Goal: Information Seeking & Learning: Check status

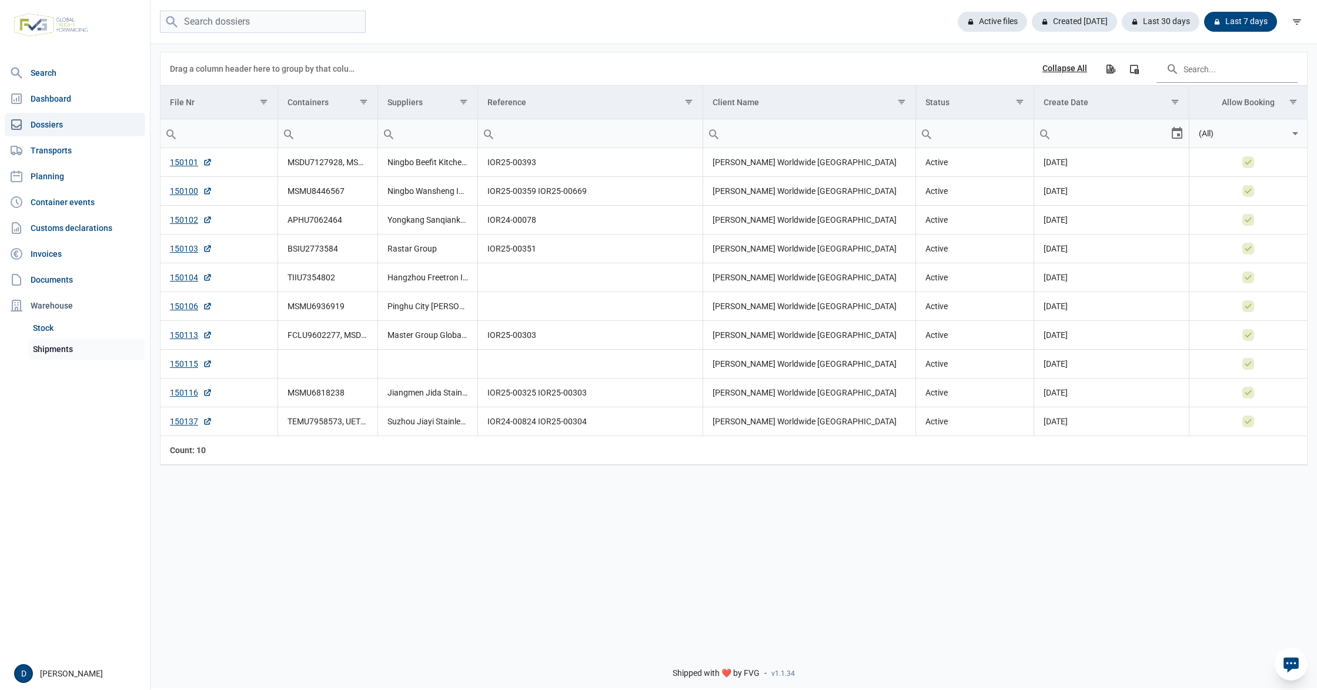
click at [47, 349] on link "Shipments" at bounding box center [86, 349] width 117 height 21
click at [55, 350] on link "Shipments" at bounding box center [86, 349] width 117 height 21
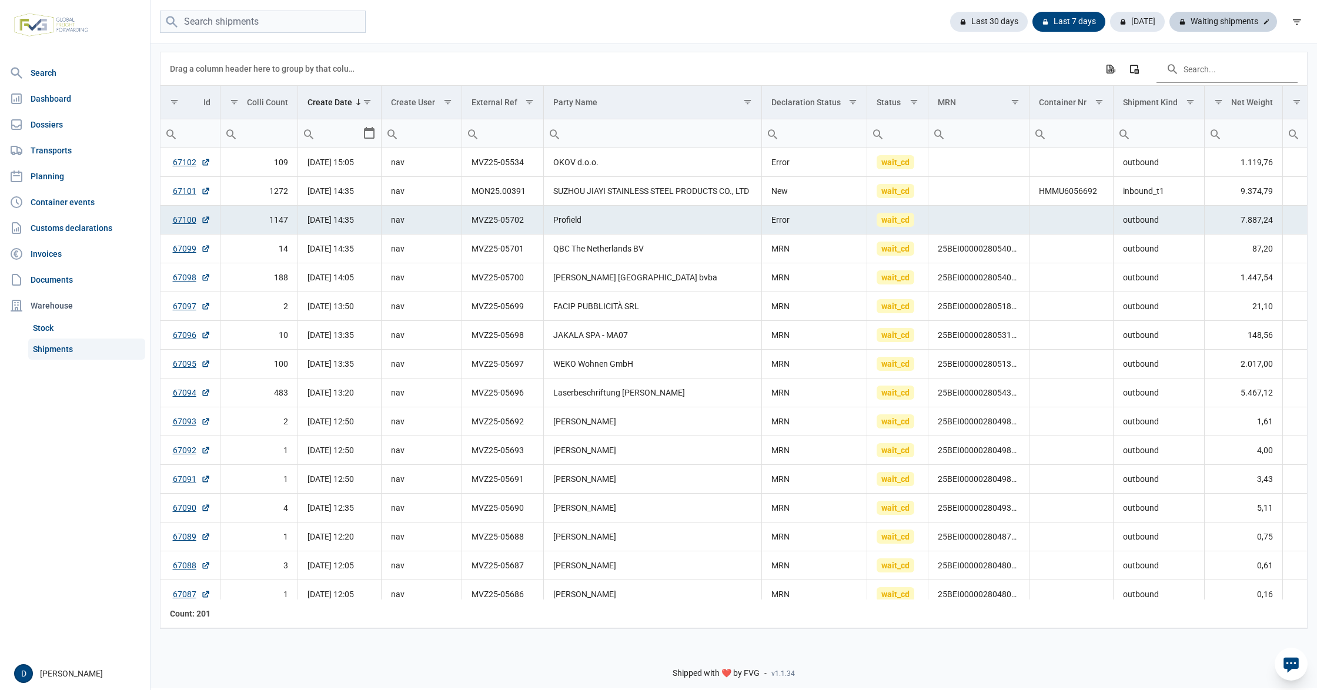
click at [1240, 26] on div "Waiting shipments" at bounding box center [1223, 22] width 108 height 20
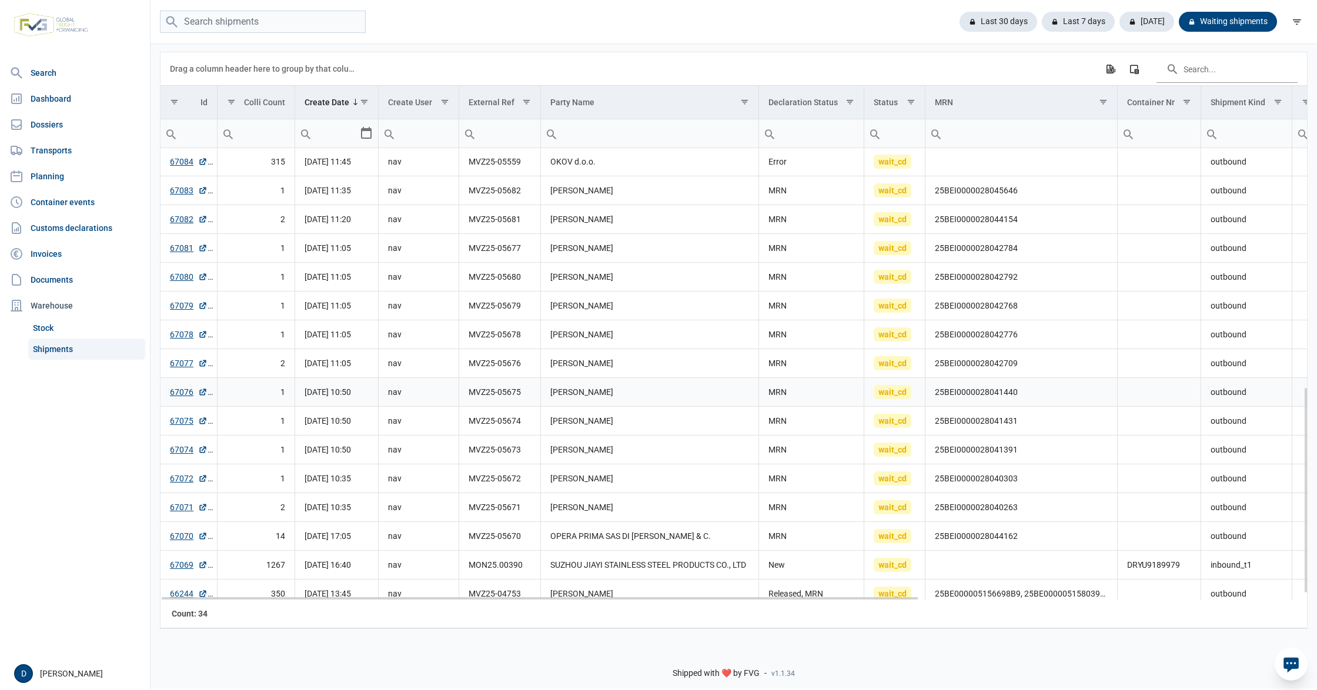
scroll to position [535, 0]
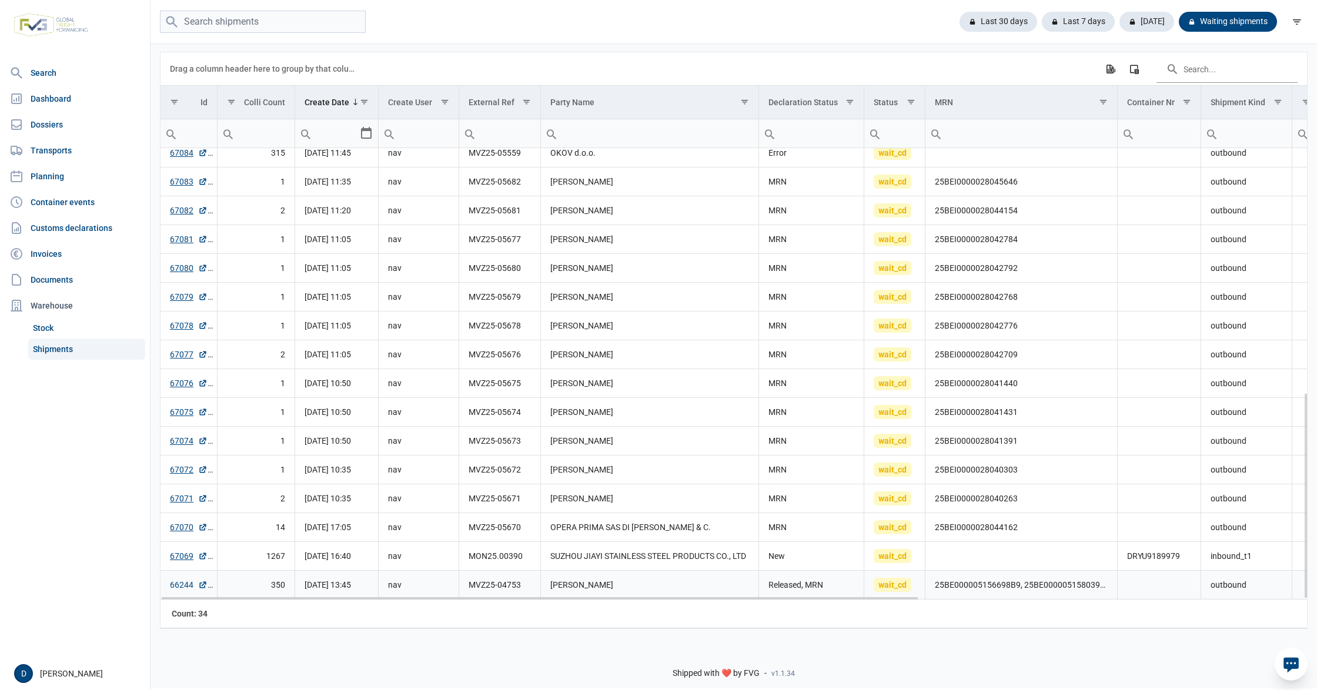
click at [187, 583] on link "66244" at bounding box center [189, 585] width 38 height 12
drag, startPoint x: 165, startPoint y: 587, endPoint x: 210, endPoint y: 591, distance: 46.1
click at [210, 591] on td "66244" at bounding box center [188, 584] width 56 height 29
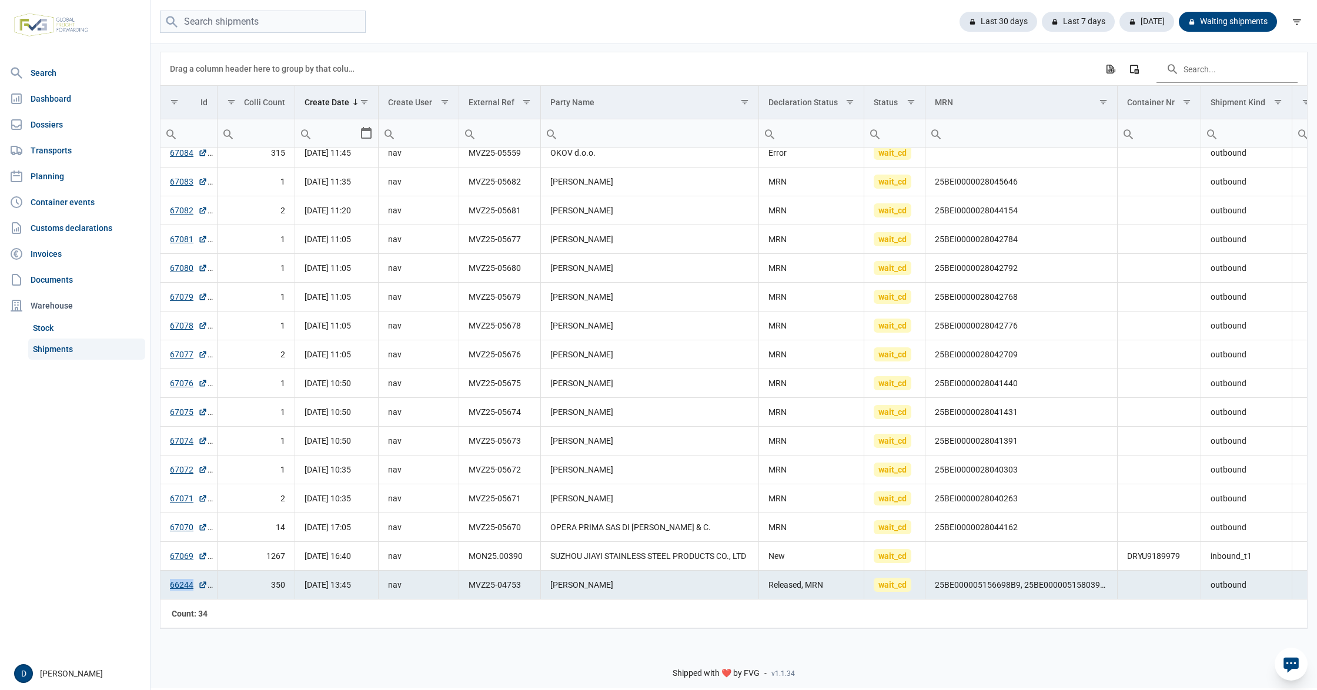
copy link "66244"
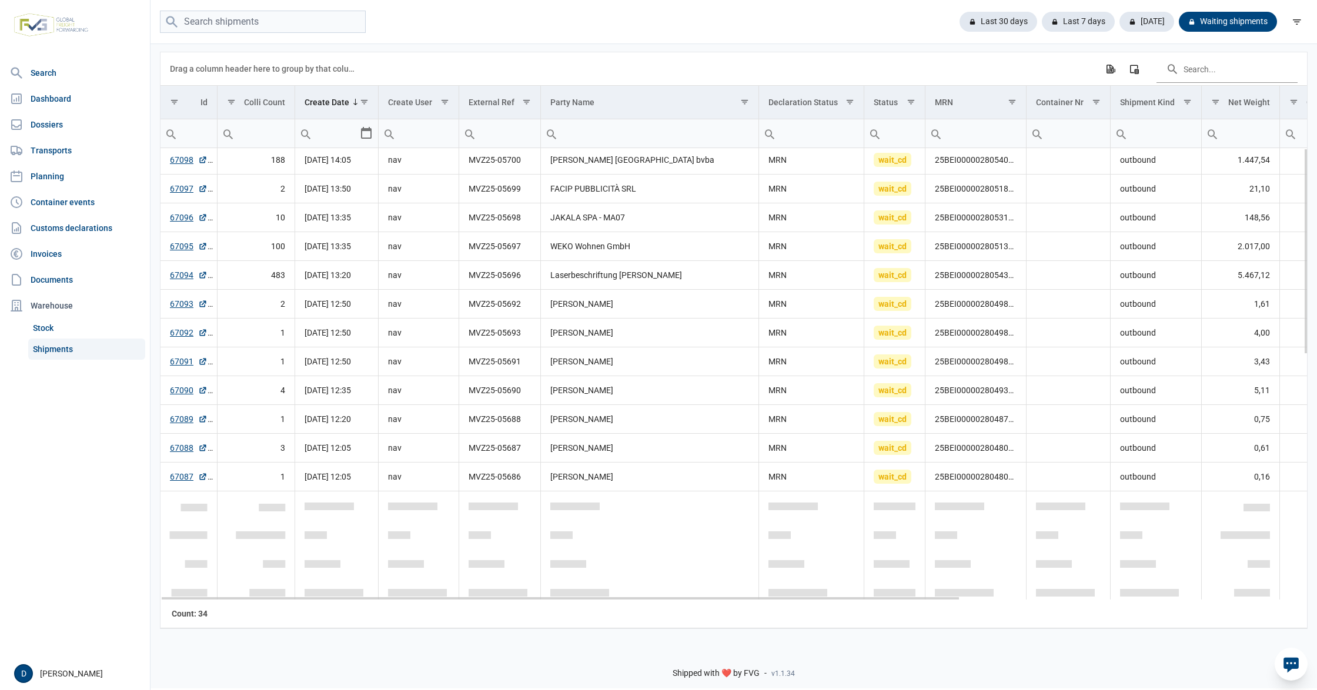
scroll to position [0, 0]
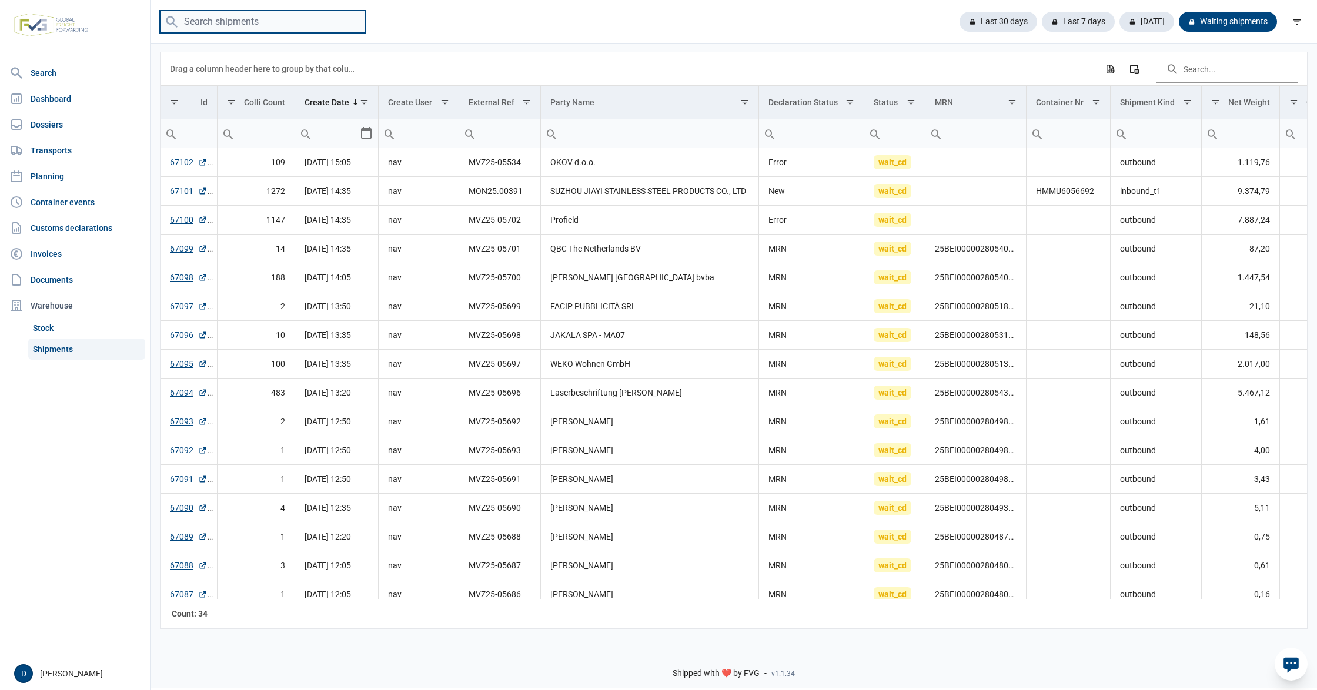
click at [261, 21] on input "search" at bounding box center [263, 22] width 206 height 23
paste input "25BEI0000028054060"
type input "25BEI0000028054060"
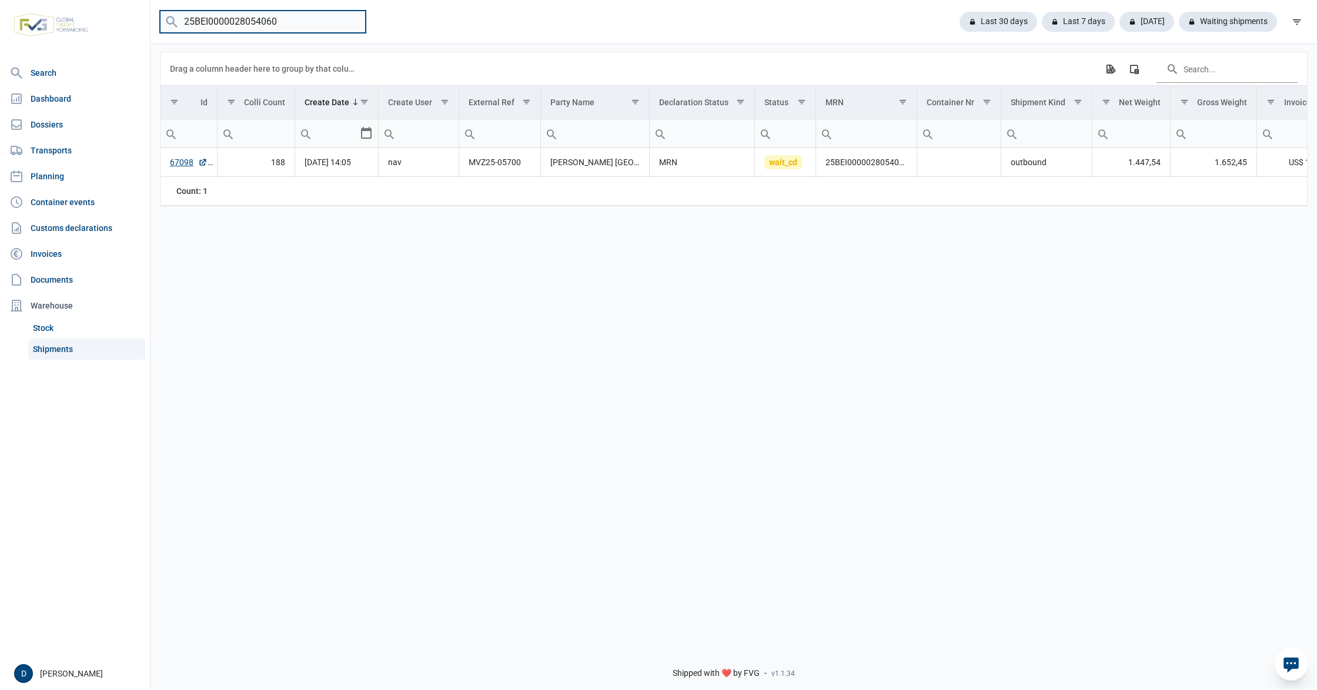
drag, startPoint x: 287, startPoint y: 22, endPoint x: 136, endPoint y: 31, distance: 151.3
click at [136, 31] on div "Search Dashboard Dossiers Transports Planning Container events Customs declarat…" at bounding box center [658, 343] width 1317 height 690
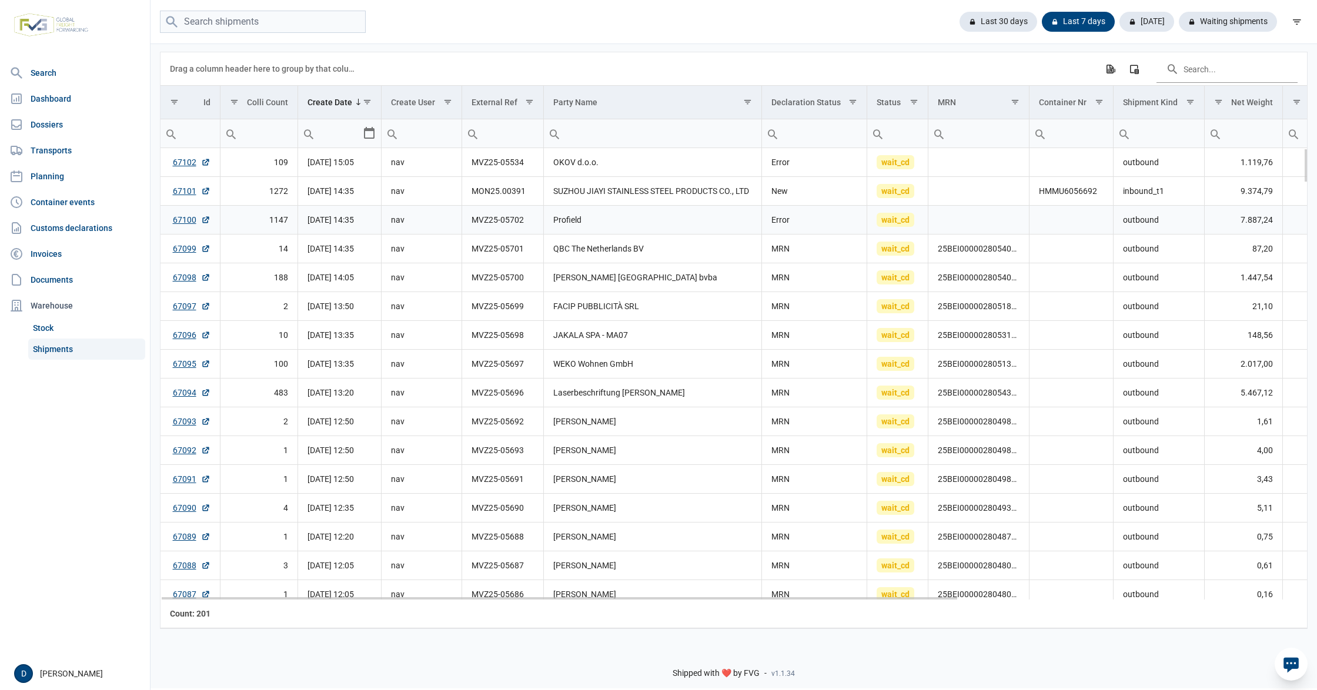
click at [531, 225] on td "MVZ25-05702" at bounding box center [503, 220] width 82 height 29
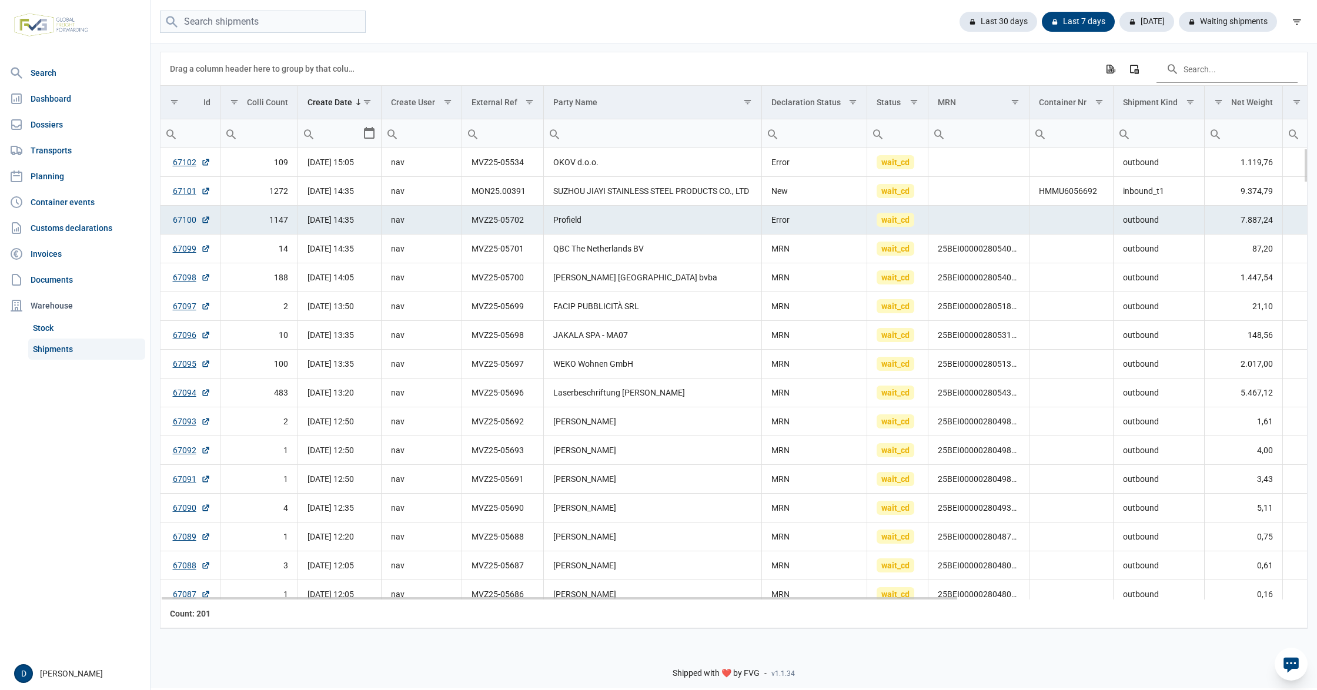
click at [189, 225] on link "67100" at bounding box center [192, 220] width 38 height 12
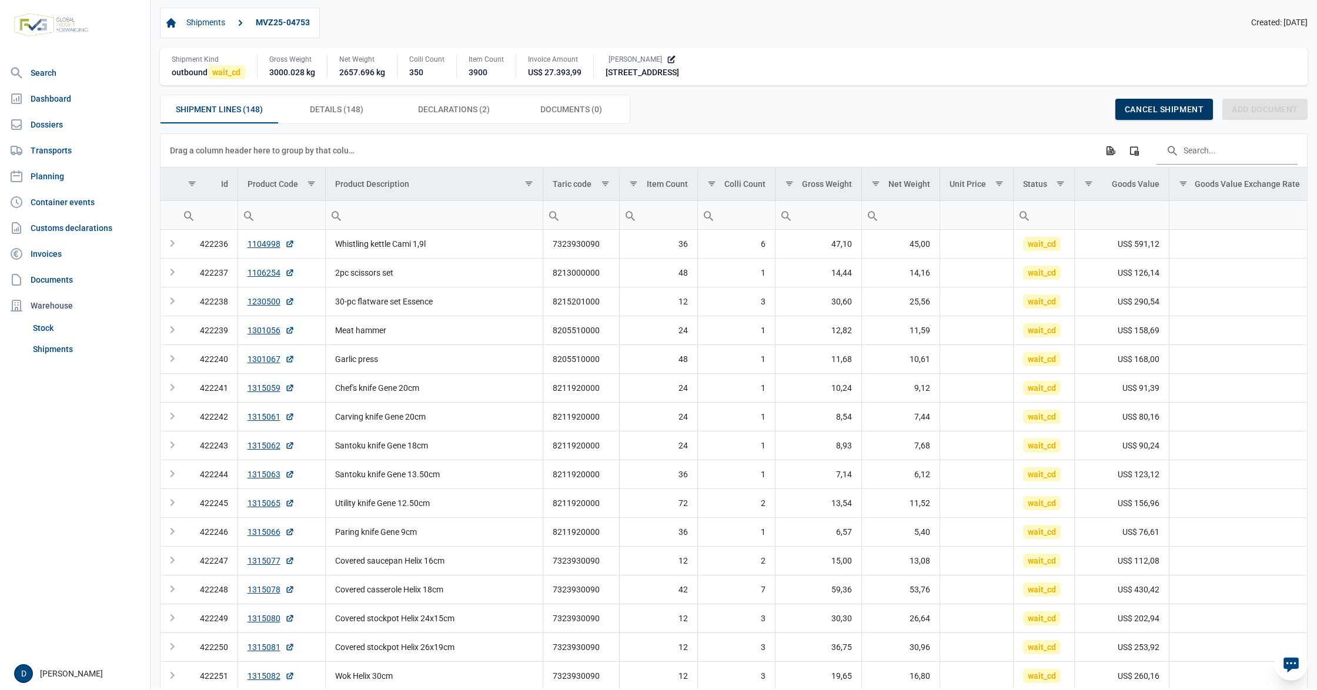
click at [1171, 100] on div "Cancel shipment" at bounding box center [1164, 109] width 98 height 21
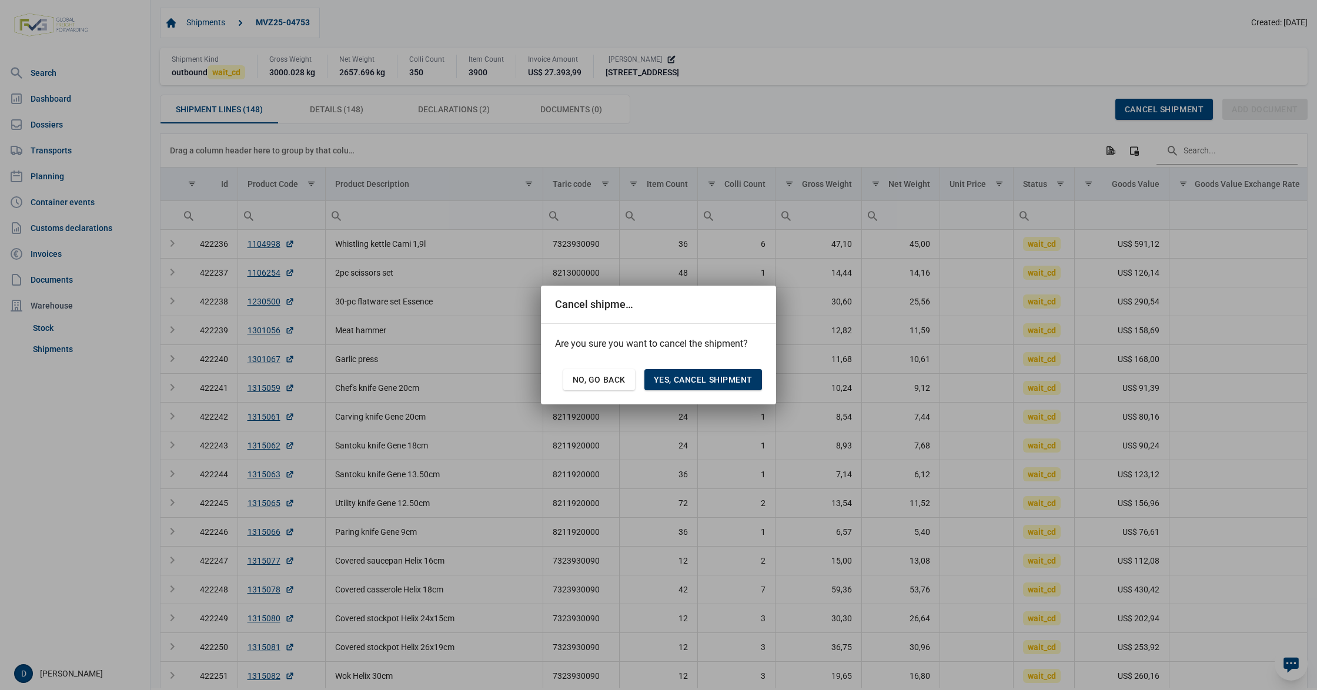
click at [679, 381] on span "Yes, cancel shipment" at bounding box center [703, 379] width 99 height 9
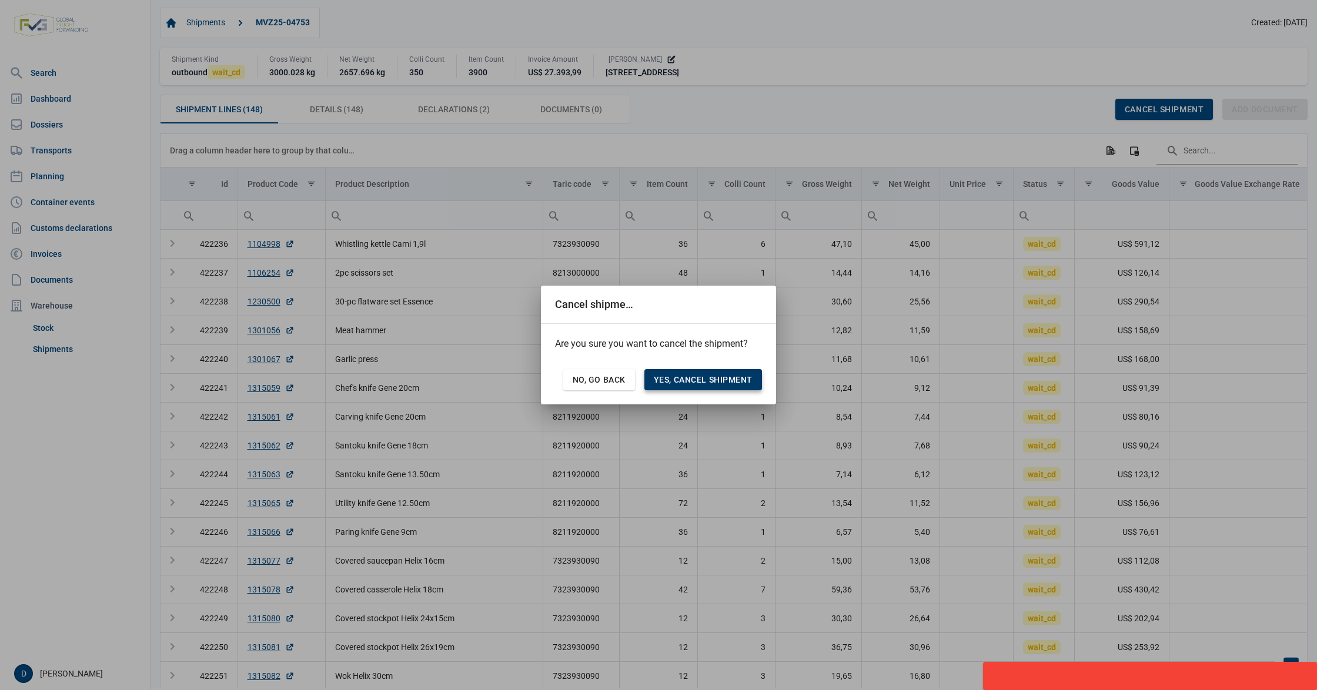
click at [697, 379] on span "Yes, cancel shipment" at bounding box center [703, 379] width 99 height 9
click at [618, 375] on span "No, go back" at bounding box center [598, 379] width 53 height 9
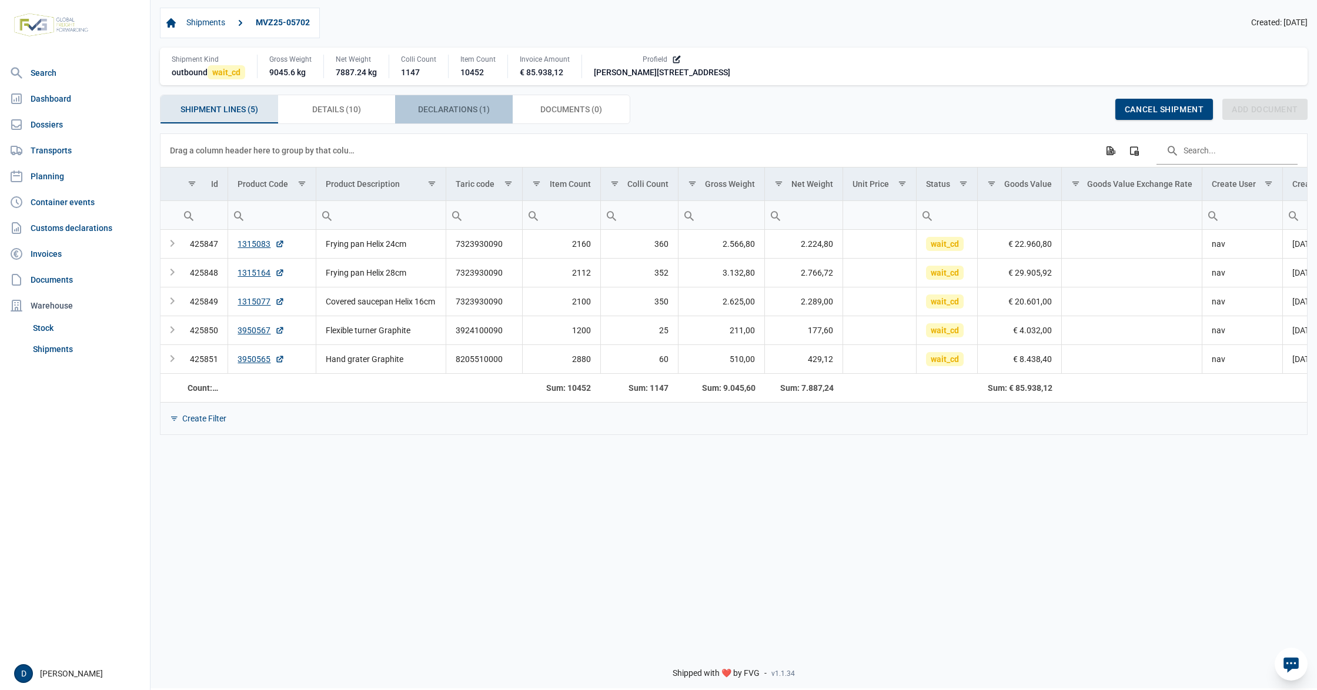
click at [464, 111] on span "Declarations (1) Declarations (1)" at bounding box center [454, 109] width 72 height 14
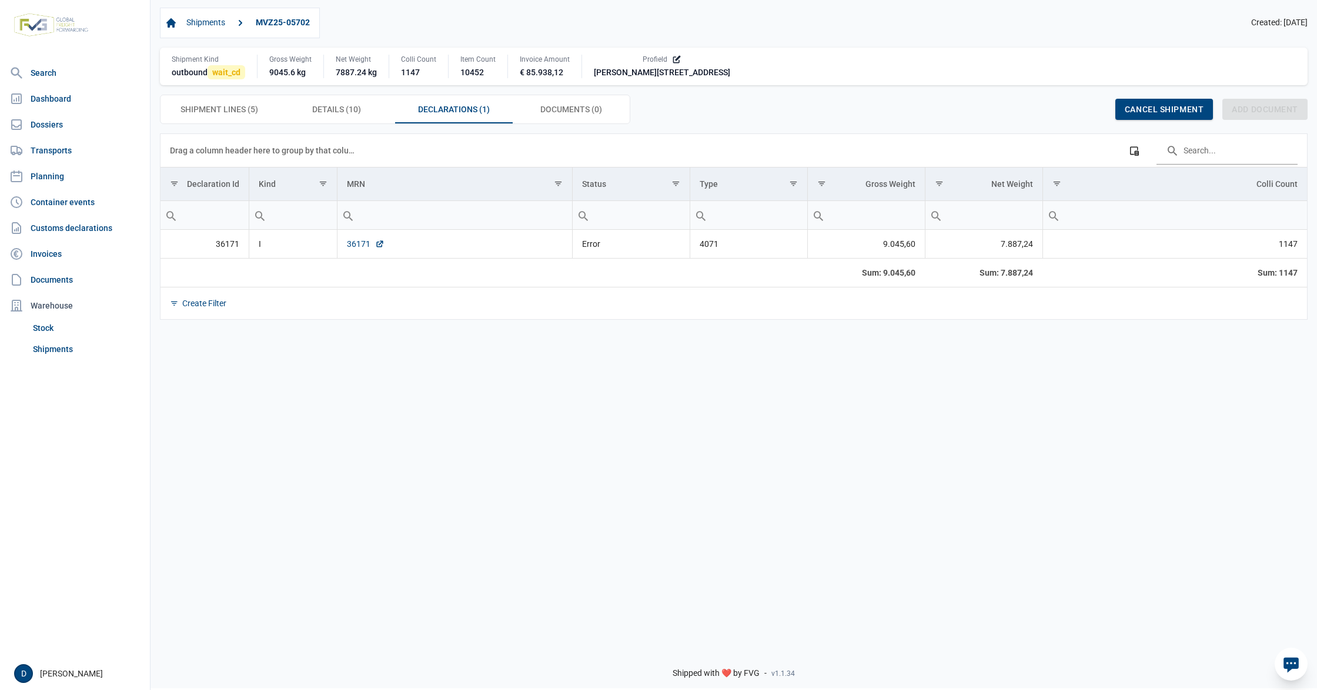
click at [356, 250] on link "36171" at bounding box center [366, 244] width 38 height 12
click at [374, 2] on div "Shipments MVZ25-05702 Created: [DATE] Shipment Kind outbound wait_cd Gross Weig…" at bounding box center [733, 65] width 1166 height 135
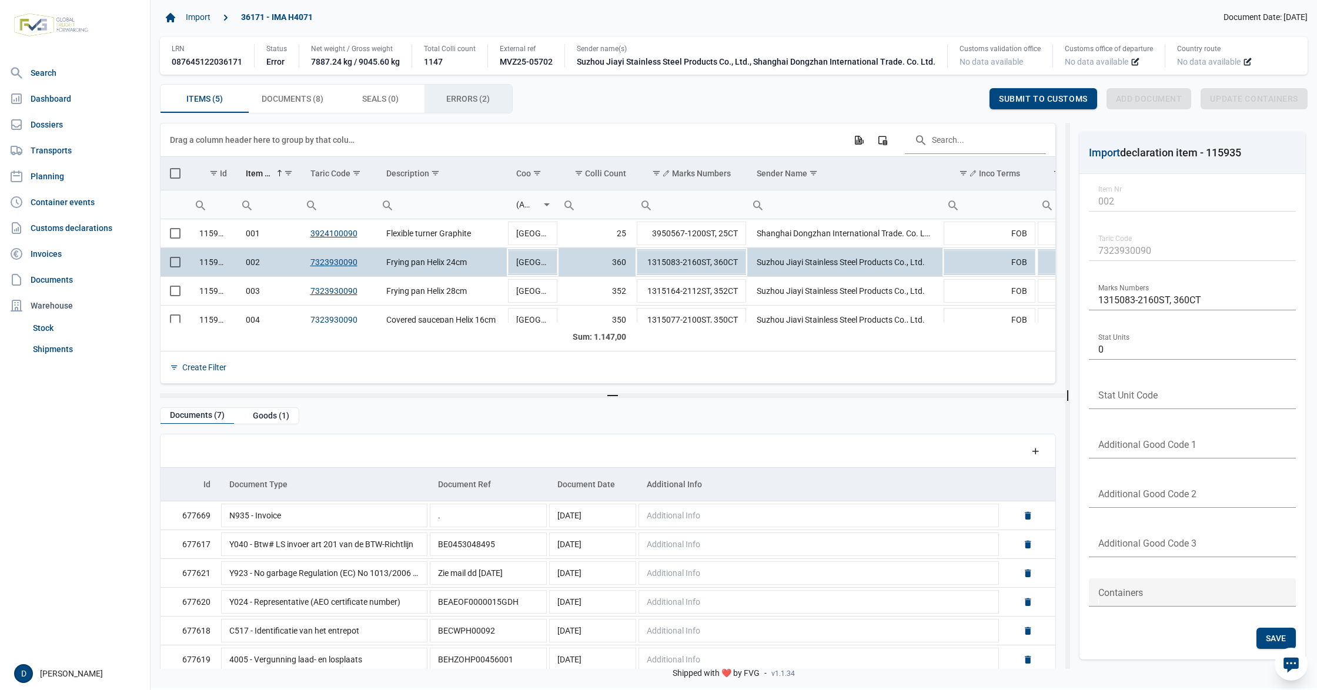
click at [460, 99] on span "Errors (2) Errors (2)" at bounding box center [467, 99] width 43 height 14
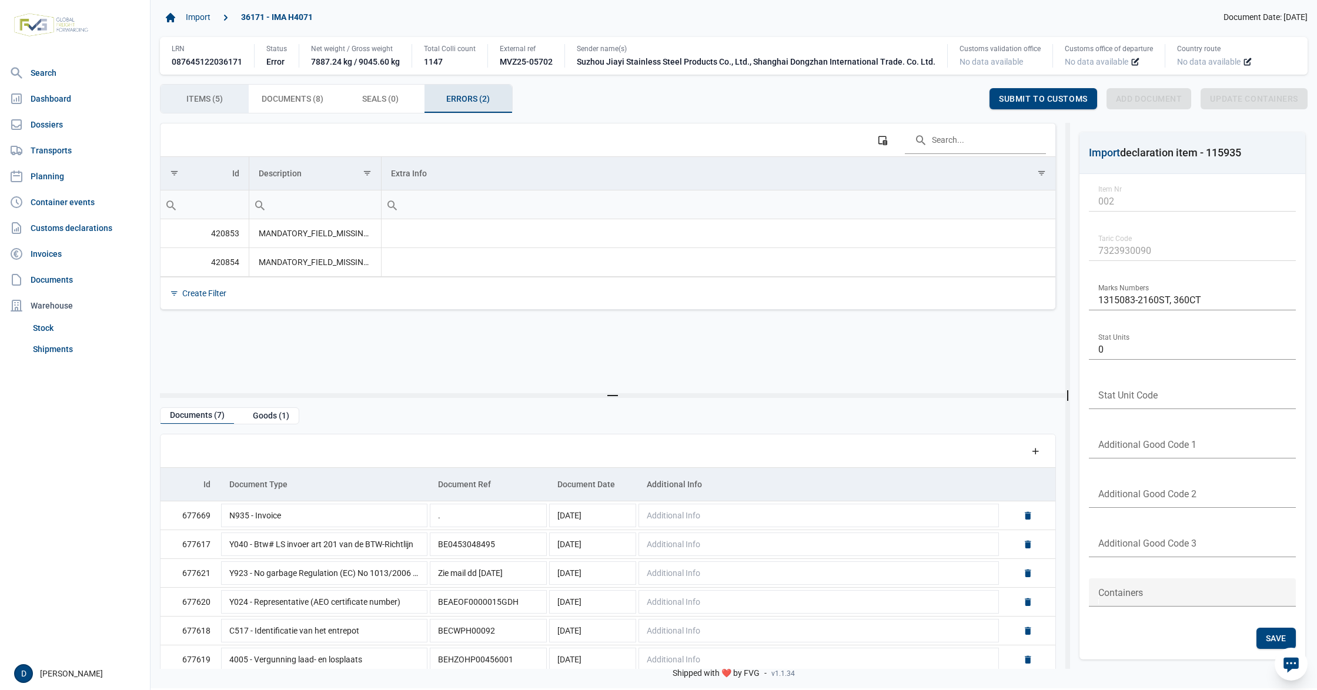
click at [175, 106] on div "Items (5) Items (5)" at bounding box center [204, 99] width 88 height 28
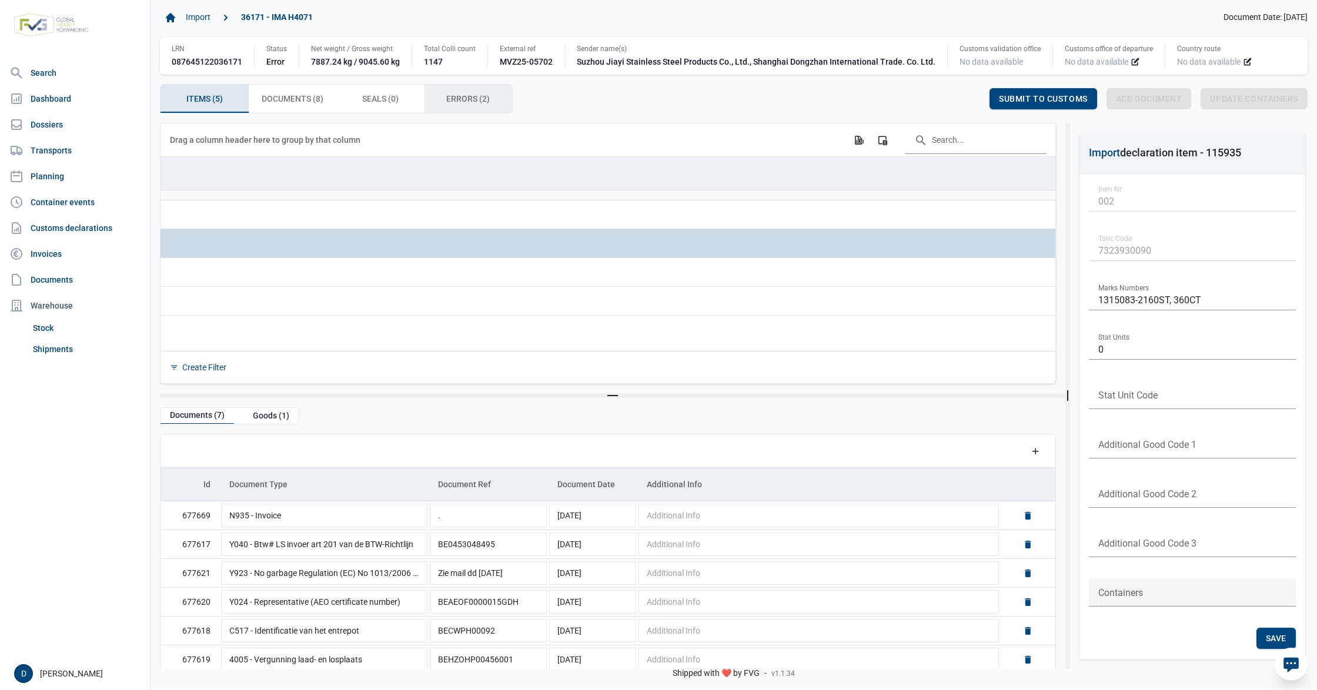
click at [460, 106] on span "Errors (2) Errors (2)" at bounding box center [467, 99] width 43 height 14
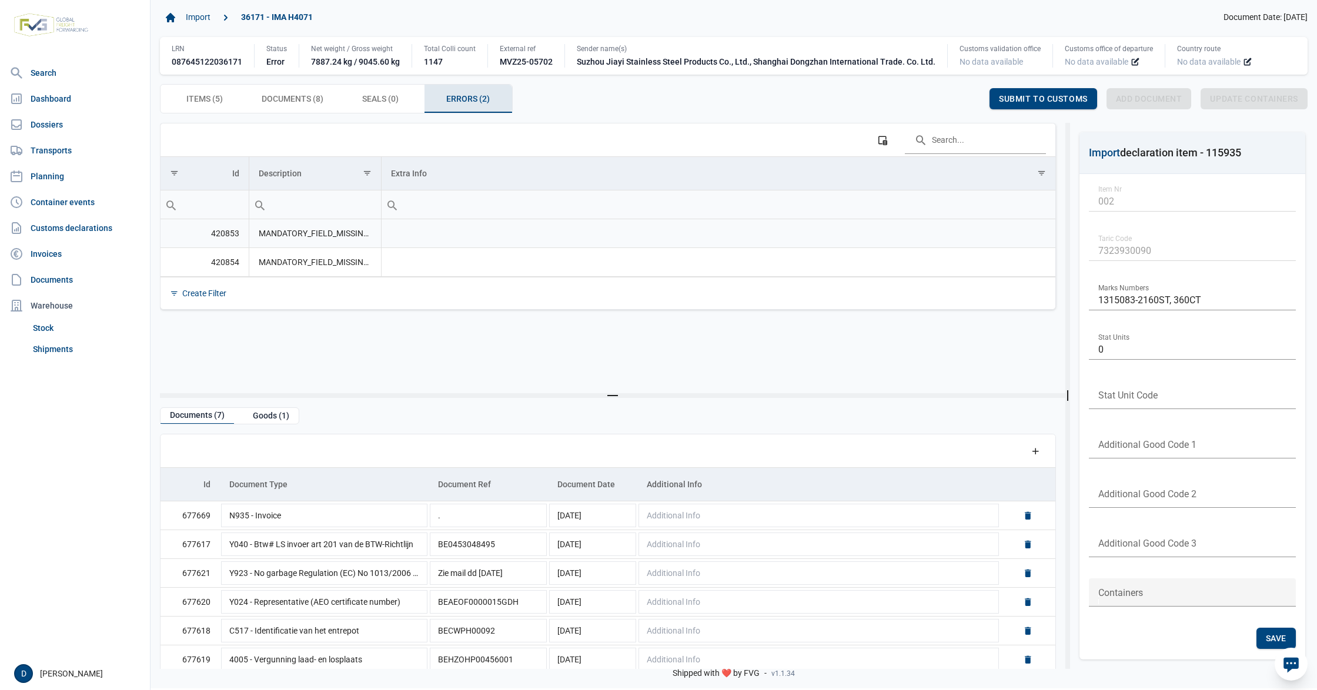
click at [556, 243] on td "Data grid with 2 rows and 3 columns" at bounding box center [718, 233] width 674 height 29
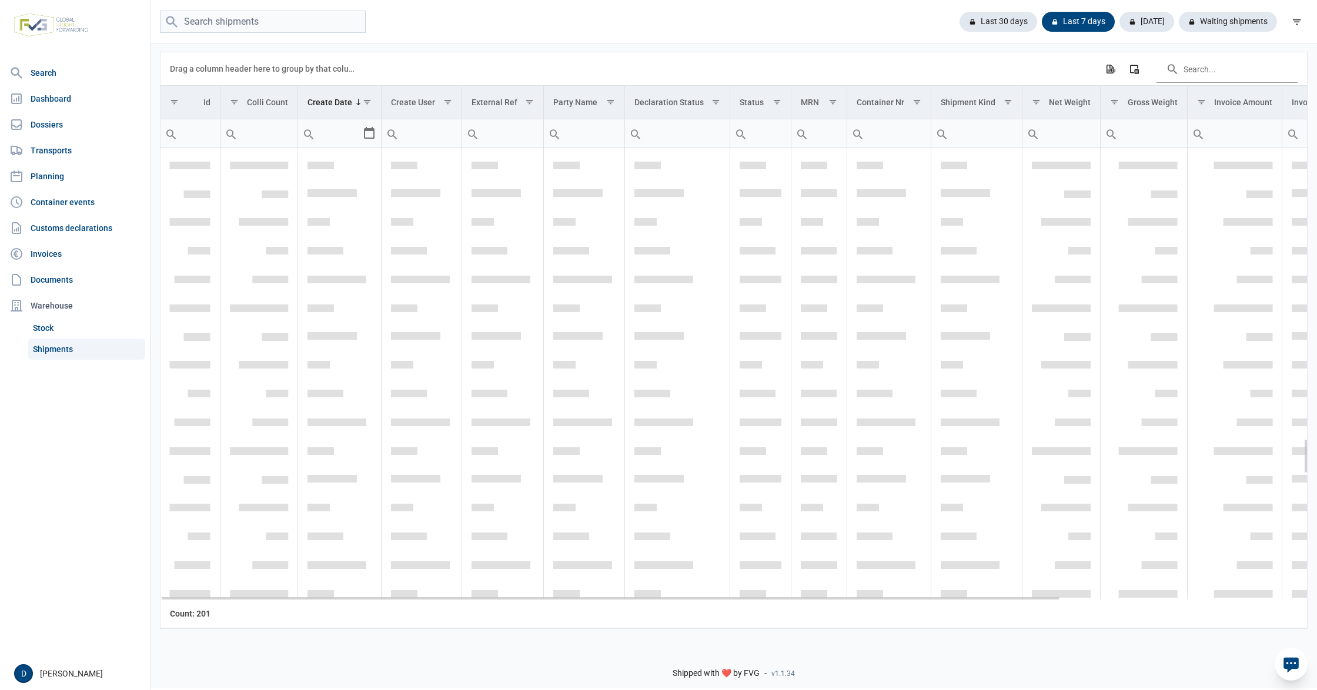
scroll to position [3755, 0]
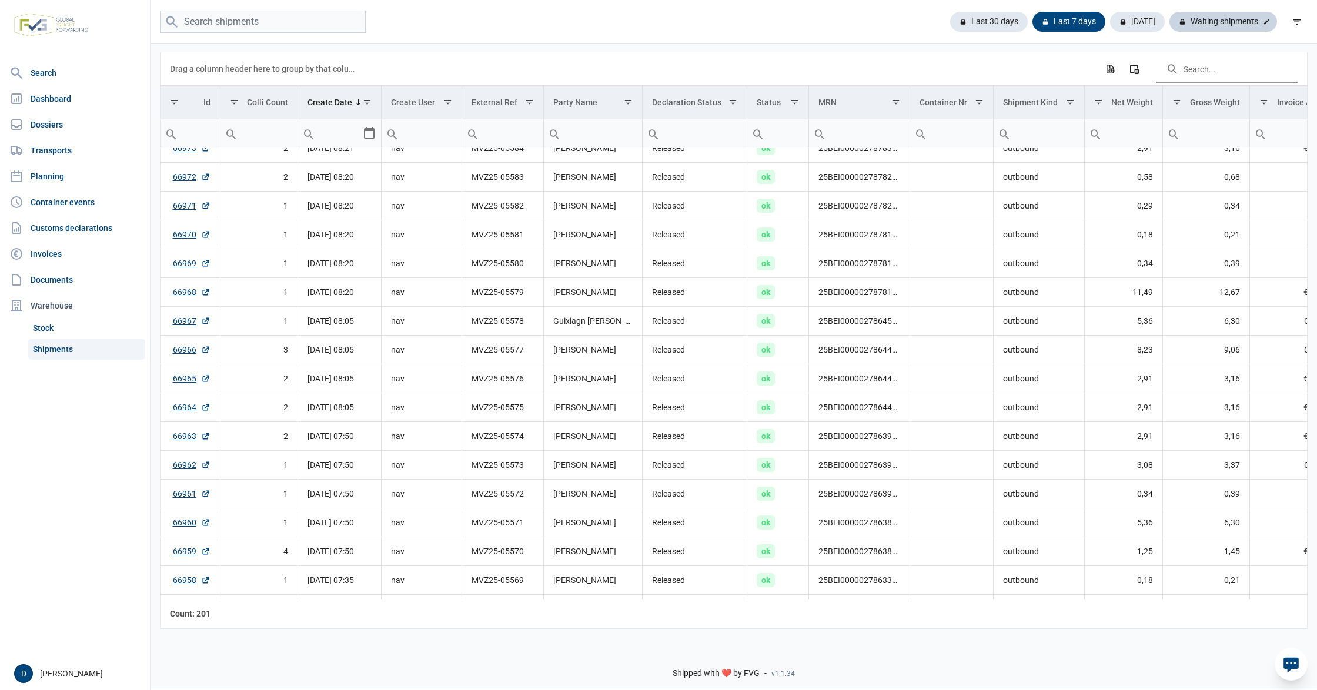
click at [1237, 26] on div "Waiting shipments" at bounding box center [1223, 22] width 108 height 20
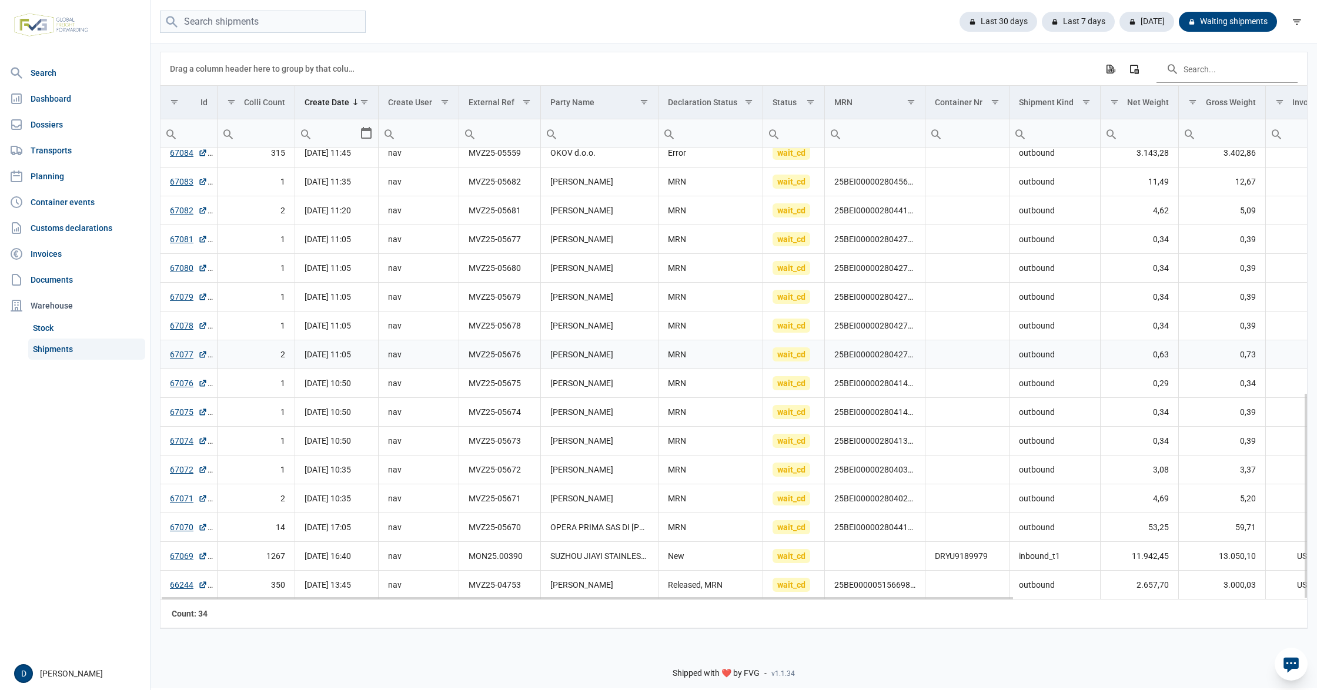
scroll to position [535, 0]
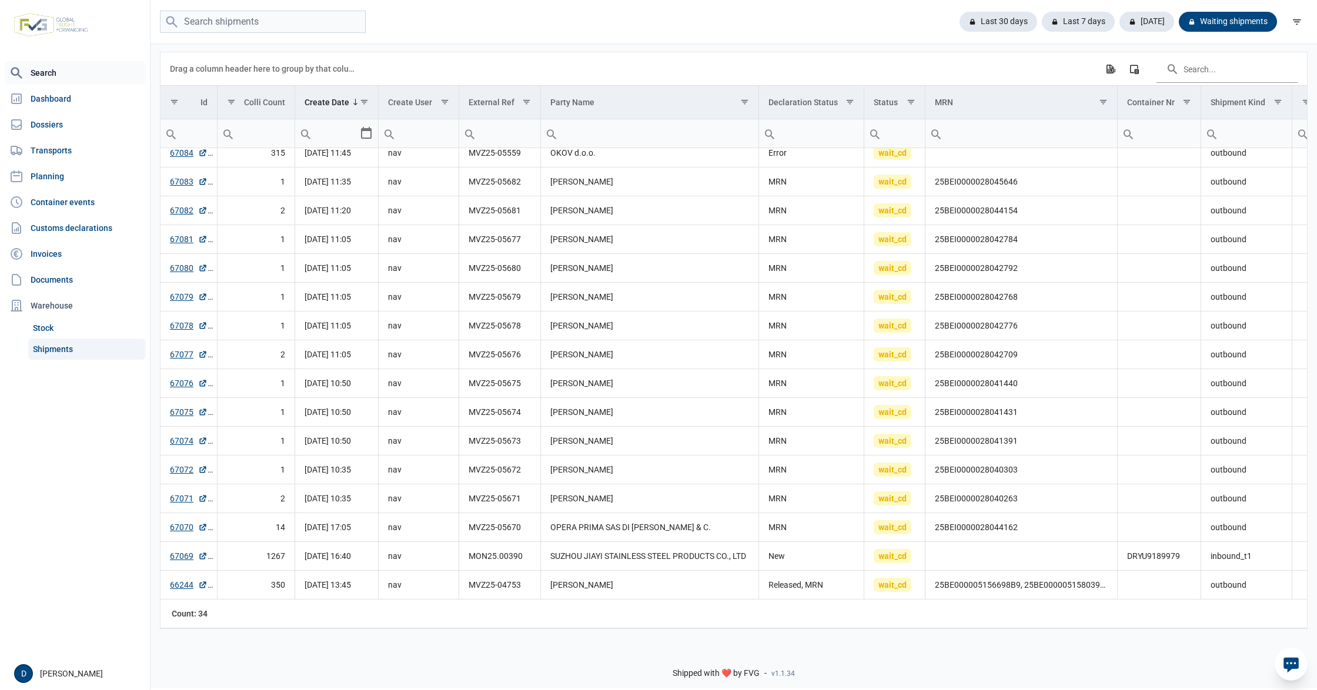
click at [41, 73] on link "Search" at bounding box center [75, 73] width 140 height 24
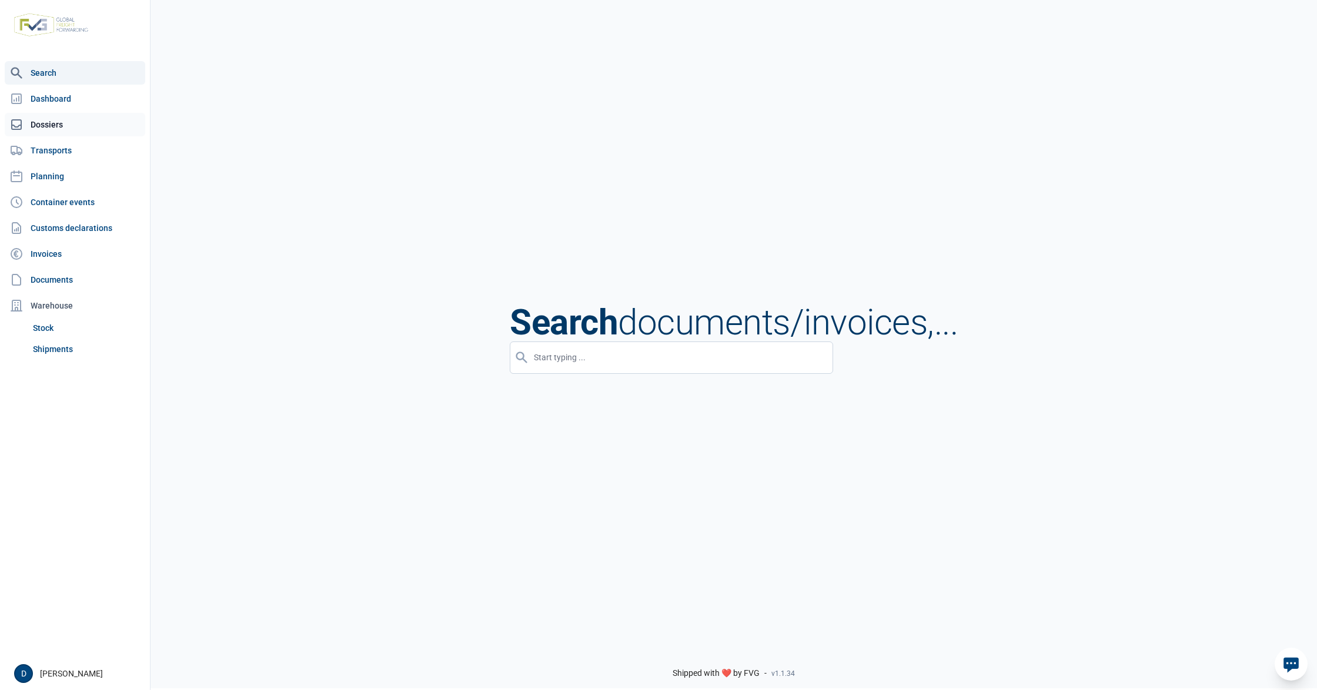
click at [47, 125] on link "Dossiers" at bounding box center [75, 125] width 140 height 24
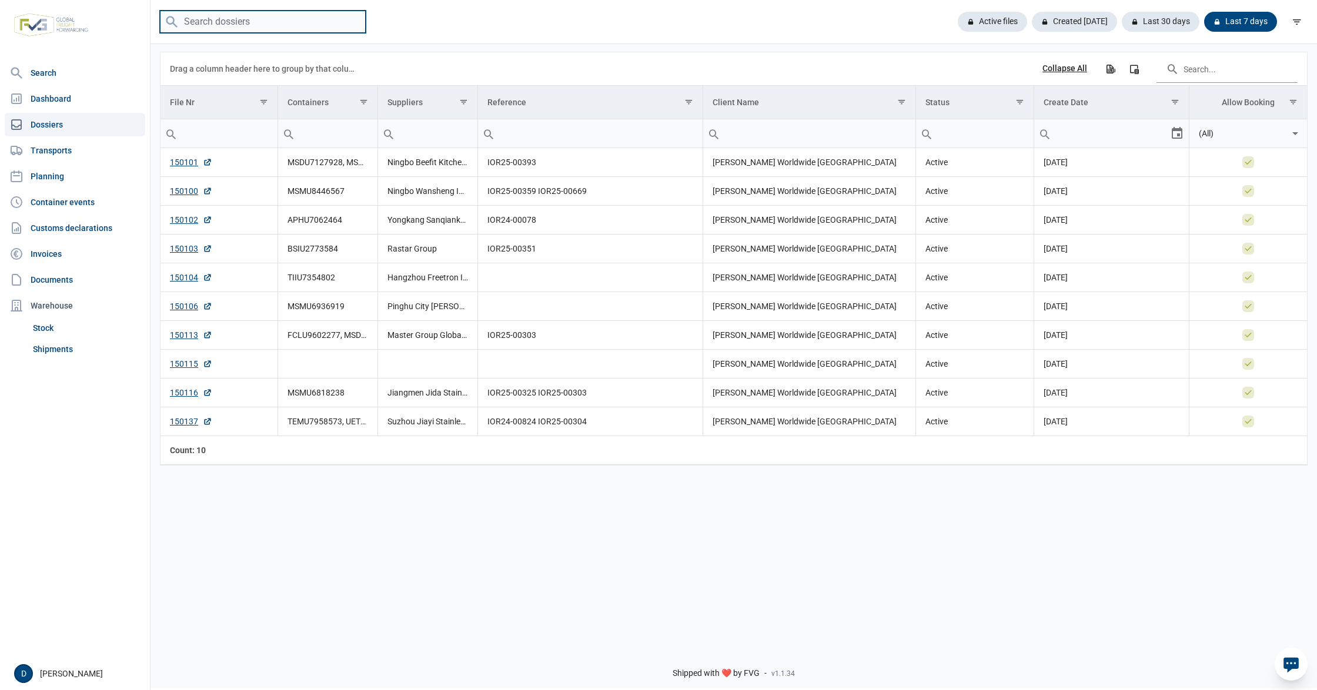
click at [228, 20] on input "search" at bounding box center [263, 22] width 206 height 23
type input "MSBU8285730"
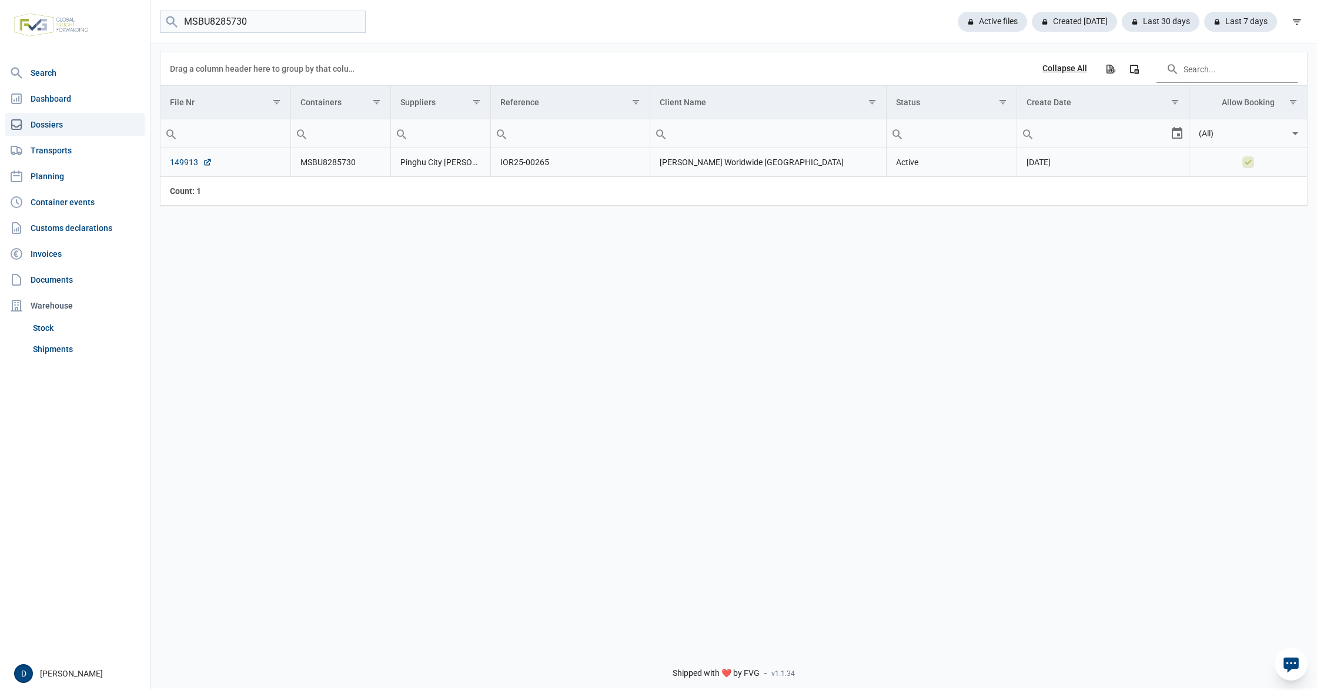
click at [170, 162] on link "149913" at bounding box center [191, 162] width 42 height 12
drag, startPoint x: 276, startPoint y: 22, endPoint x: 76, endPoint y: 34, distance: 200.8
click at [76, 34] on div "Search Dashboard Dossiers Transports Planning Container events Customs declarat…" at bounding box center [658, 343] width 1317 height 690
paste input "UETU6767922"
type input "UETU6767922"
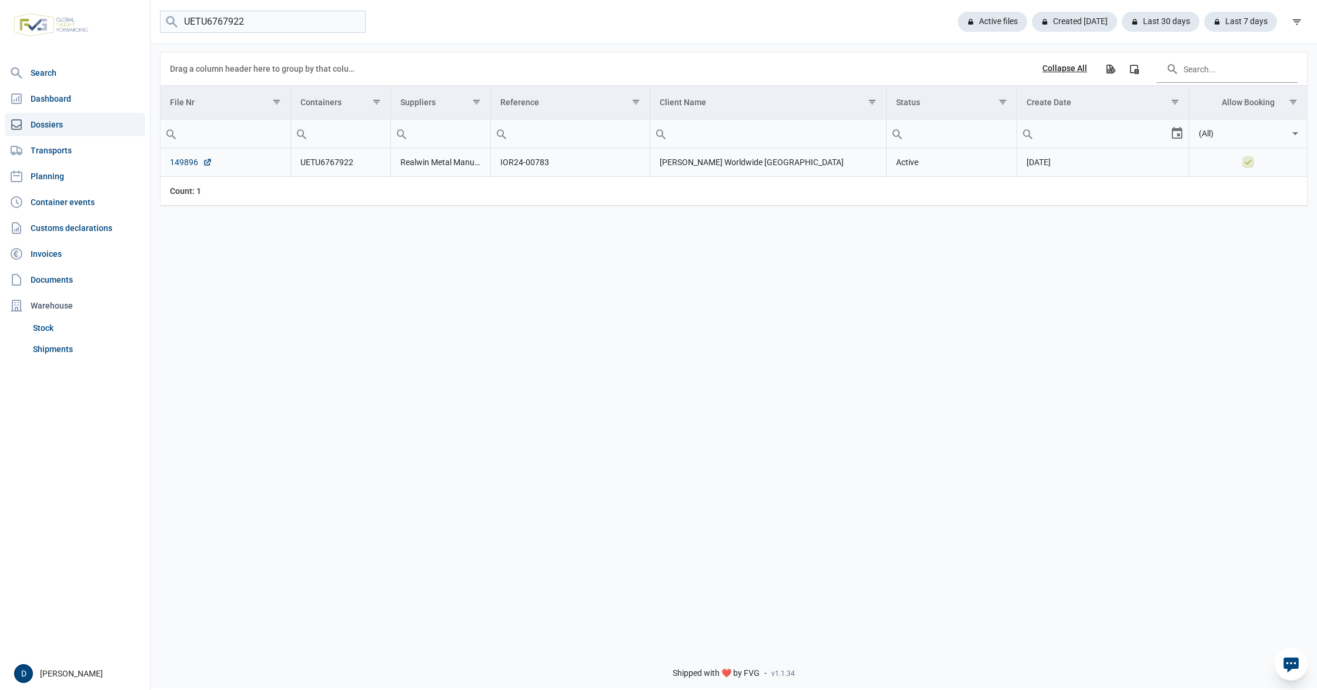
click at [176, 166] on link "149896" at bounding box center [191, 162] width 42 height 12
drag, startPoint x: 269, startPoint y: 26, endPoint x: 141, endPoint y: 28, distance: 128.1
click at [142, 28] on div "Search Dashboard Dossiers Transports Planning Container events Customs declarat…" at bounding box center [658, 343] width 1317 height 690
click at [65, 348] on link "Shipments" at bounding box center [86, 349] width 117 height 21
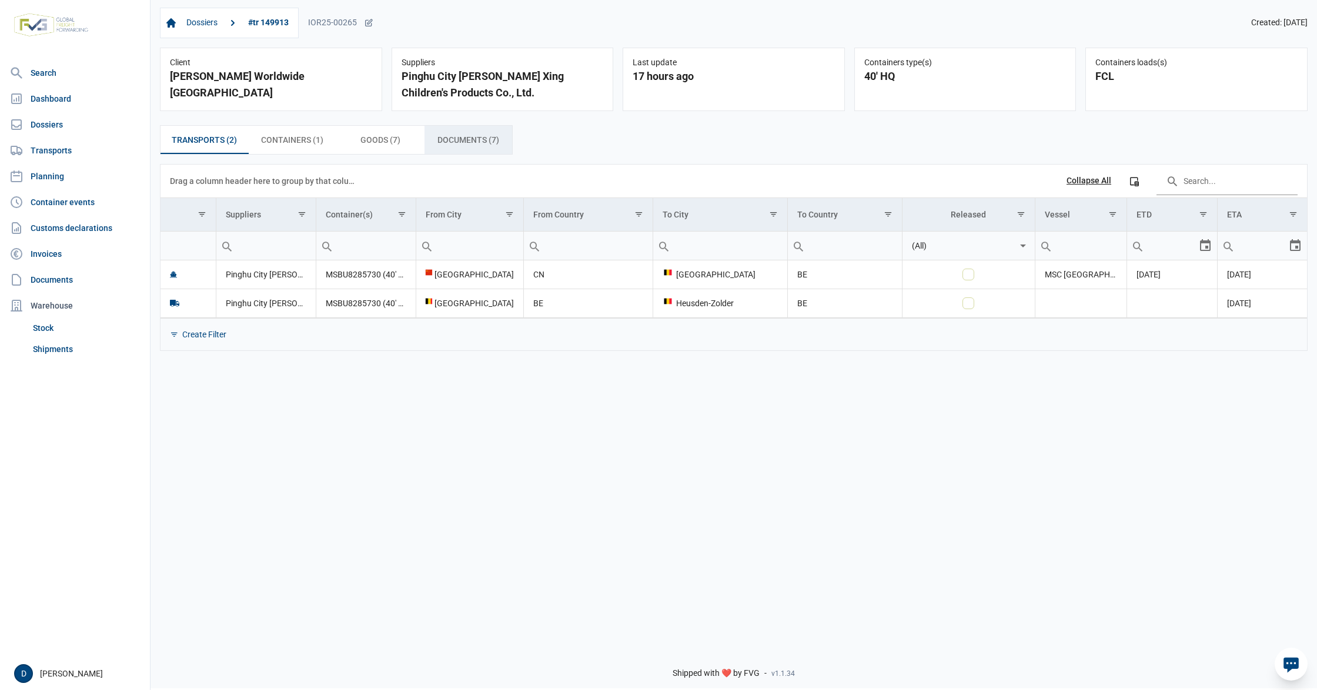
click at [454, 138] on span "Documents (7) Documents (7)" at bounding box center [468, 140] width 62 height 14
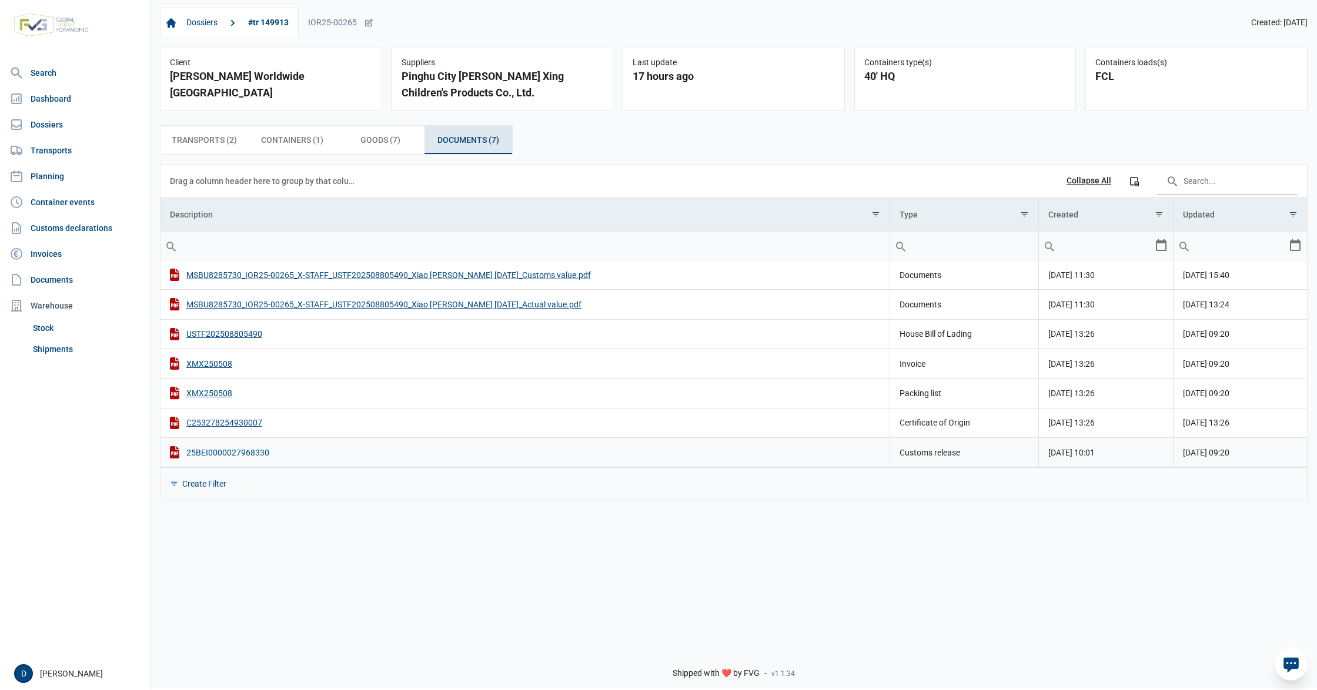
click at [216, 458] on div "25BEI0000027968330" at bounding box center [525, 452] width 710 height 12
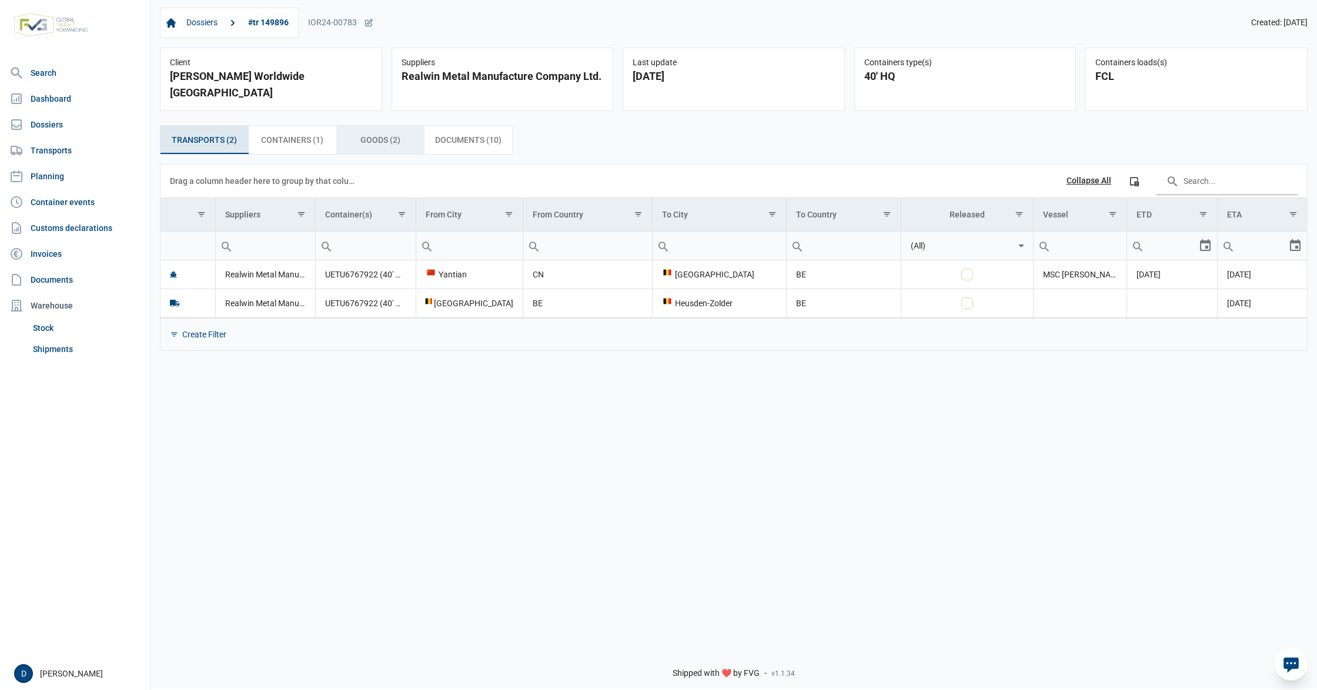
click at [366, 133] on span "Goods (2) Goods (2)" at bounding box center [380, 140] width 40 height 14
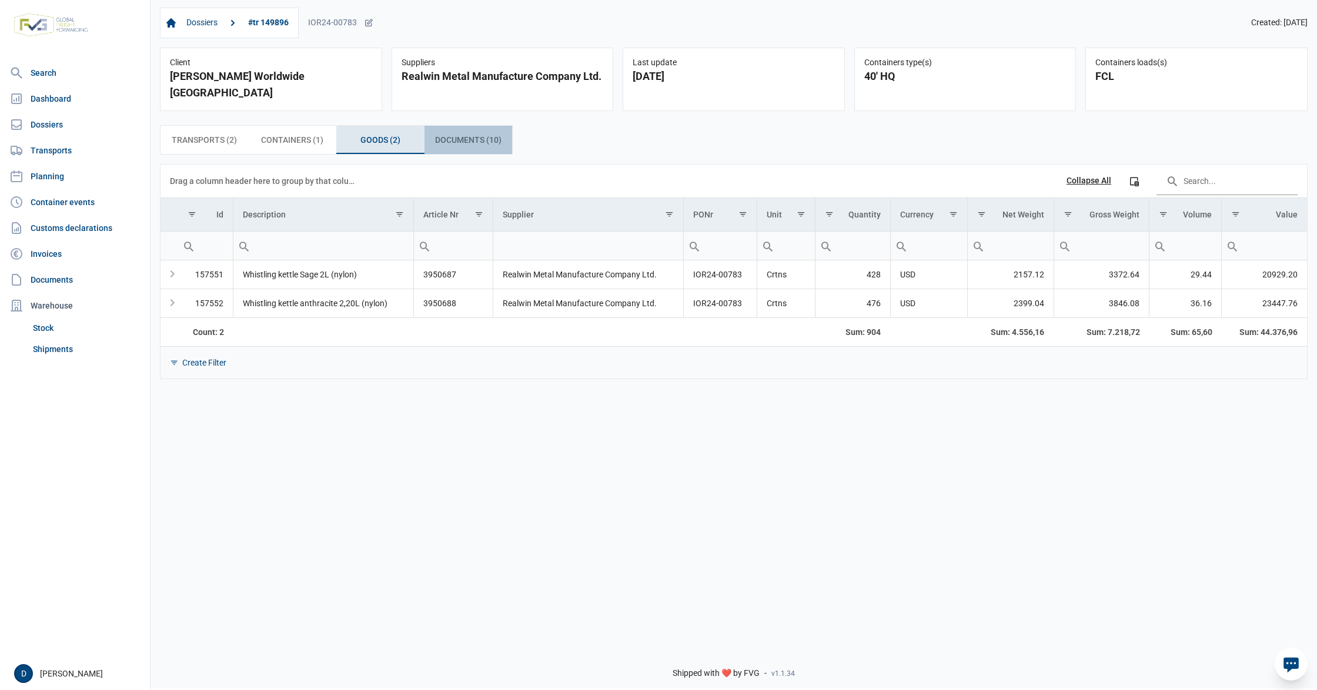
click at [458, 133] on span "Documents (10) Documents (10)" at bounding box center [468, 140] width 66 height 14
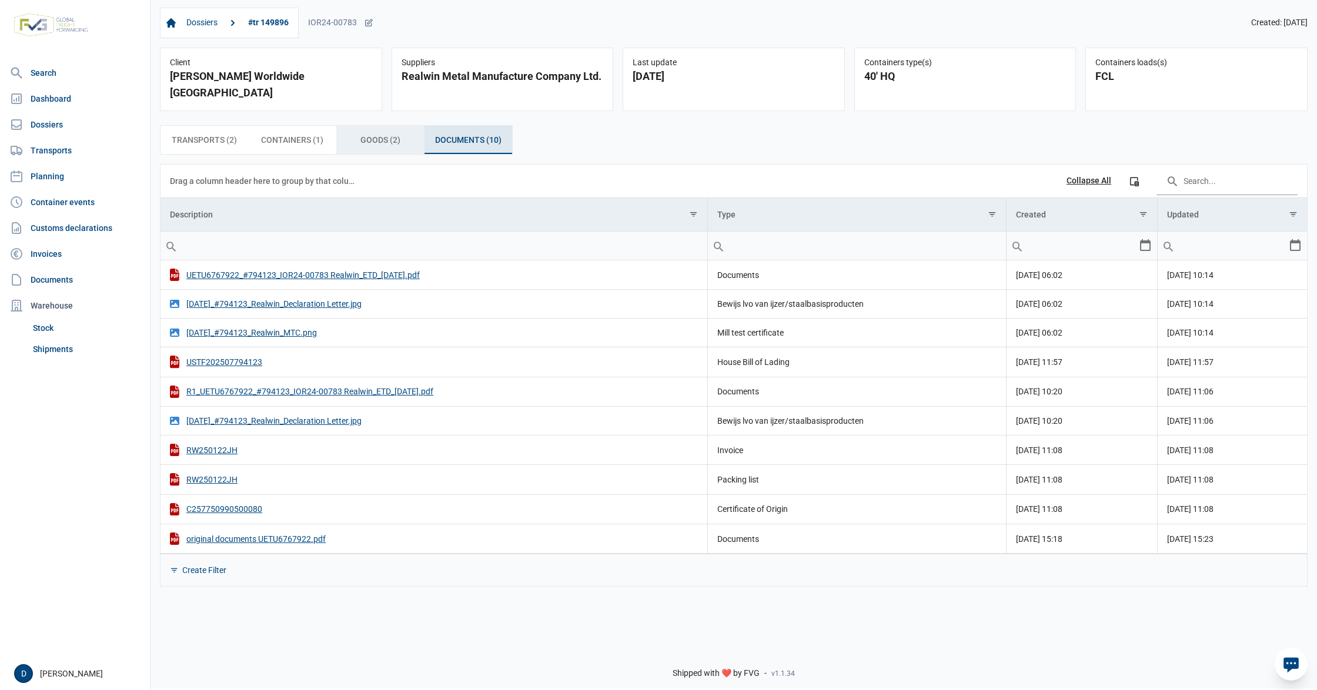
click at [374, 133] on span "Goods (2) Goods (2)" at bounding box center [380, 140] width 40 height 14
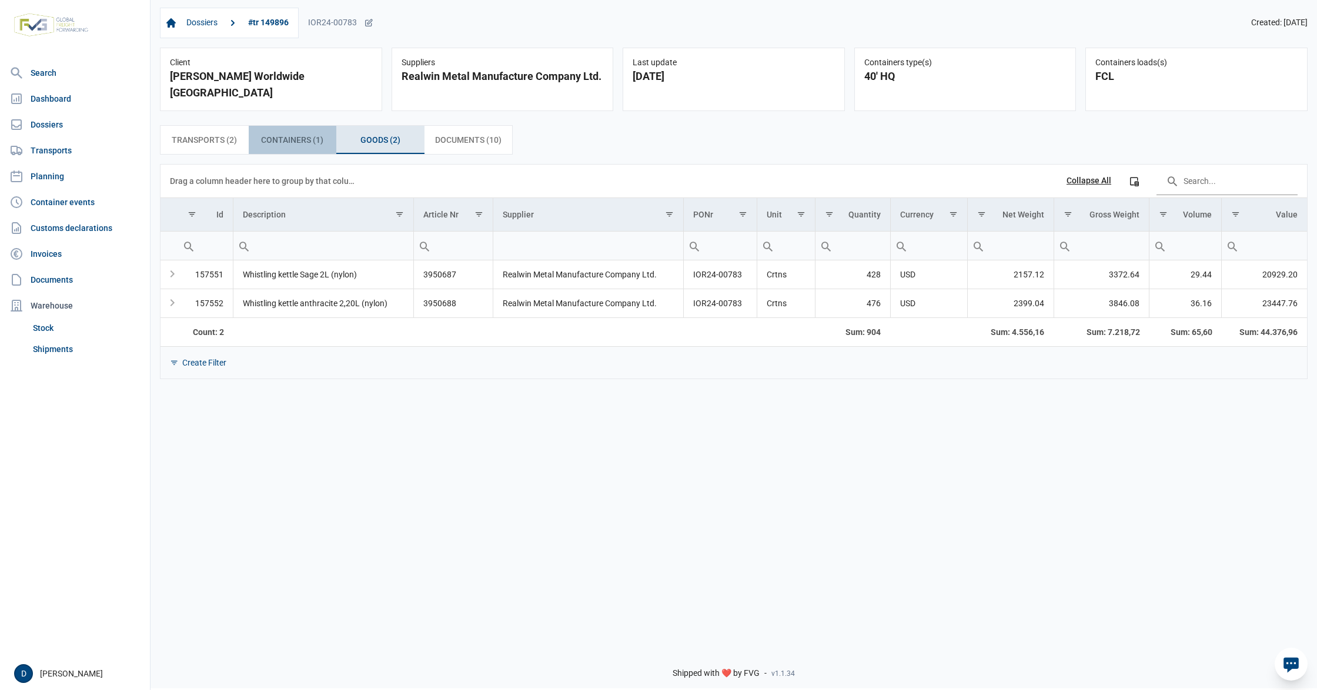
click at [290, 133] on span "Containers (1) Containers (1)" at bounding box center [292, 140] width 62 height 14
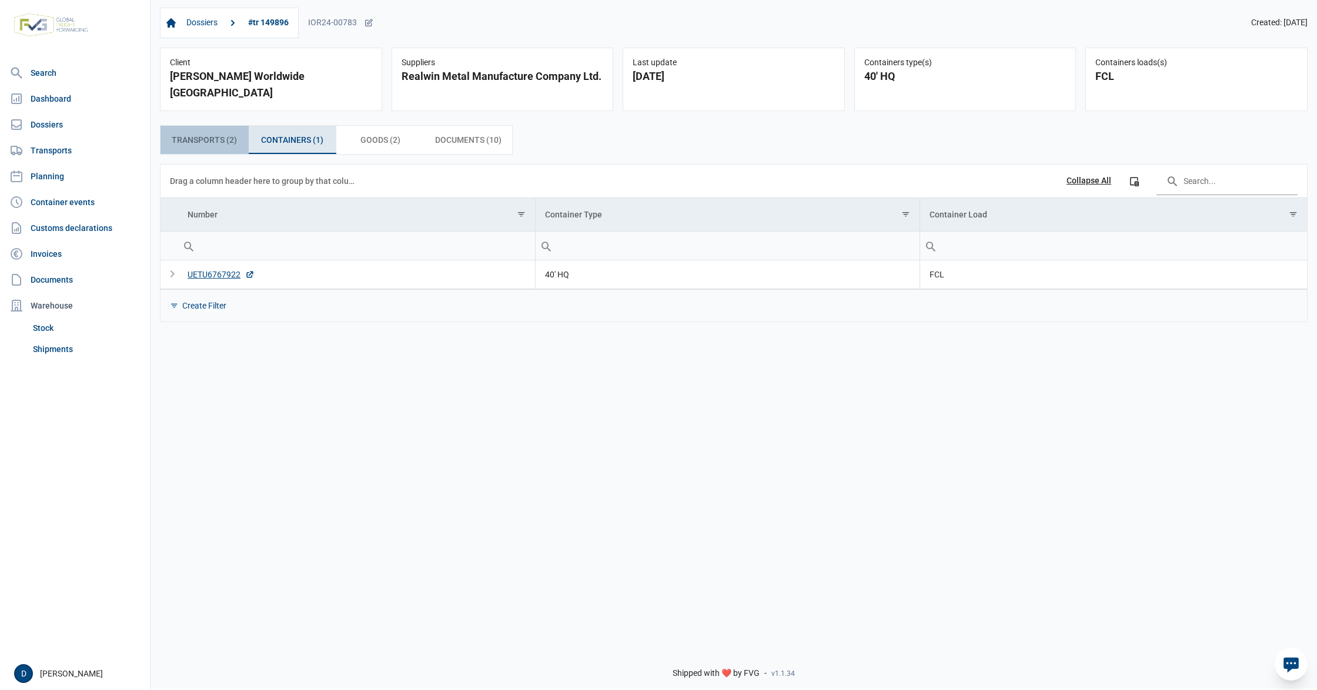
click at [215, 133] on span "Transports (2) Transports (2)" at bounding box center [204, 140] width 65 height 14
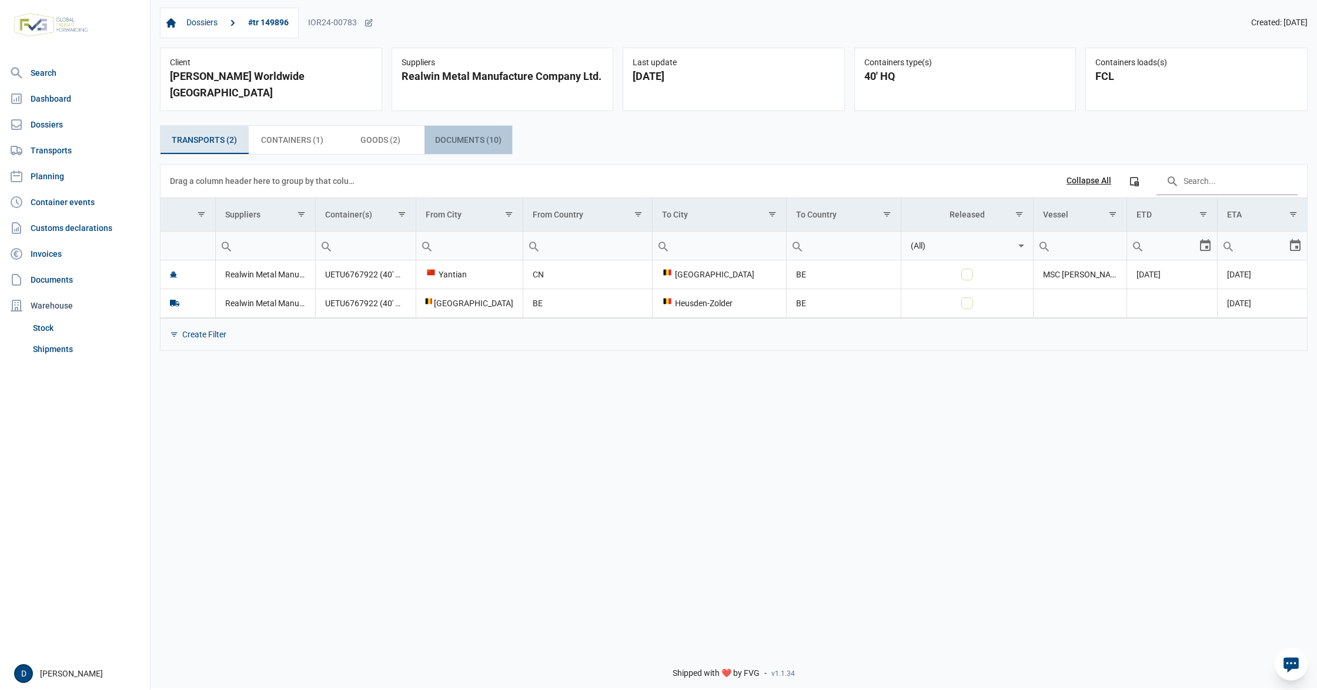
click at [466, 133] on span "Documents (10) Documents (10)" at bounding box center [468, 140] width 66 height 14
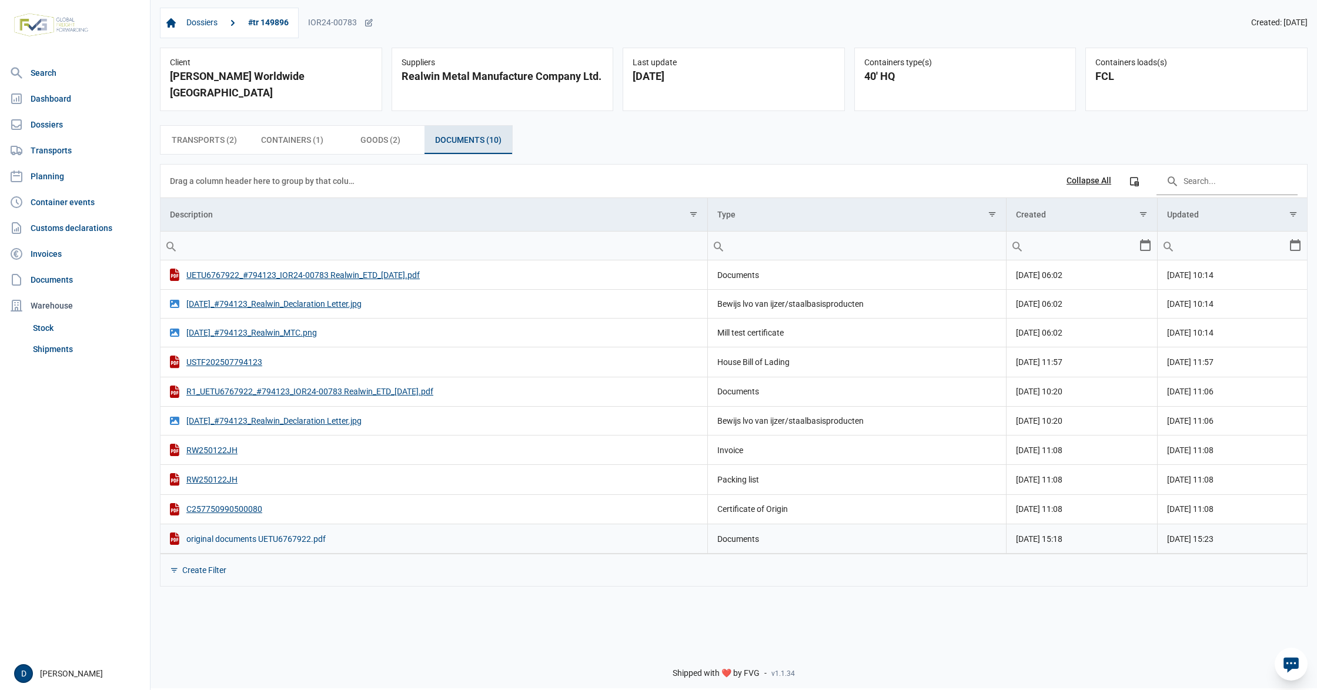
click at [259, 532] on div "original documents UETU6767922.pdf" at bounding box center [434, 538] width 528 height 12
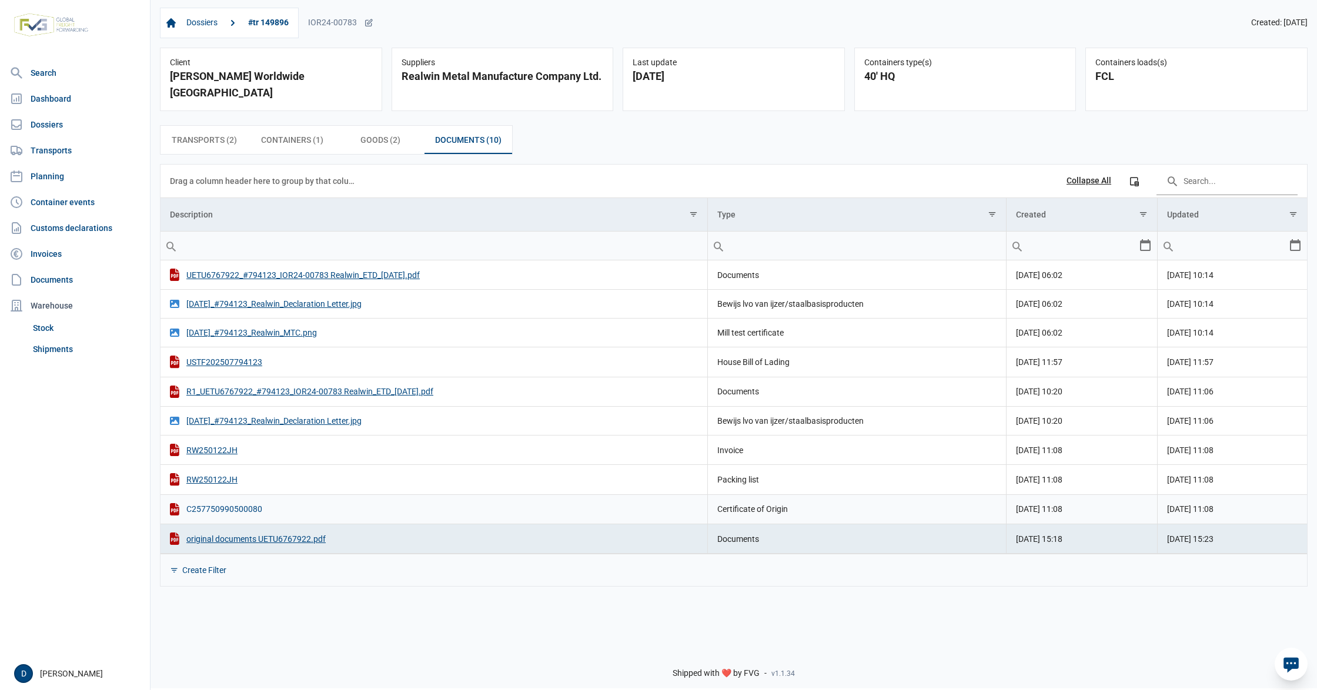
click at [210, 503] on div "C257750990500080" at bounding box center [434, 509] width 528 height 12
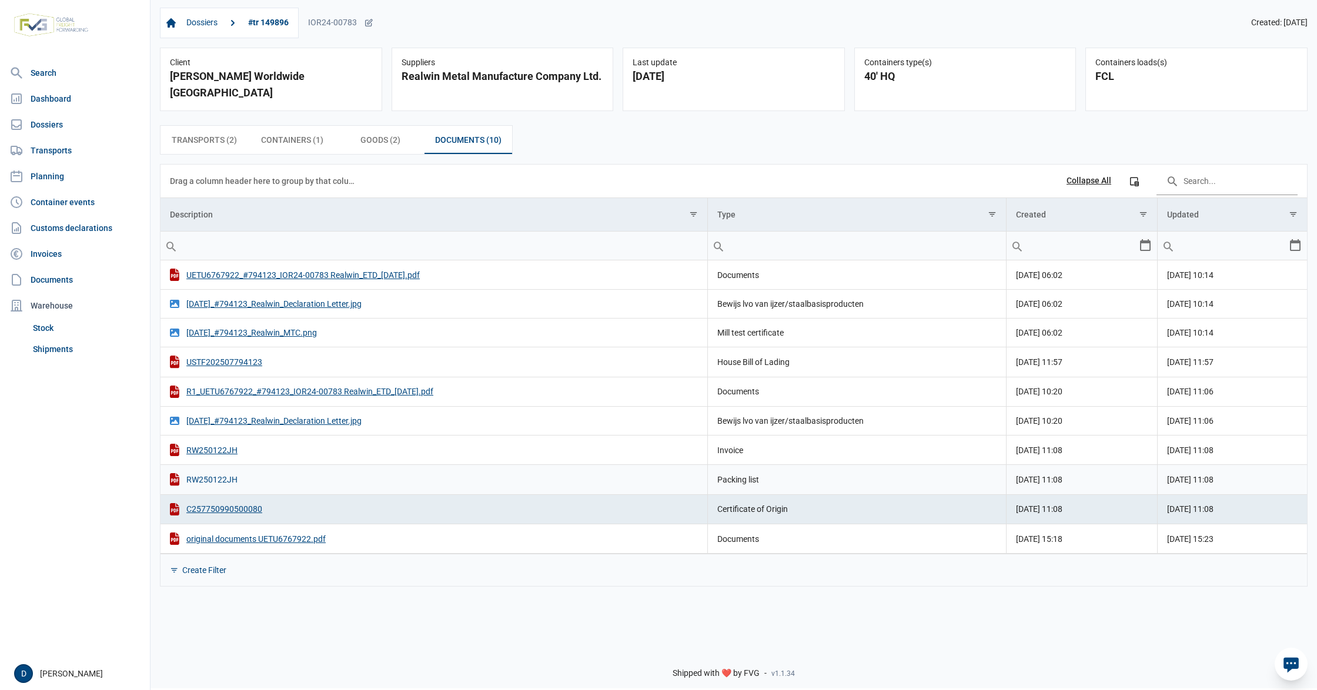
click at [212, 473] on div "RW250122JH" at bounding box center [434, 479] width 528 height 12
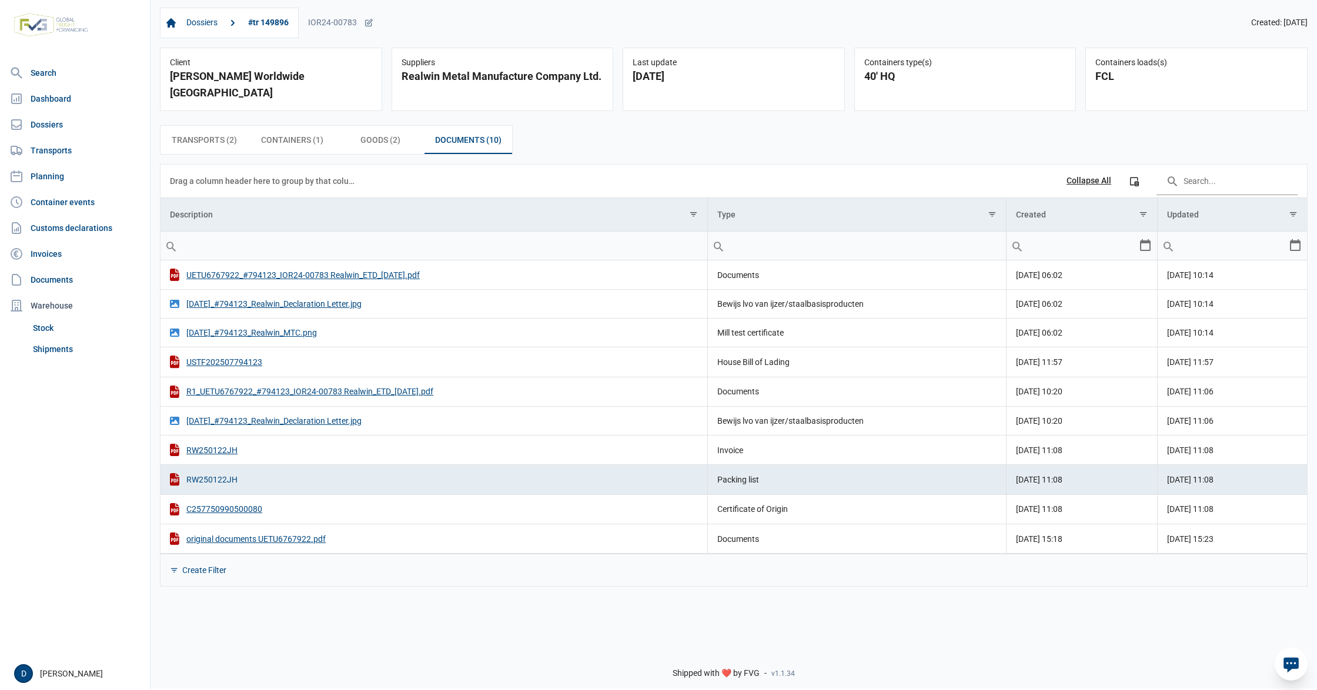
click at [212, 473] on div "RW250122JH" at bounding box center [434, 479] width 528 height 12
click at [220, 444] on div "RW250122JH" at bounding box center [434, 450] width 528 height 12
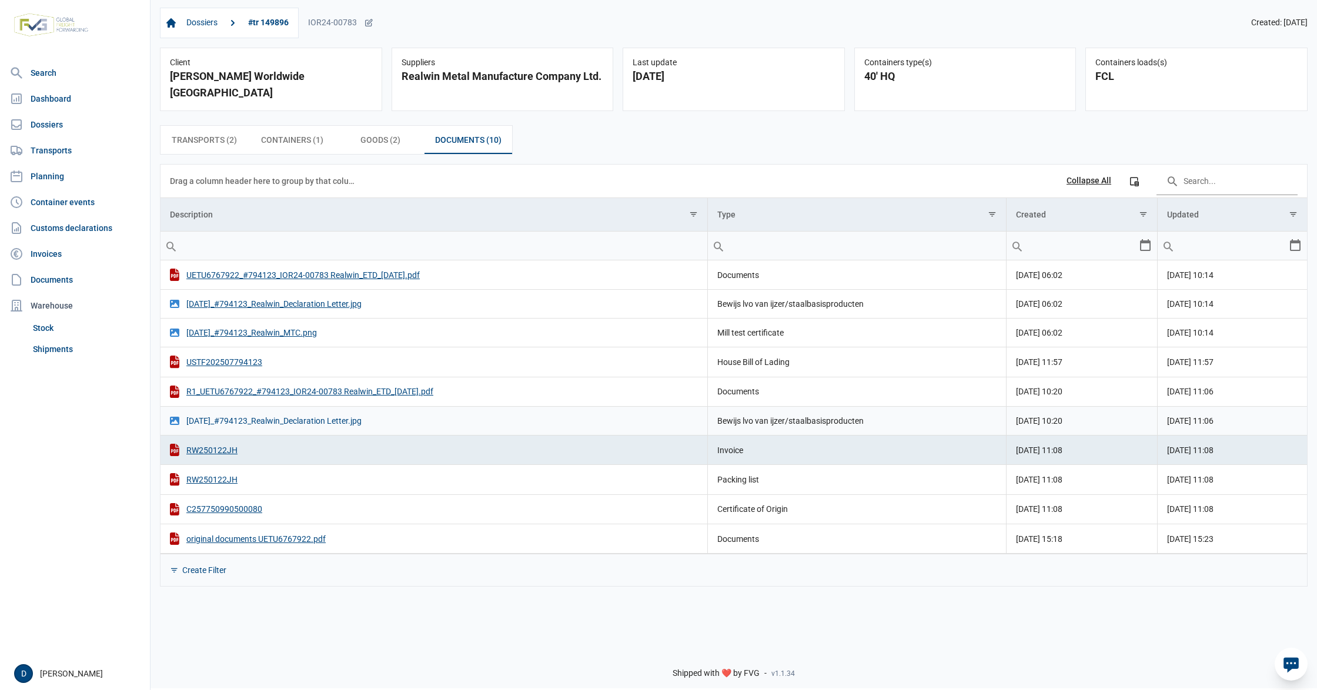
click at [297, 415] on div "2025.08.17_#794123_Realwin_Declaration Letter.jpg" at bounding box center [434, 421] width 528 height 12
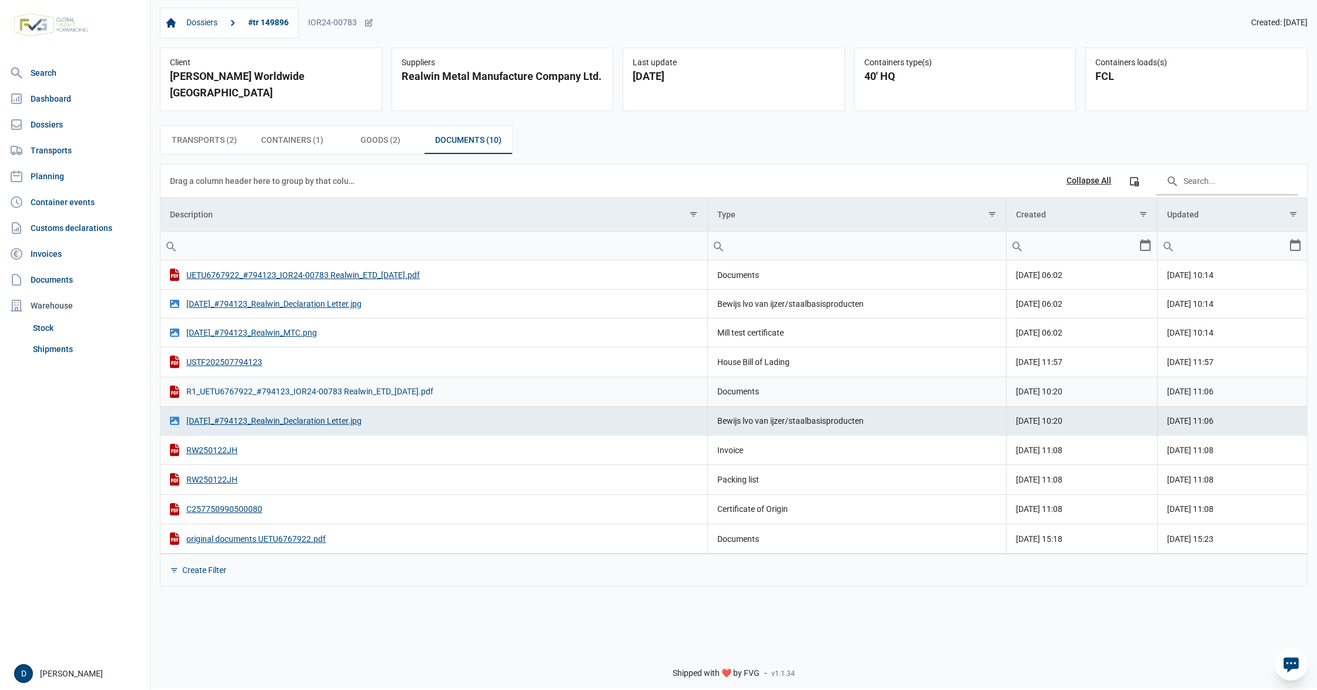
click at [297, 386] on div "R1_UETU6767922_#794123_IOR24-00783 Realwin_ETD_17-Aug-2025.pdf" at bounding box center [434, 392] width 528 height 12
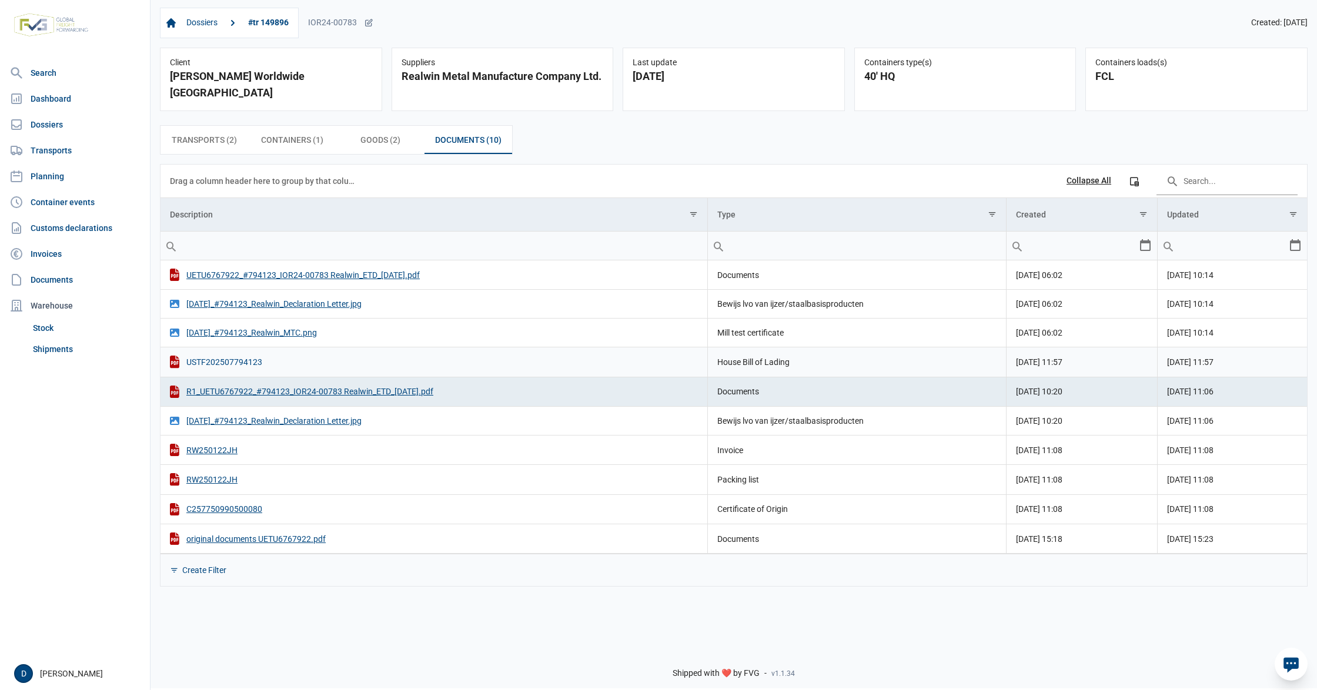
click at [210, 356] on div "USTF202507794123" at bounding box center [434, 362] width 528 height 12
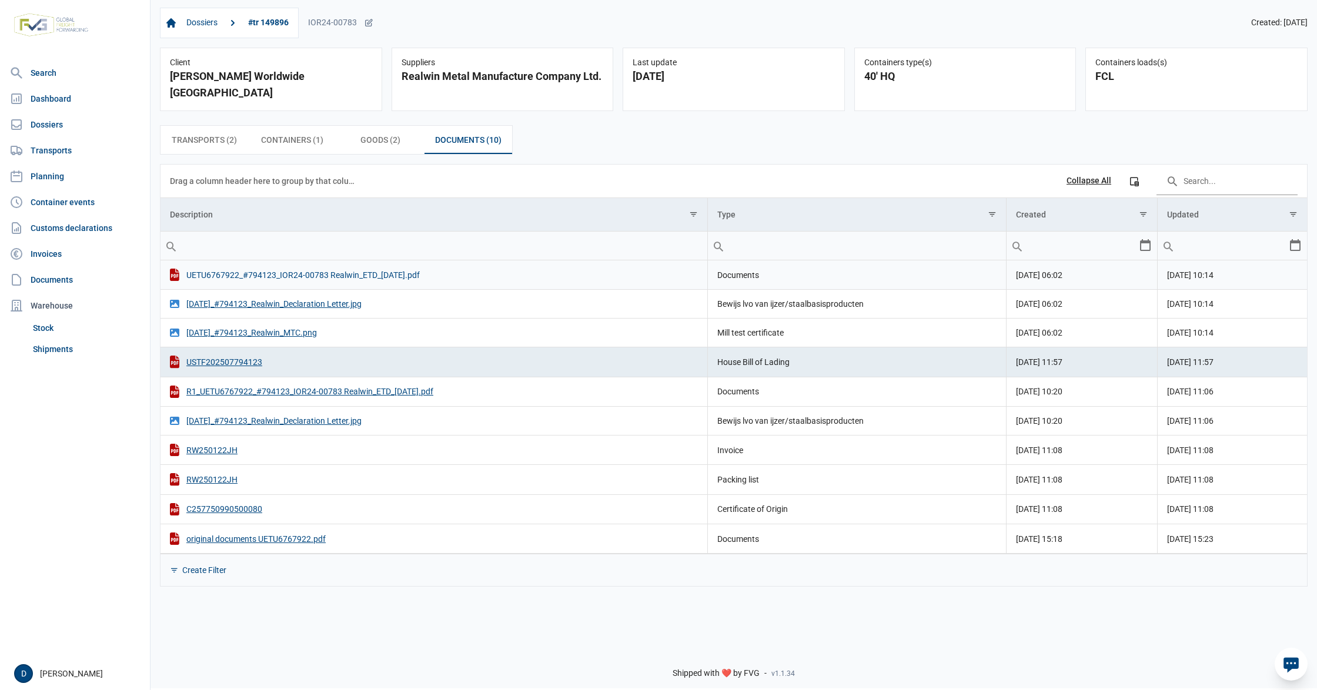
click at [360, 269] on div "UETU6767922_#794123_IOR24-00783 Realwin_ETD_17-Aug-2025.pdf" at bounding box center [434, 275] width 528 height 12
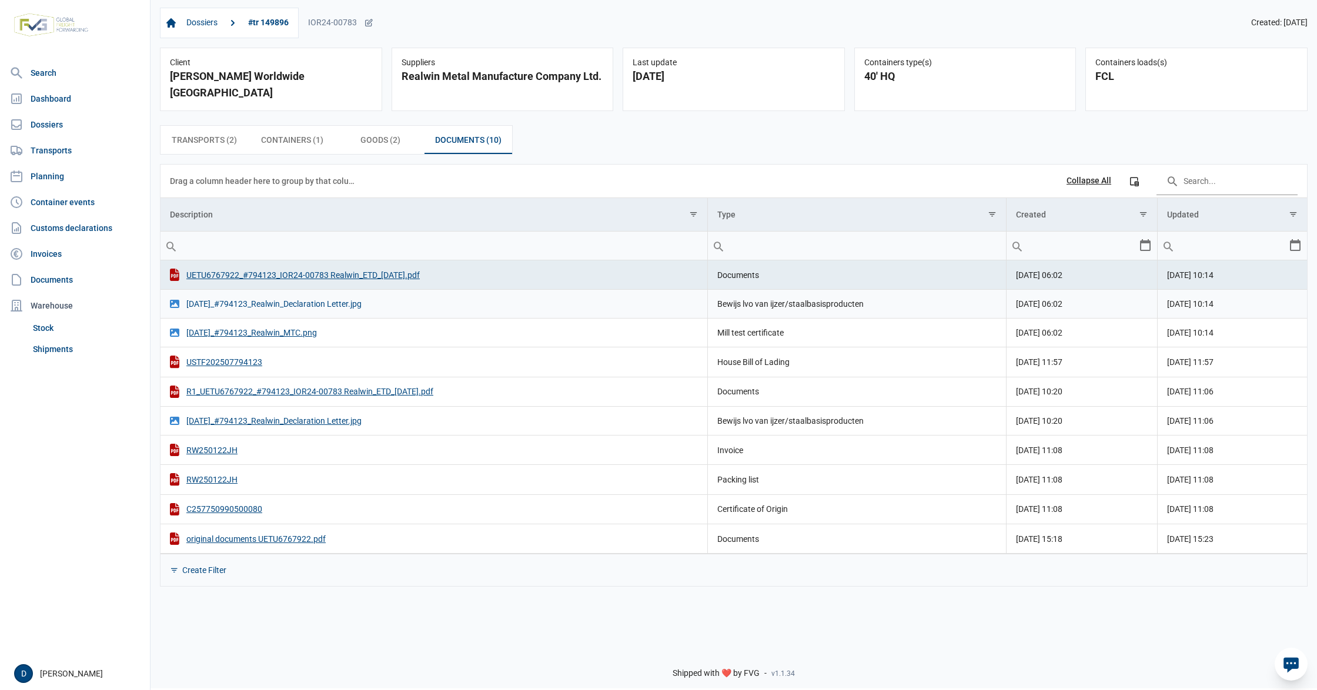
click at [303, 298] on div "2025.08.17_#794123_Realwin_Declaration Letter.jpg" at bounding box center [434, 304] width 528 height 12
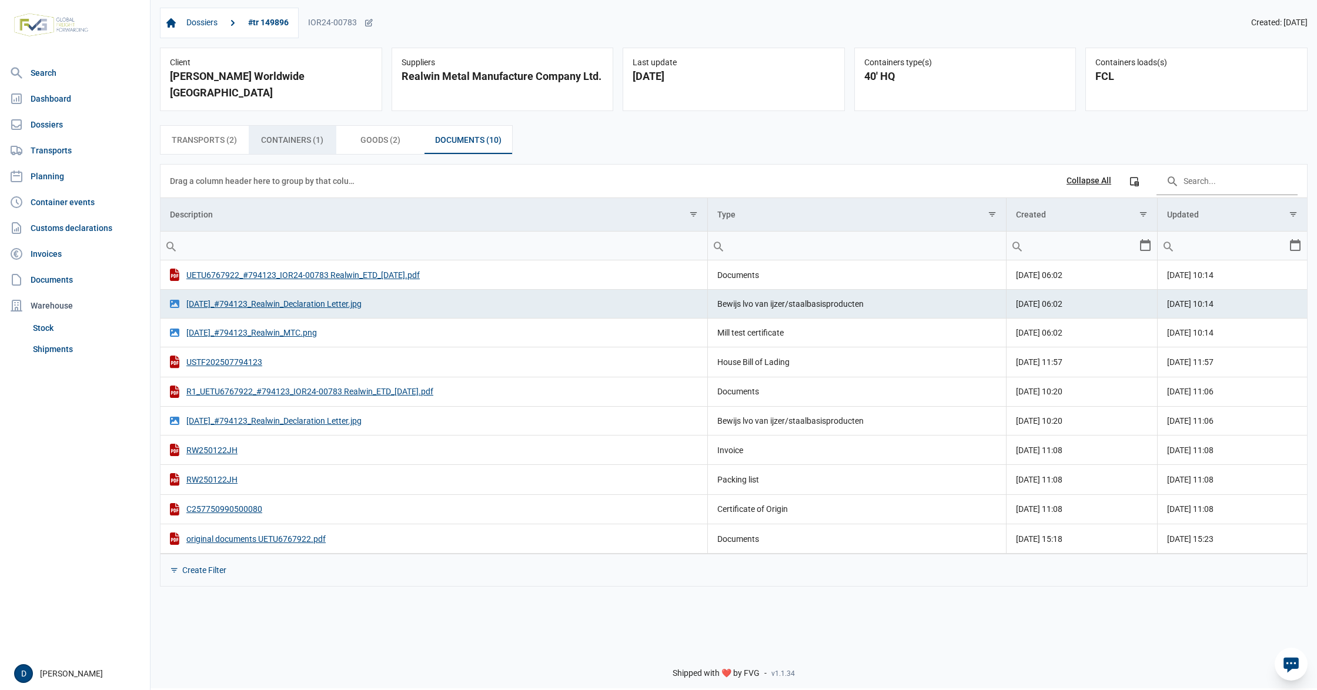
click at [297, 133] on span "Containers (1) Containers (1)" at bounding box center [292, 140] width 62 height 14
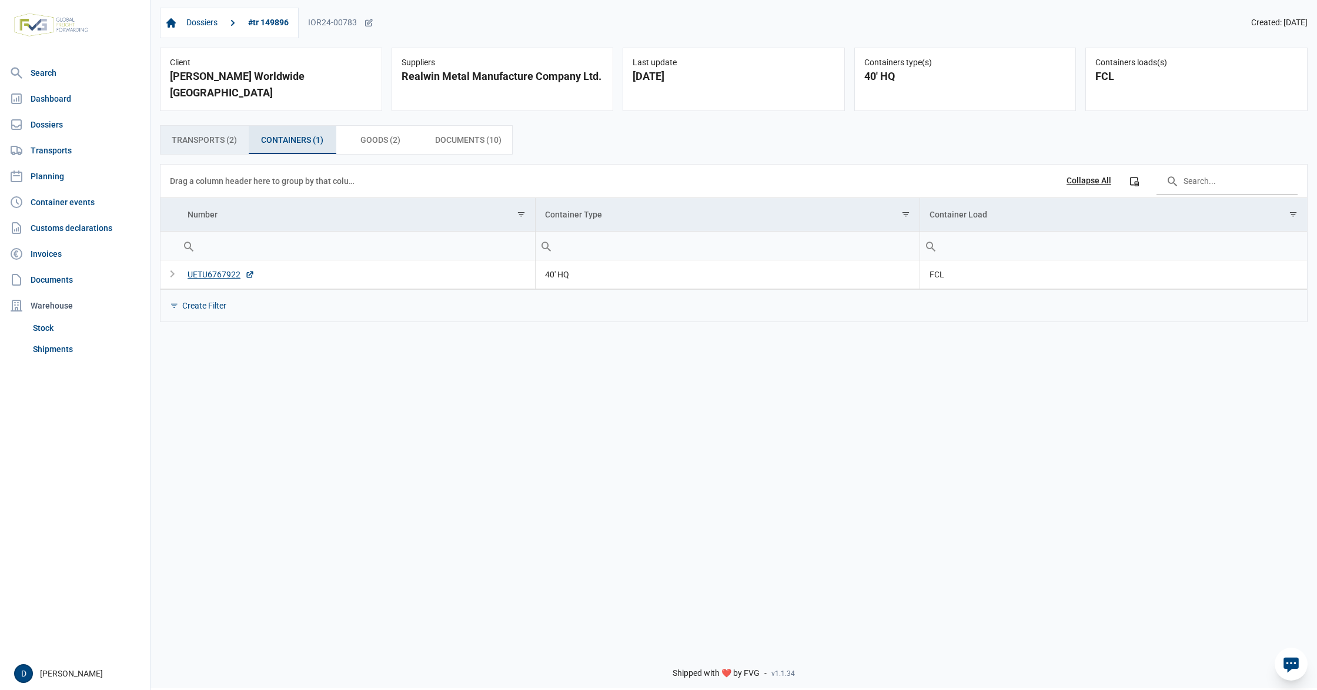
click at [210, 133] on span "Transports (2) Transports (2)" at bounding box center [204, 140] width 65 height 14
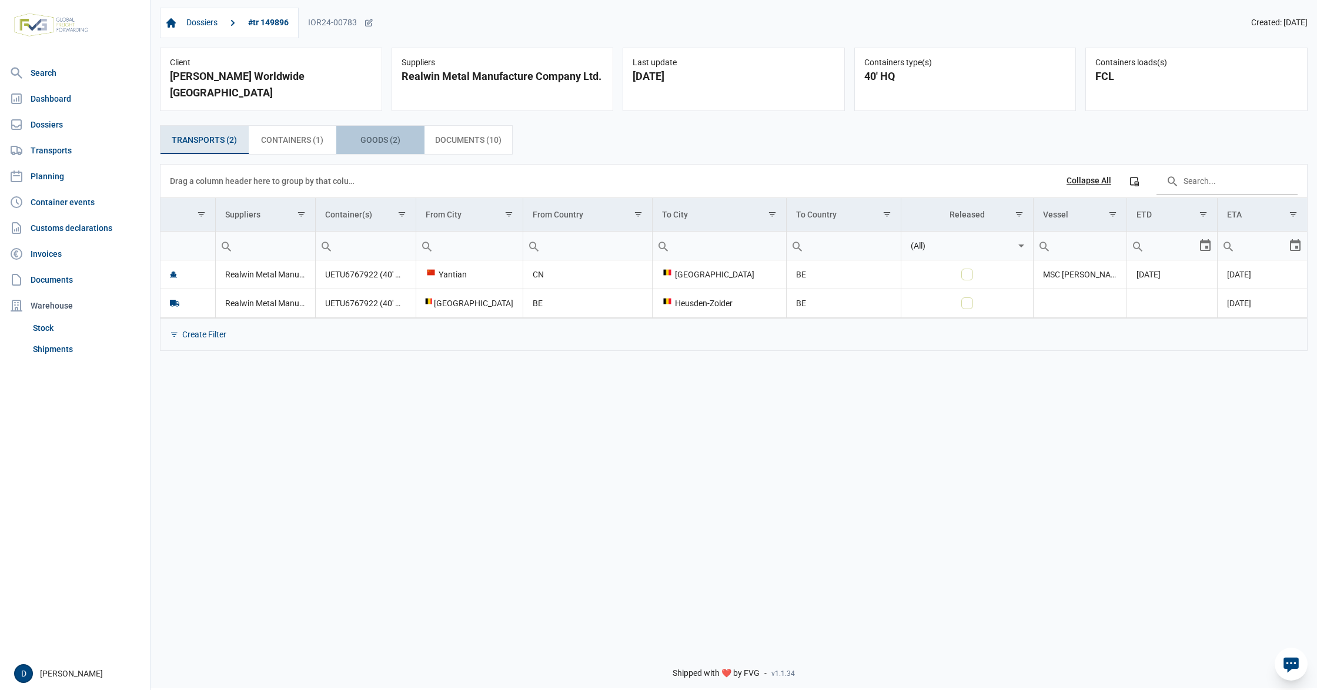
click at [364, 133] on span "Goods (2) Goods (2)" at bounding box center [380, 140] width 40 height 14
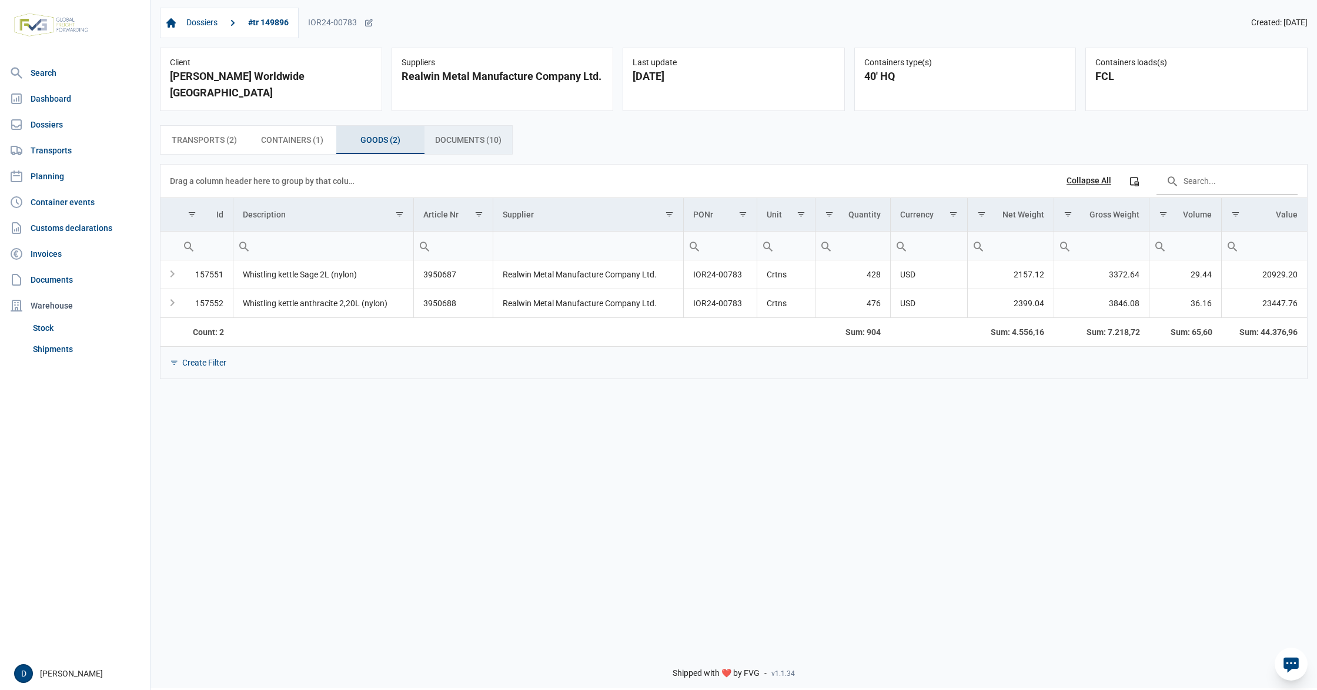
click at [487, 133] on span "Documents (10) Documents (10)" at bounding box center [468, 140] width 66 height 14
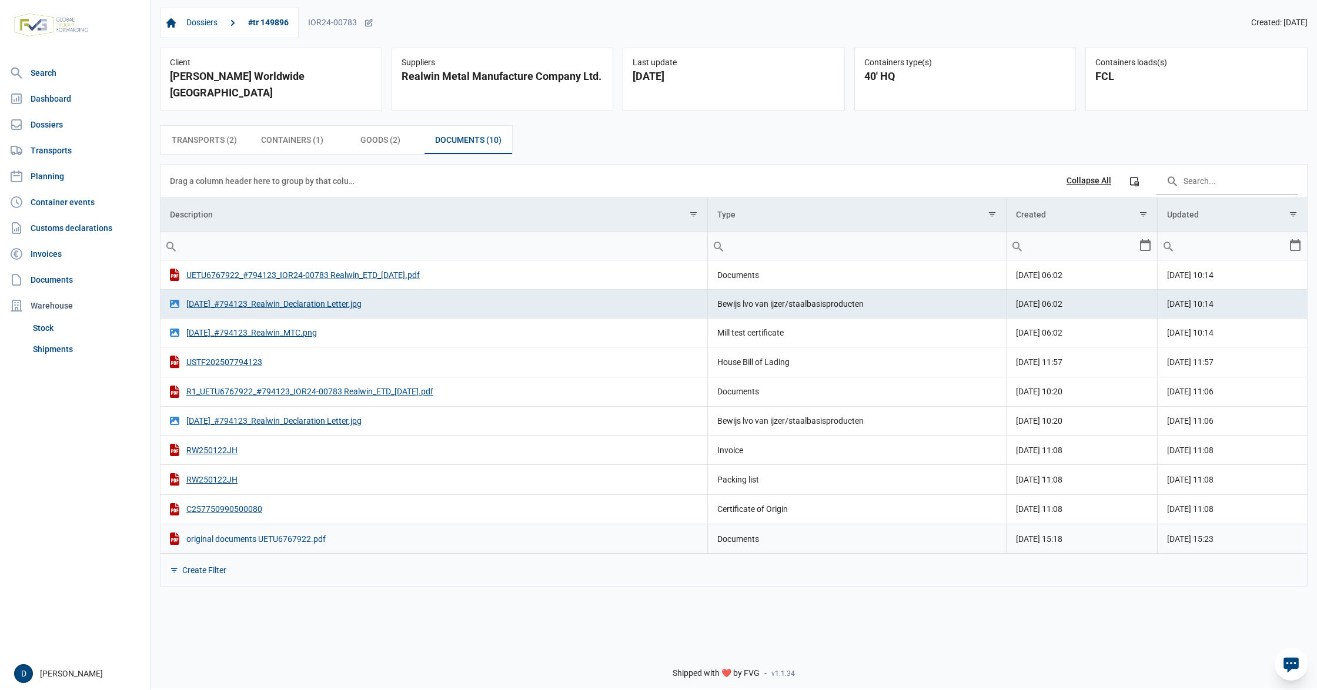
click at [247, 532] on div "original documents UETU6767922.pdf" at bounding box center [434, 538] width 528 height 12
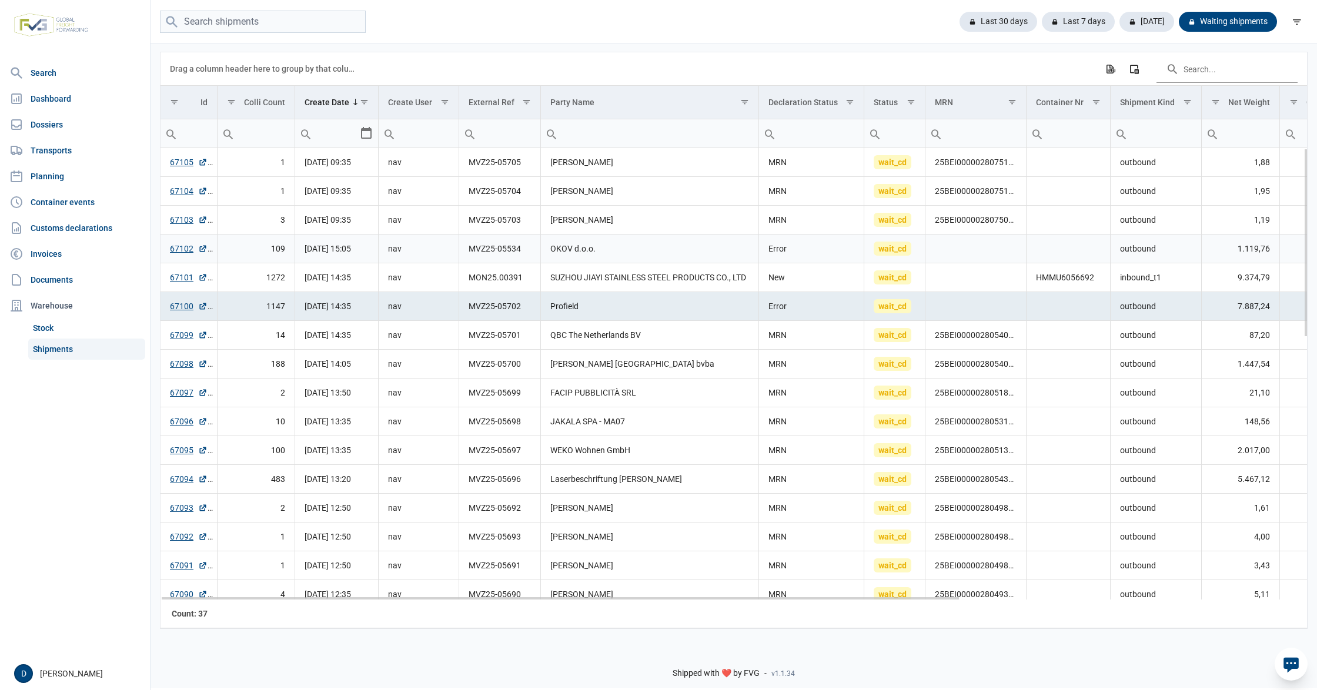
click at [614, 249] on td "OKOV d.o.o." at bounding box center [650, 249] width 218 height 29
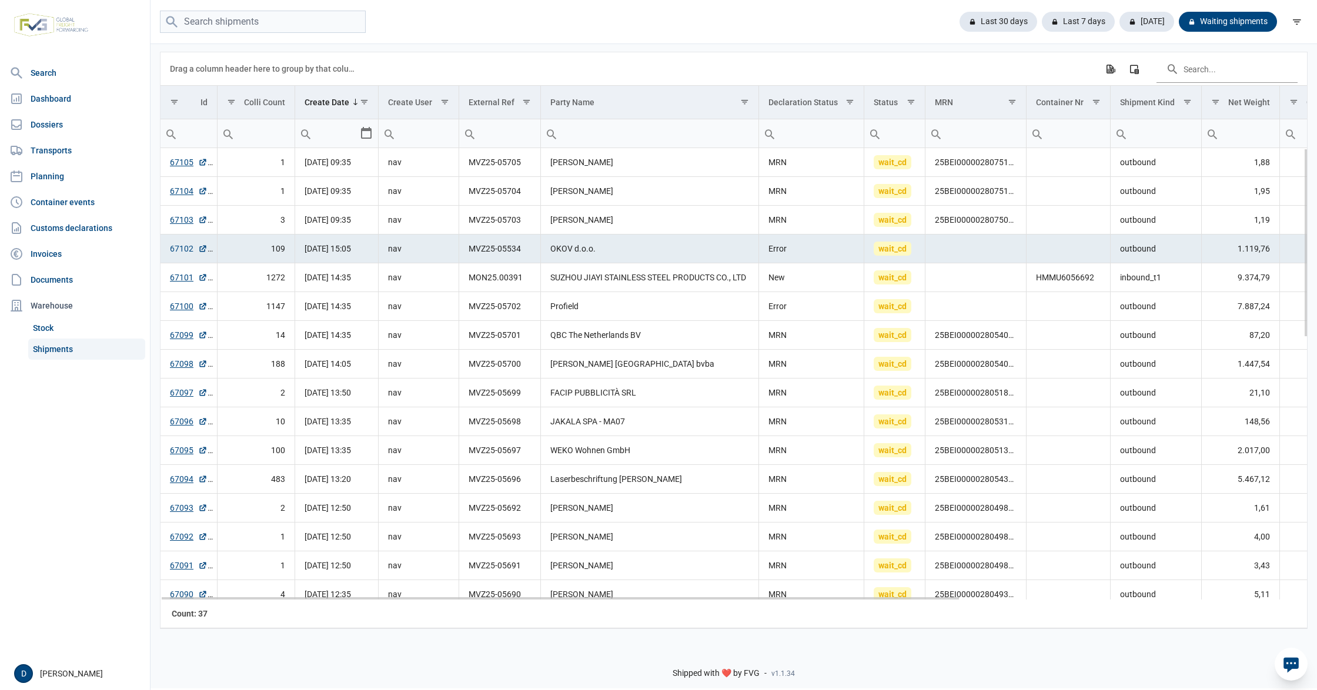
click at [186, 250] on link "67102" at bounding box center [189, 249] width 38 height 12
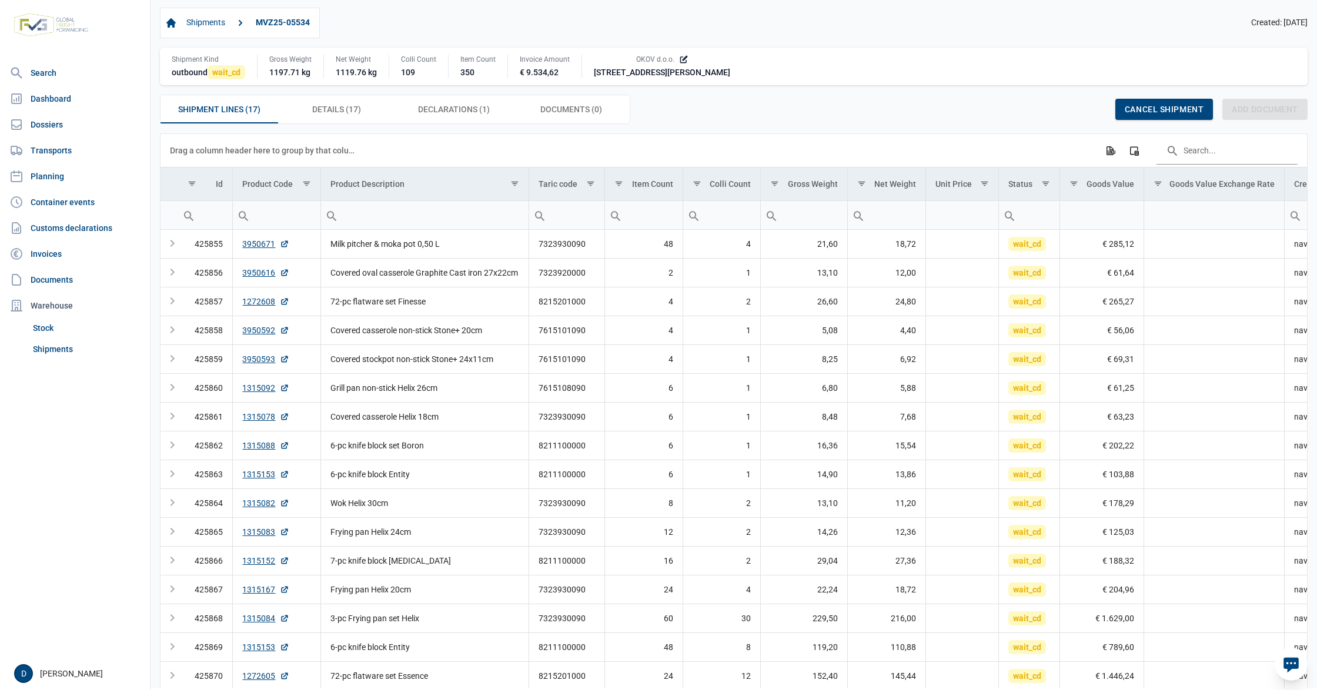
click at [433, 12] on div "Shipments MVZ25-05534 Created: [DATE]" at bounding box center [733, 23] width 1147 height 31
click at [455, 22] on div "Shipments MVZ25-05534 Created: [DATE]" at bounding box center [733, 23] width 1147 height 31
click at [570, 18] on div "Shipments MVZ25-05534 Created: [DATE]" at bounding box center [733, 23] width 1147 height 31
click at [426, 14] on div "Shipments MVZ25-05534 Created: [DATE]" at bounding box center [733, 23] width 1147 height 31
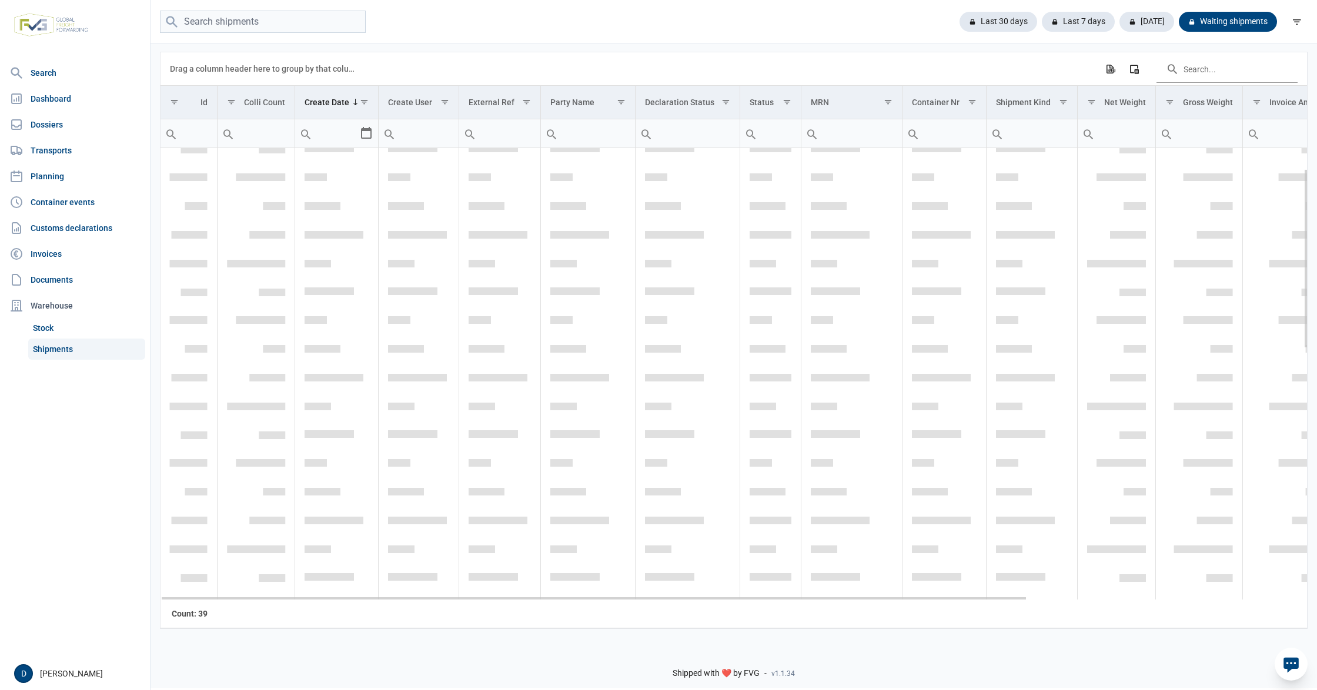
scroll to position [52, 0]
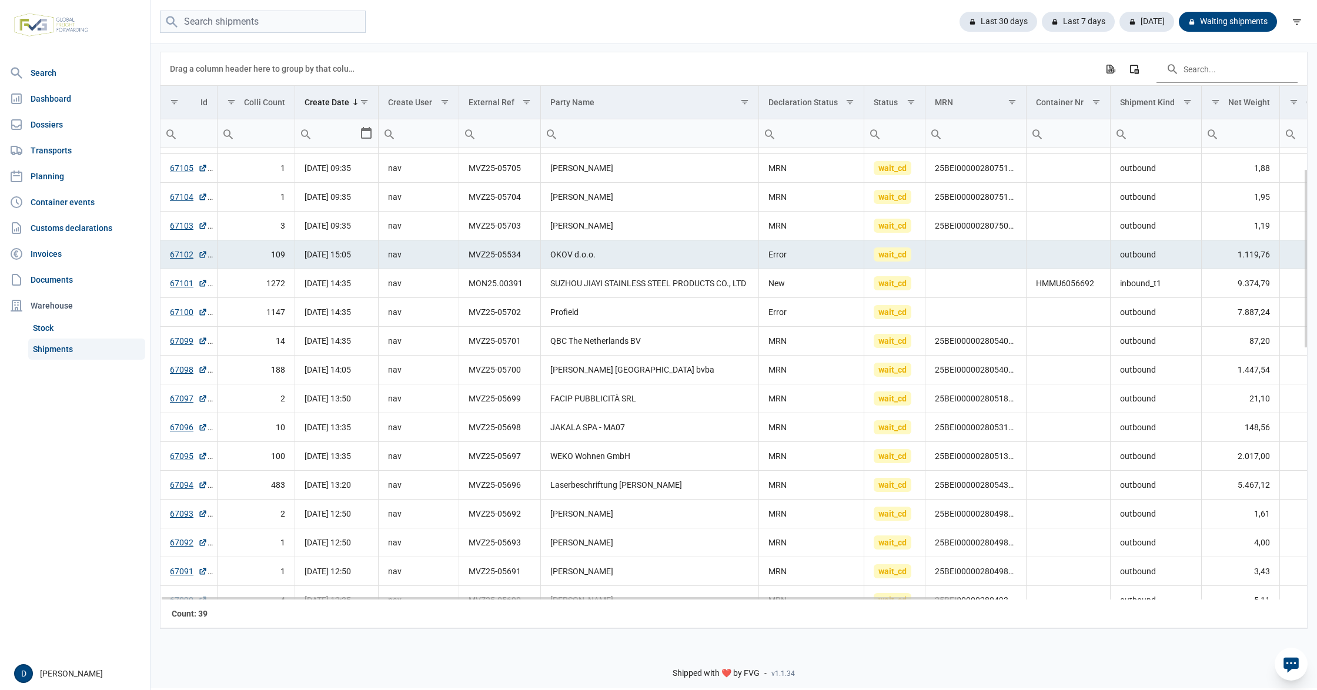
click at [890, 257] on span "wait_cd" at bounding box center [892, 254] width 38 height 14
click at [179, 259] on link "67102" at bounding box center [189, 255] width 38 height 12
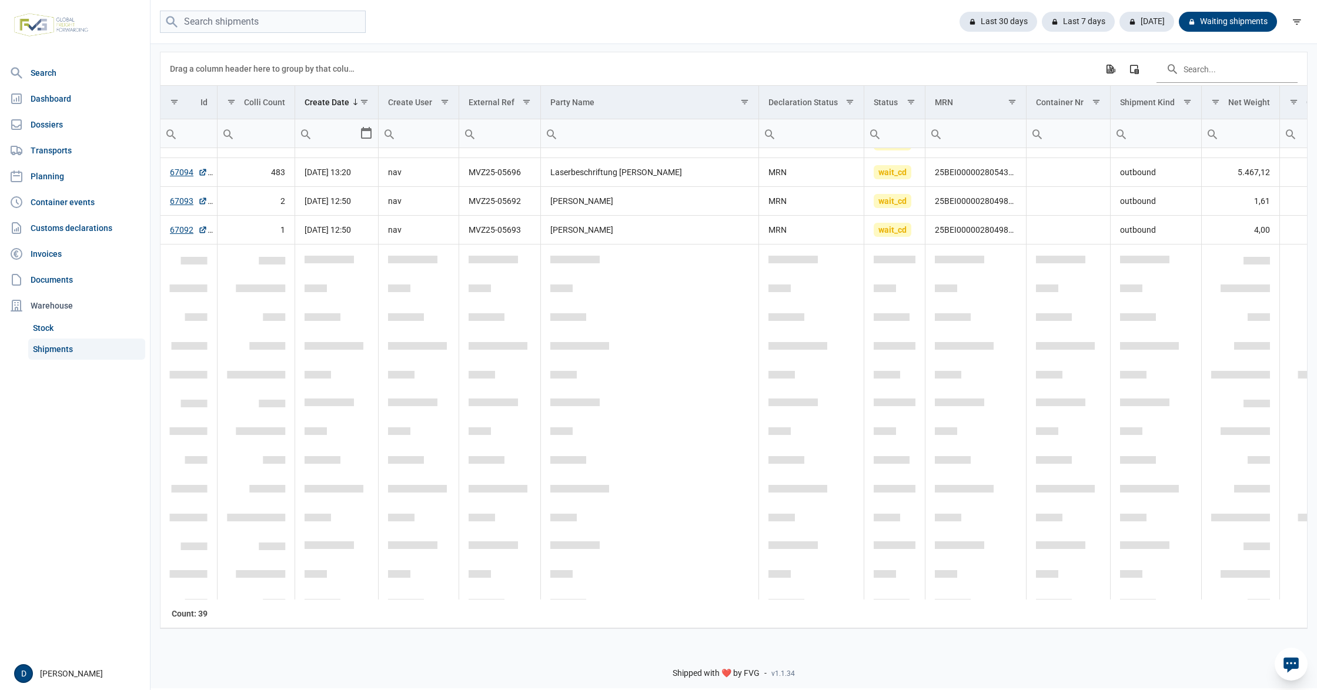
scroll to position [0, 0]
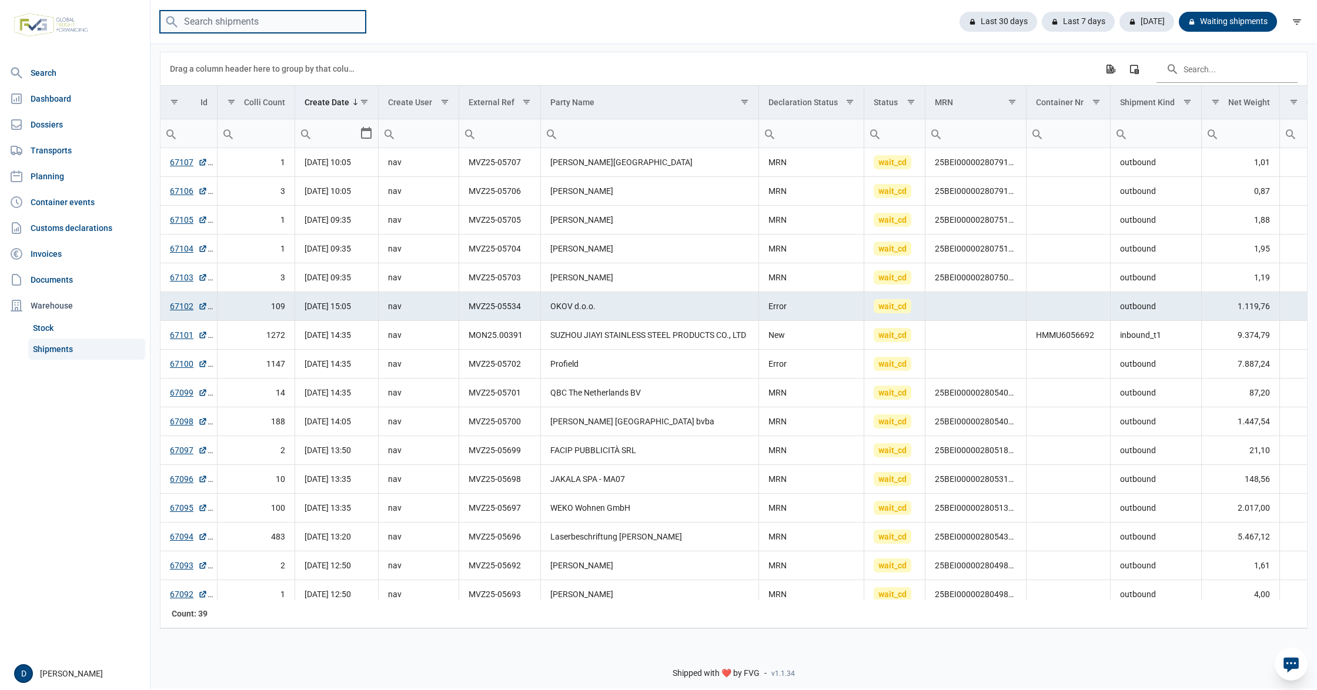
click at [262, 19] on input "search" at bounding box center [263, 22] width 206 height 23
paste input "25BEI0000028075051"
type input "25BEI0000028075051"
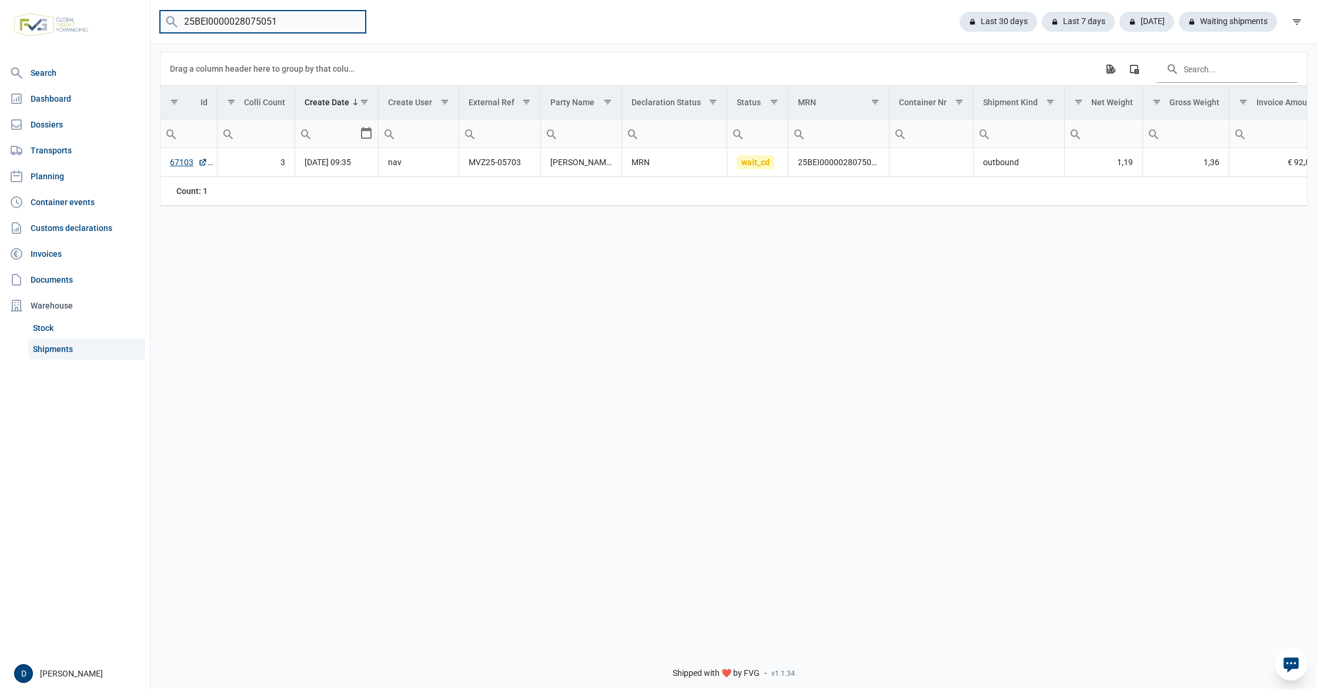
drag, startPoint x: 309, startPoint y: 18, endPoint x: 87, endPoint y: 29, distance: 221.9
click at [87, 29] on div "Search Dashboard Dossiers Transports Planning Container events Customs declarat…" at bounding box center [658, 343] width 1317 height 690
paste input "25BEI0000028075118"
type input "25BEI0000028075118"
drag, startPoint x: 303, startPoint y: 24, endPoint x: 153, endPoint y: 29, distance: 150.6
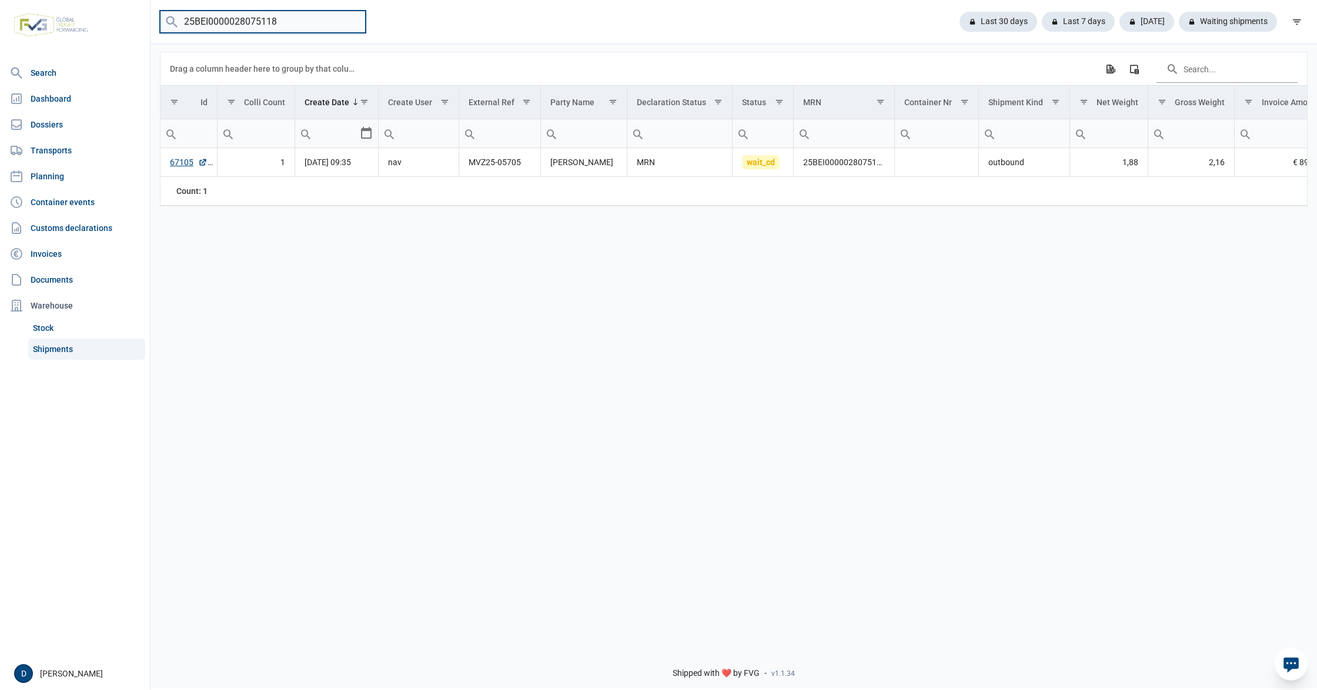
click at [153, 29] on div "25BEI0000028075118 Last 30 days Last 7 days Today Waiting shipments" at bounding box center [733, 22] width 1166 height 23
paste input "25BEI0000028075100"
type input "25BEI0000028075100"
drag, startPoint x: 310, startPoint y: 22, endPoint x: 120, endPoint y: 28, distance: 189.9
click at [120, 28] on div "Search Dashboard Dossiers Transports Planning Container events Customs declarat…" at bounding box center [658, 343] width 1317 height 690
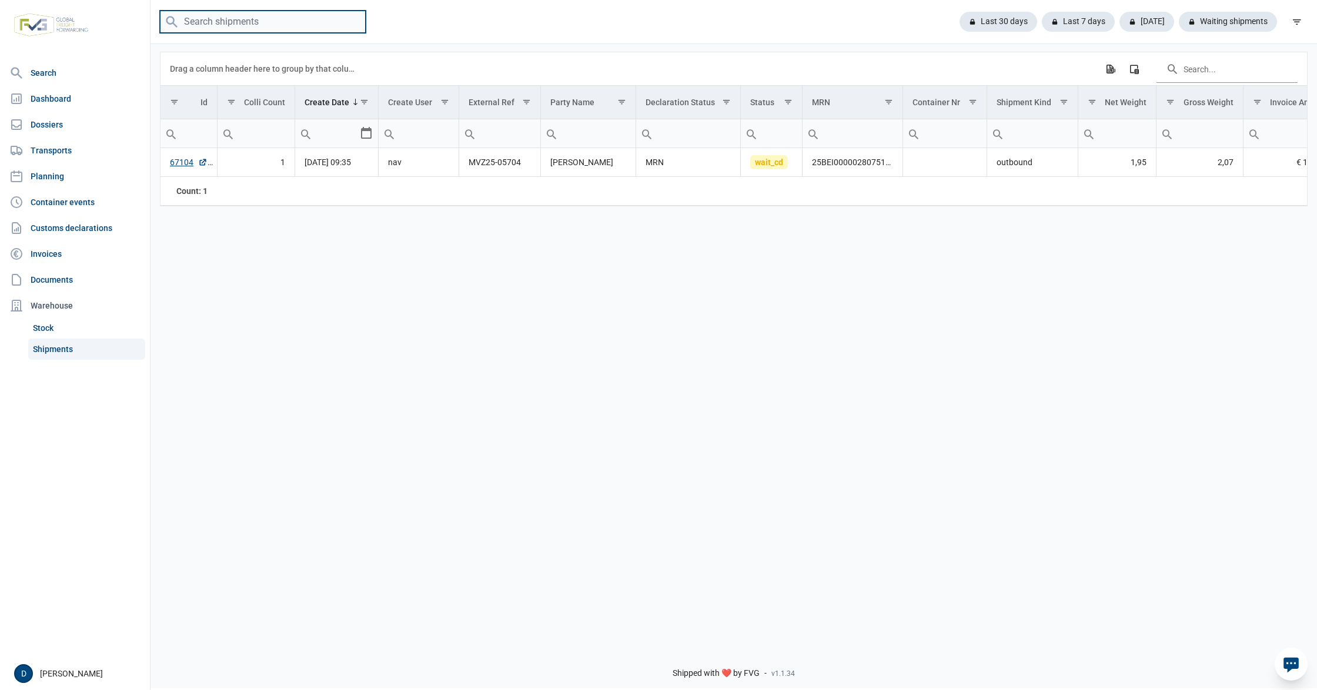
paste input "25BEI0000028079159"
type input "25BEI0000028079159"
drag, startPoint x: 287, startPoint y: 22, endPoint x: 172, endPoint y: 26, distance: 115.3
click at [172, 26] on menu "25BEI0000028079159" at bounding box center [263, 22] width 206 height 23
paste input "25BEI0000028079167"
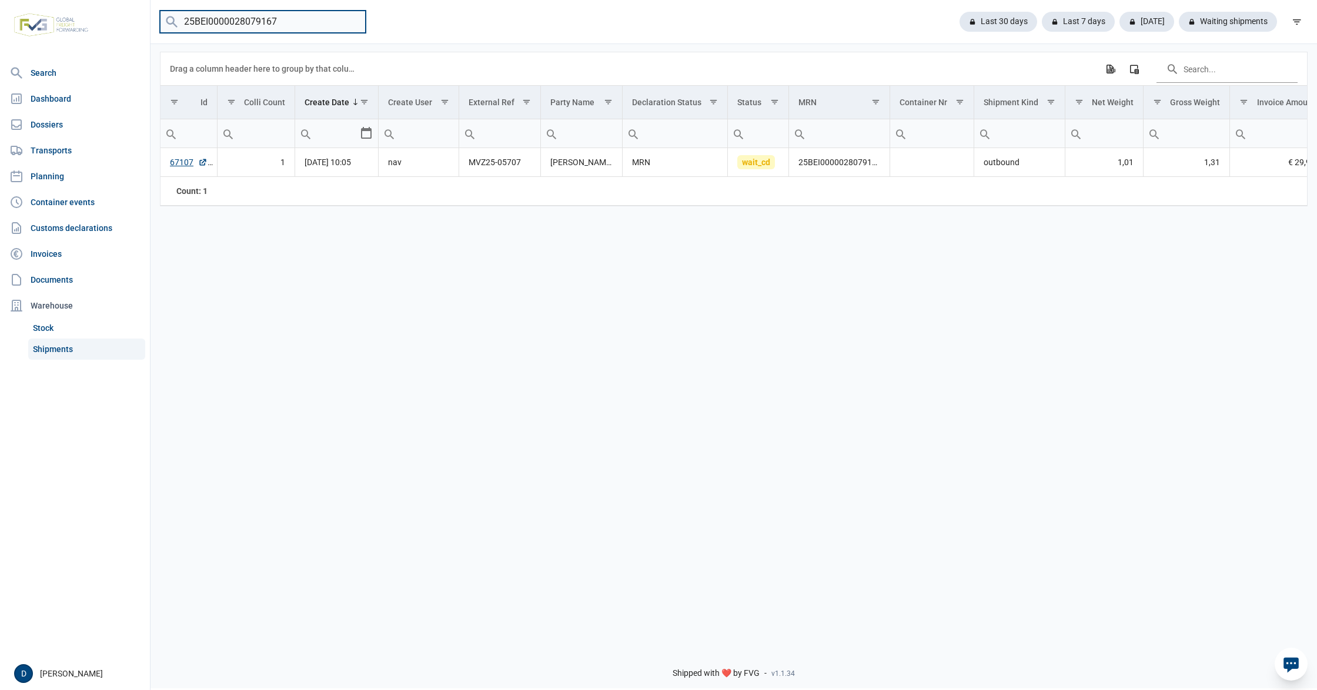
type input "25BEI0000028079167"
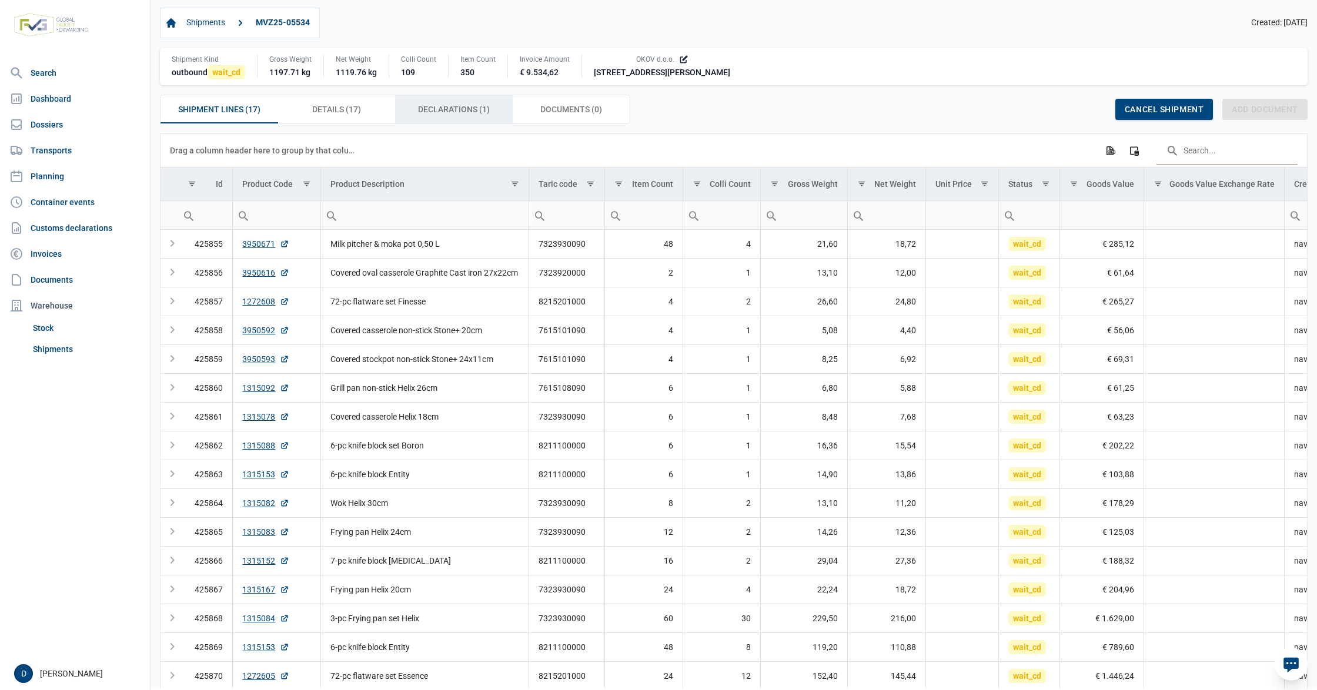
click at [451, 116] on span "Declarations (1) Declarations (1)" at bounding box center [454, 109] width 72 height 14
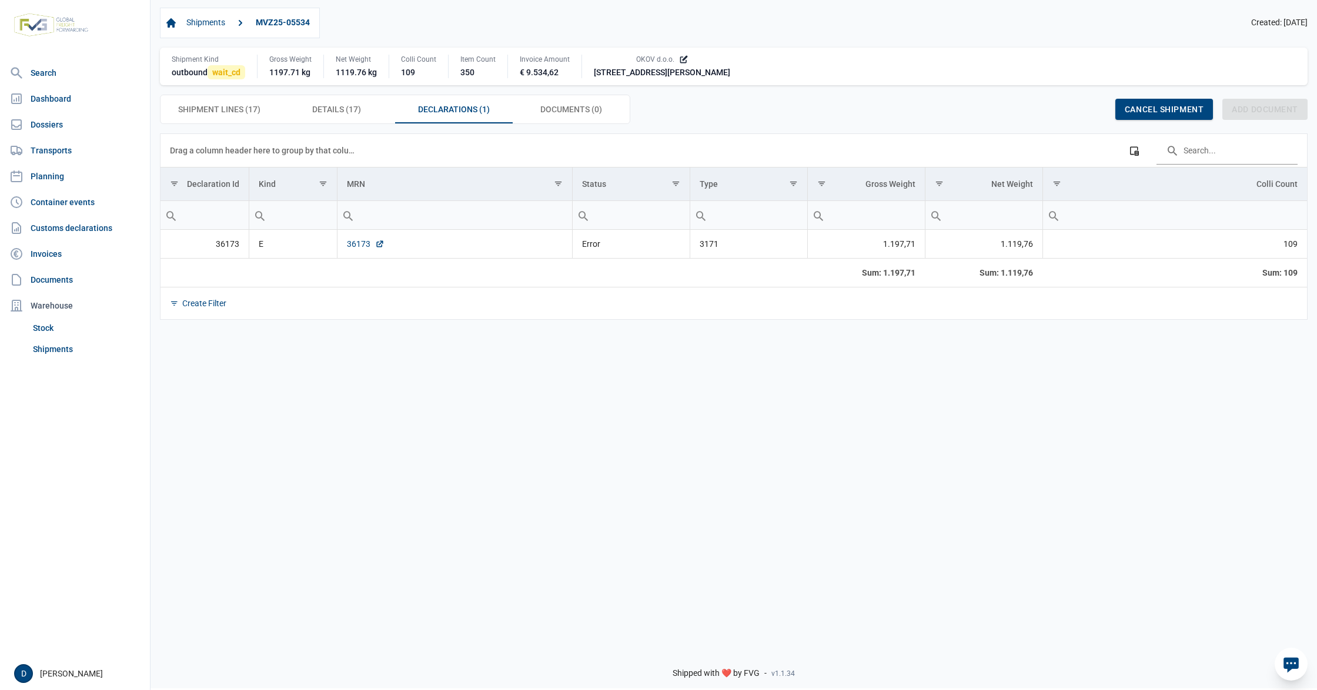
click at [363, 248] on link "36173" at bounding box center [366, 244] width 38 height 12
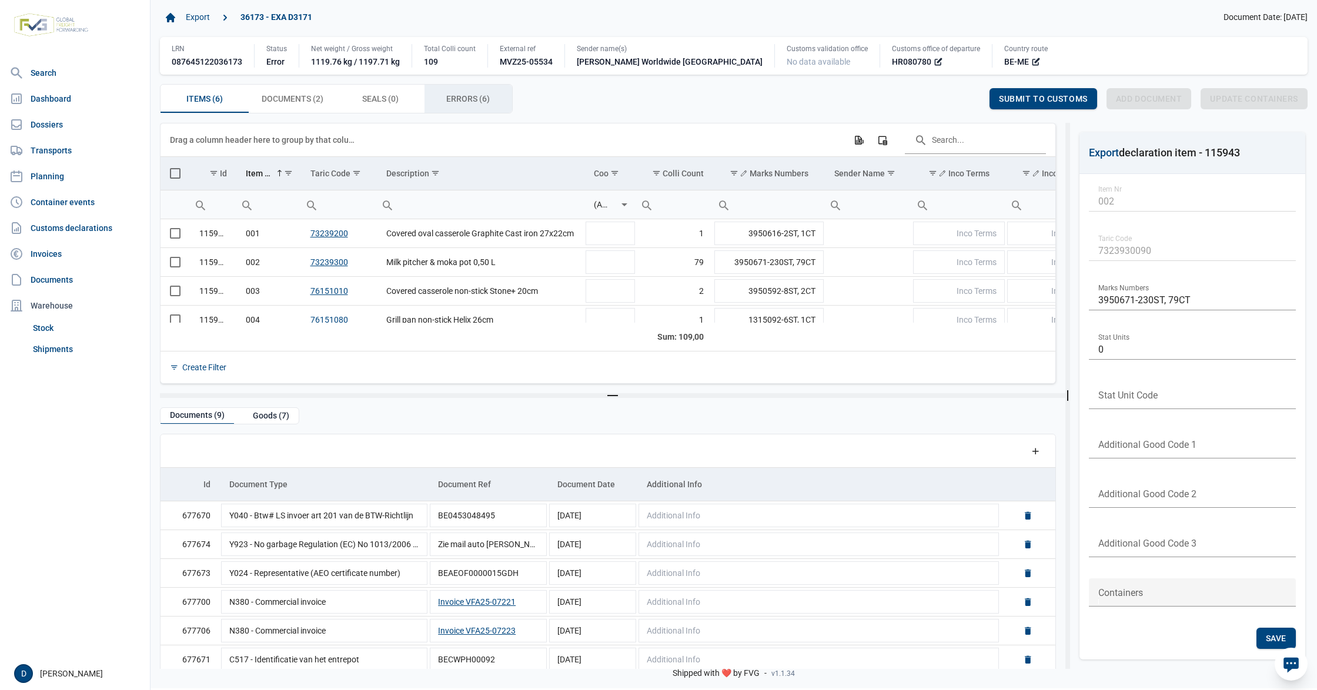
click at [466, 96] on span "Errors (6) Errors (6)" at bounding box center [467, 99] width 43 height 14
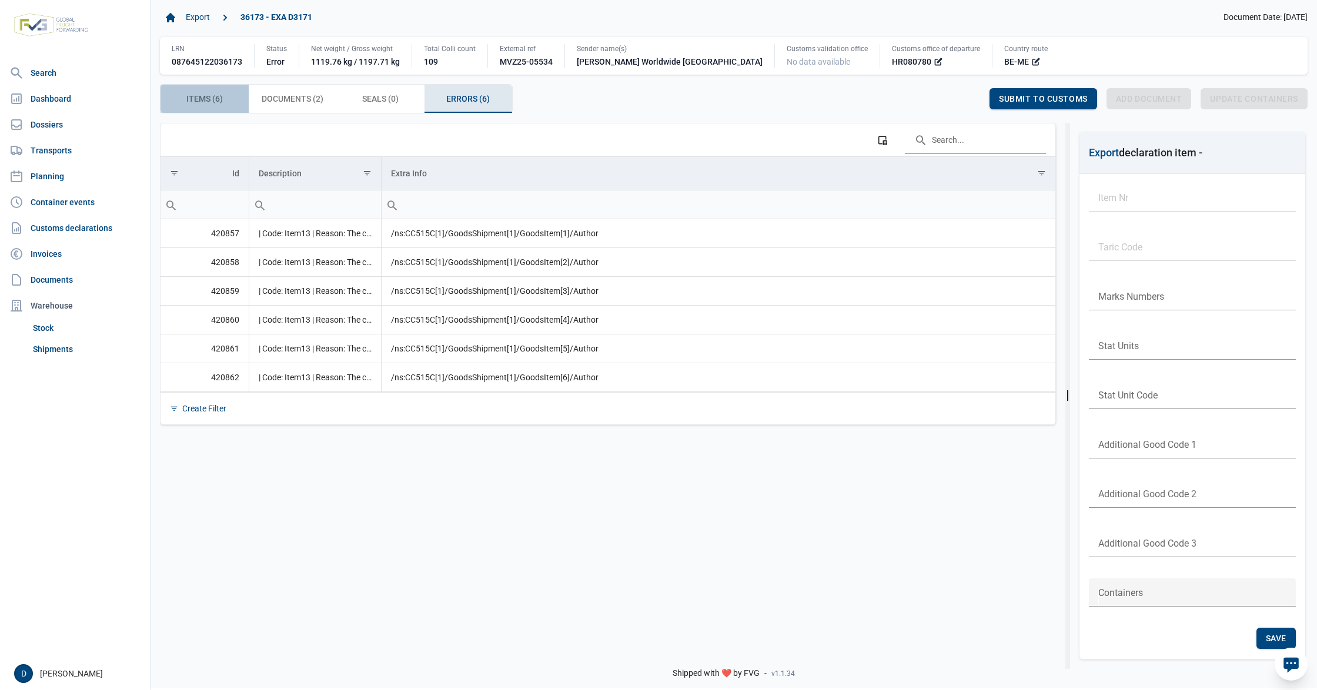
click at [207, 102] on span "Items (6) Items (6)" at bounding box center [204, 99] width 36 height 14
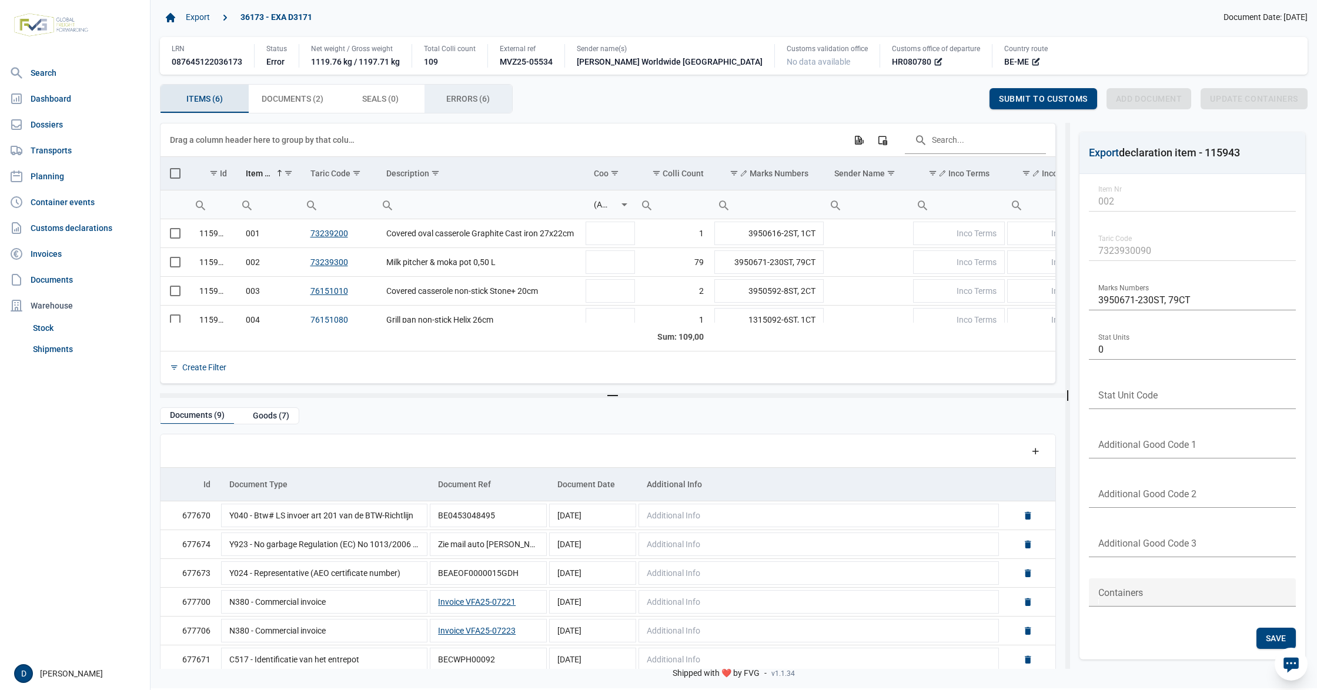
click at [453, 100] on span "Errors (6) Errors (6)" at bounding box center [467, 99] width 43 height 14
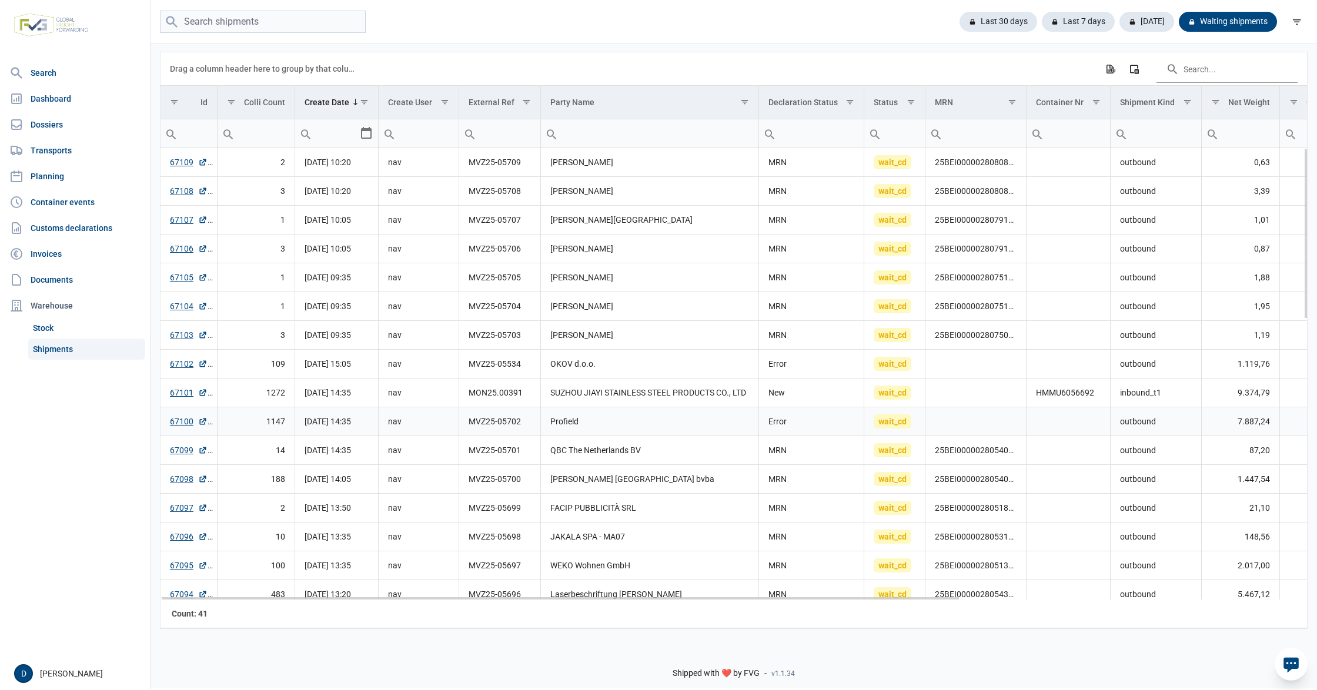
click at [957, 422] on td "Data grid with 41 rows and 18 columns" at bounding box center [975, 421] width 101 height 29
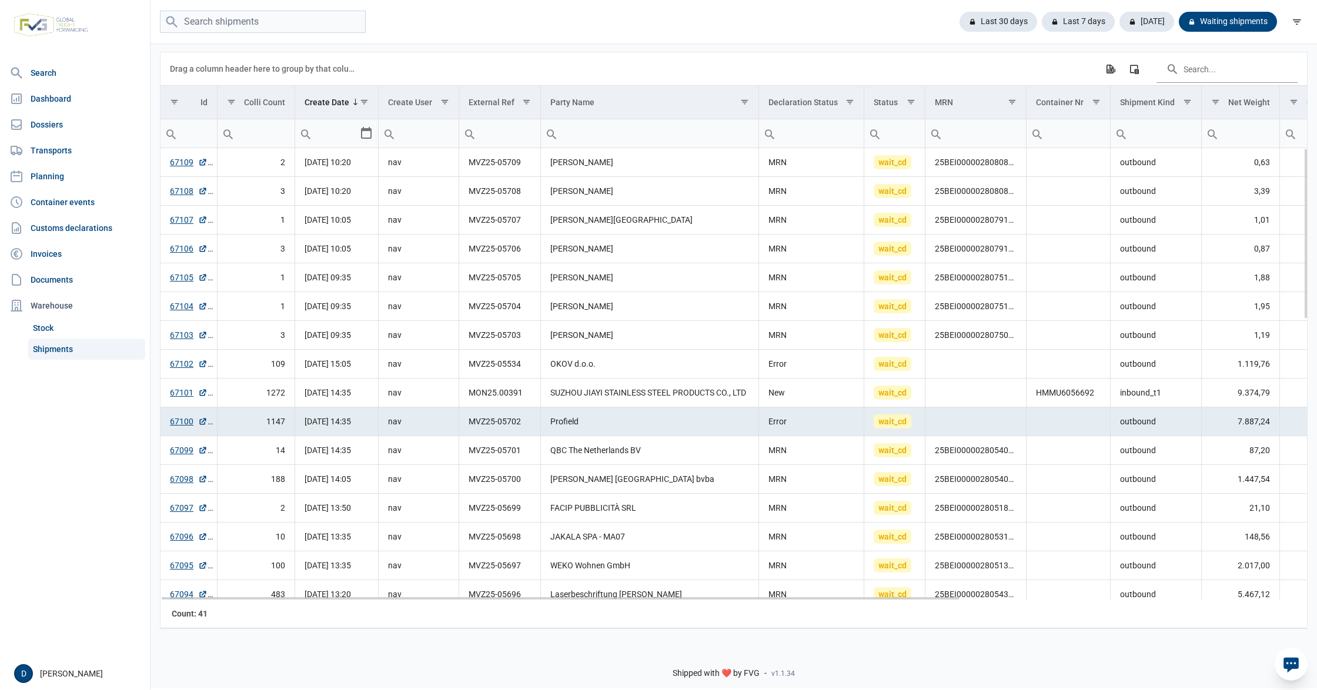
click at [960, 423] on td "Data grid with 41 rows and 18 columns" at bounding box center [975, 421] width 101 height 29
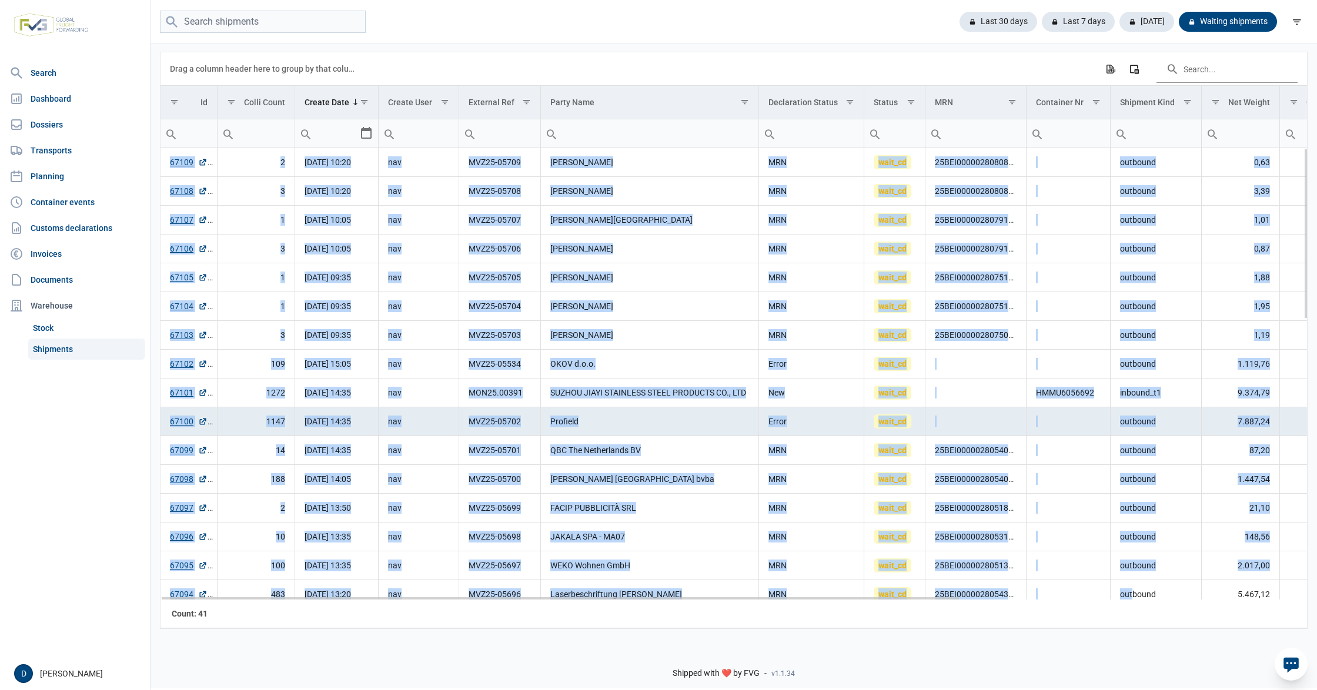
drag, startPoint x: 165, startPoint y: 167, endPoint x: 1133, endPoint y: 590, distance: 1056.5
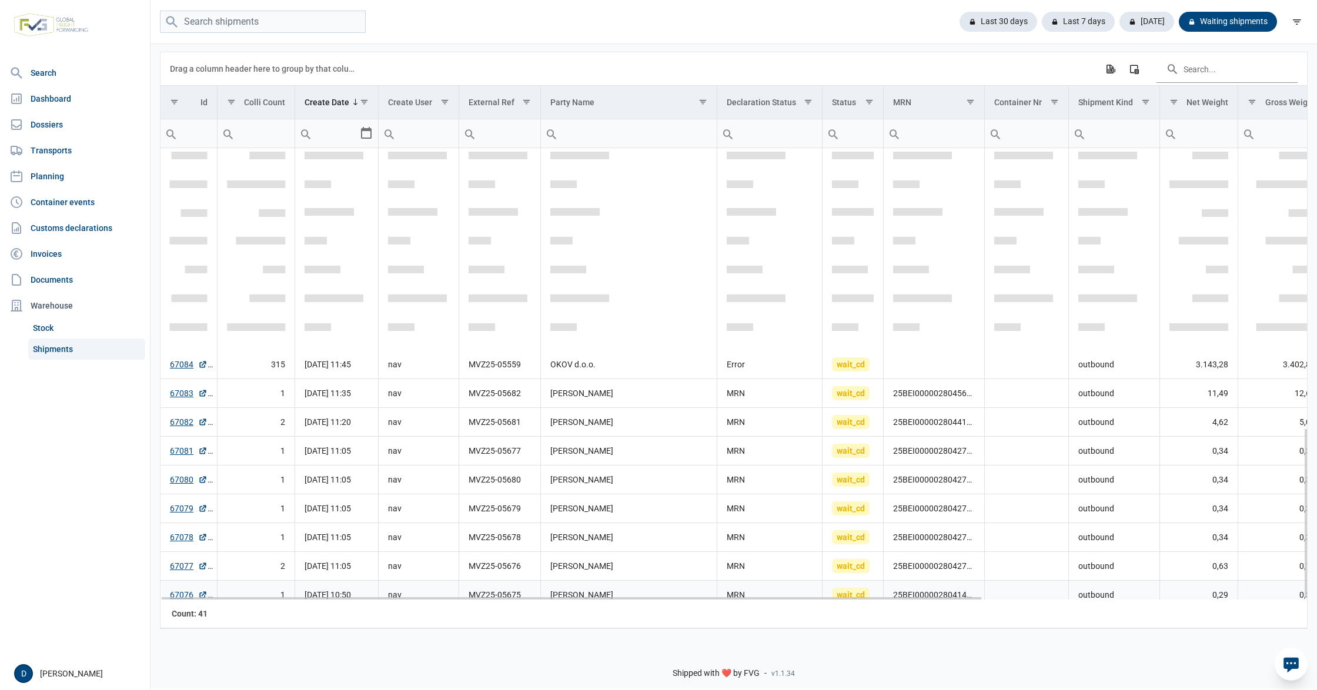
scroll to position [737, 0]
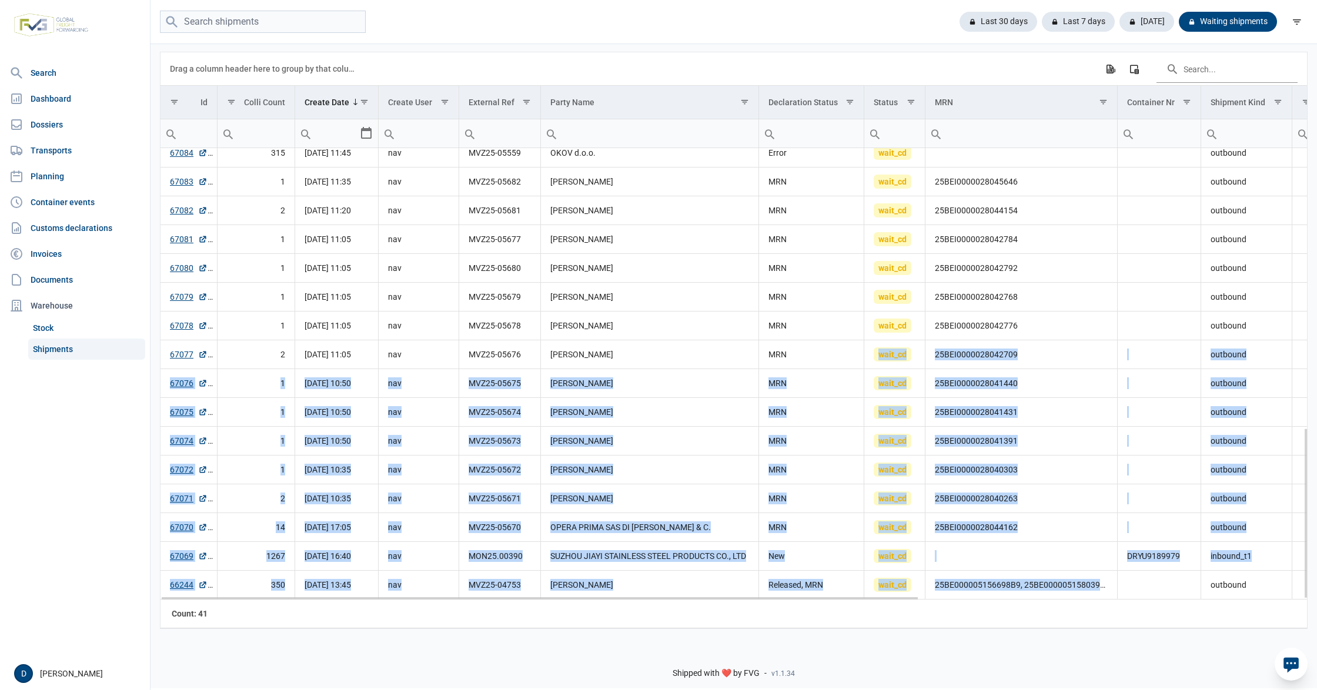
drag, startPoint x: 1107, startPoint y: 589, endPoint x: 804, endPoint y: 340, distance: 392.5
click at [804, 340] on tbody "67084 315 [DATE] 11:45 nav MVZ25-05559 OKOV d.o.o. Error wait_cd outbound 3.143…" at bounding box center [1025, 6] width 1730 height 1185
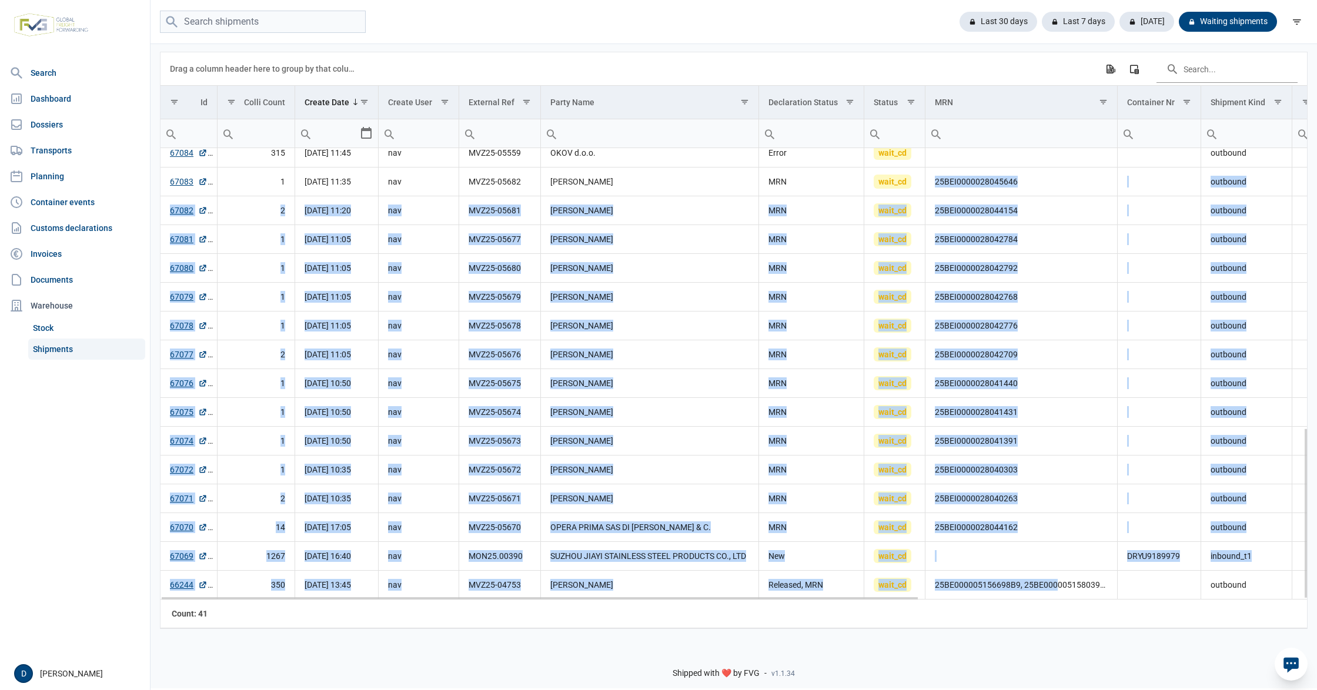
drag, startPoint x: 934, startPoint y: 179, endPoint x: 1056, endPoint y: 579, distance: 417.8
click at [1056, 579] on tbody "67084 315 [DATE] 11:45 nav MVZ25-05559 OKOV d.o.o. Error wait_cd outbound 3.143…" at bounding box center [1025, 6] width 1730 height 1185
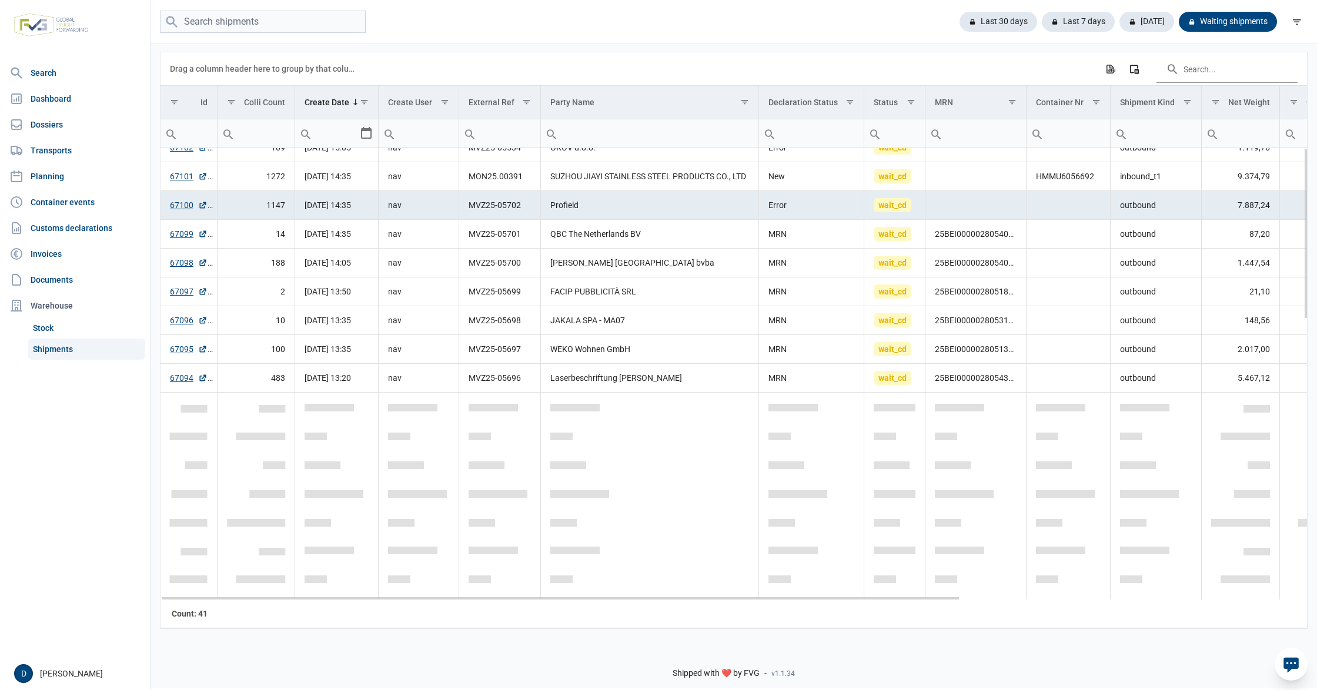
scroll to position [0, 0]
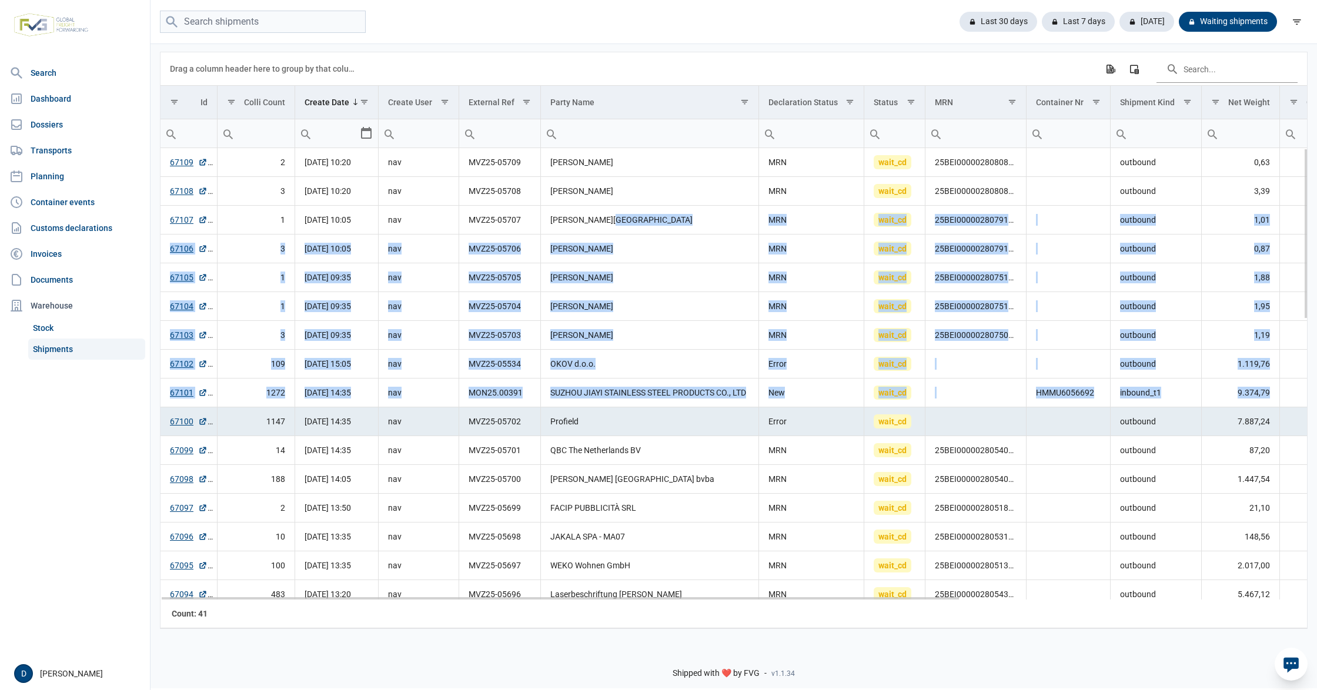
drag, startPoint x: 1110, startPoint y: 587, endPoint x: 701, endPoint y: 246, distance: 532.5
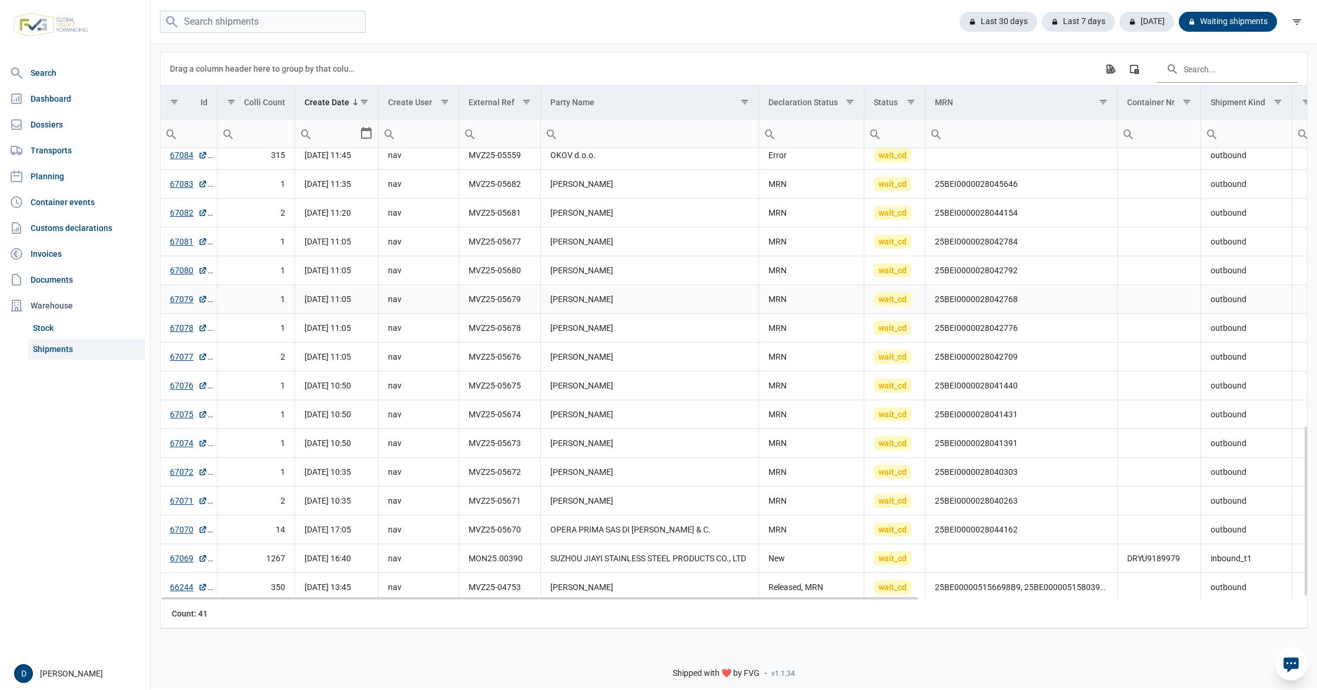
scroll to position [737, 0]
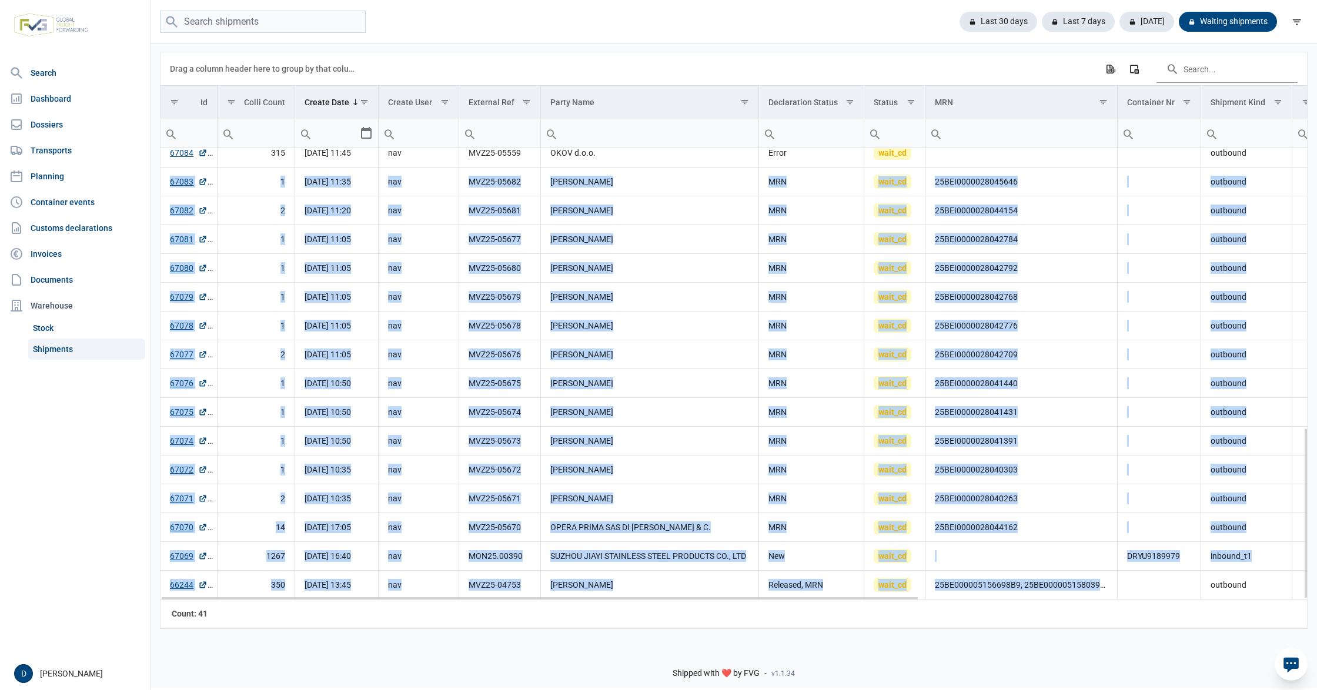
drag, startPoint x: 1111, startPoint y: 585, endPoint x: 162, endPoint y: 167, distance: 1036.8
click at [162, 167] on tbody "67084 315 [DATE] 11:45 nav MVZ25-05559 OKOV d.o.o. Error wait_cd outbound 3.143…" at bounding box center [1025, 6] width 1730 height 1185
copy tbody "96132 2 75-06-5942 94:54 lor IPS24-48289 Dolors Ametcons ADI elit_se 71DOE34099…"
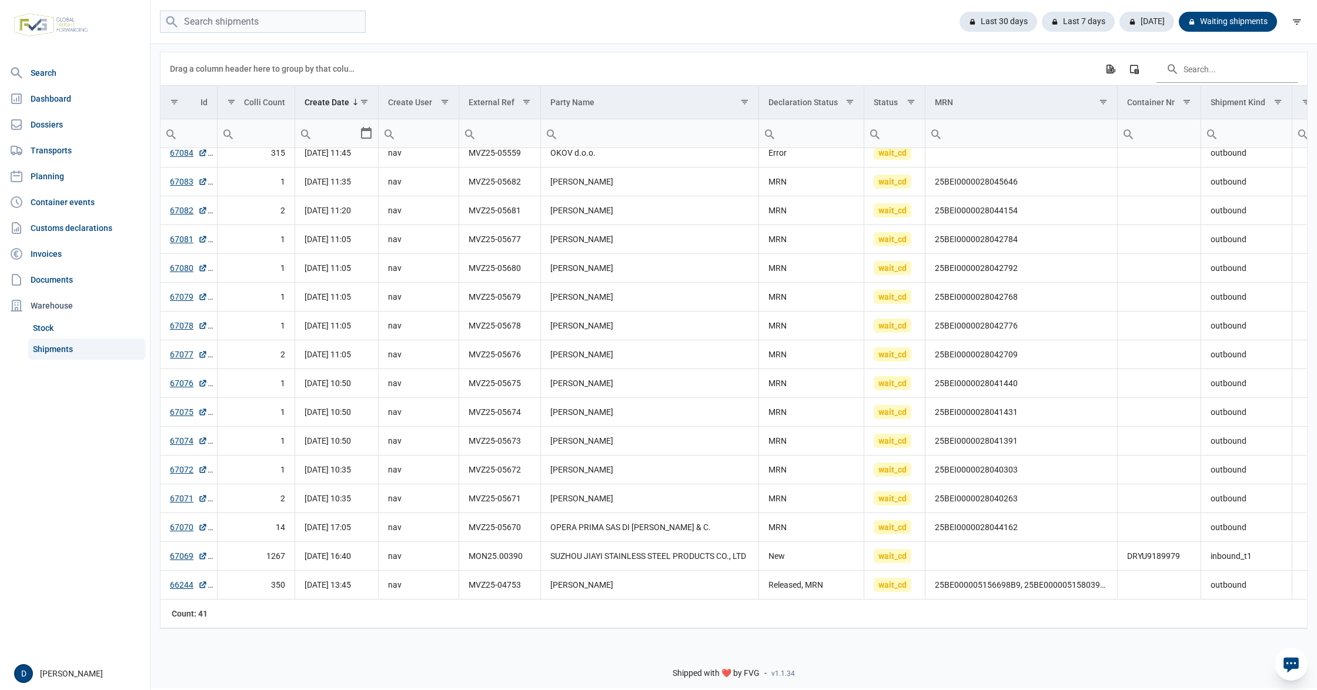
click at [522, 22] on div "Last 30 days Last 7 days [DATE] Waiting shipments" at bounding box center [733, 22] width 1166 height 23
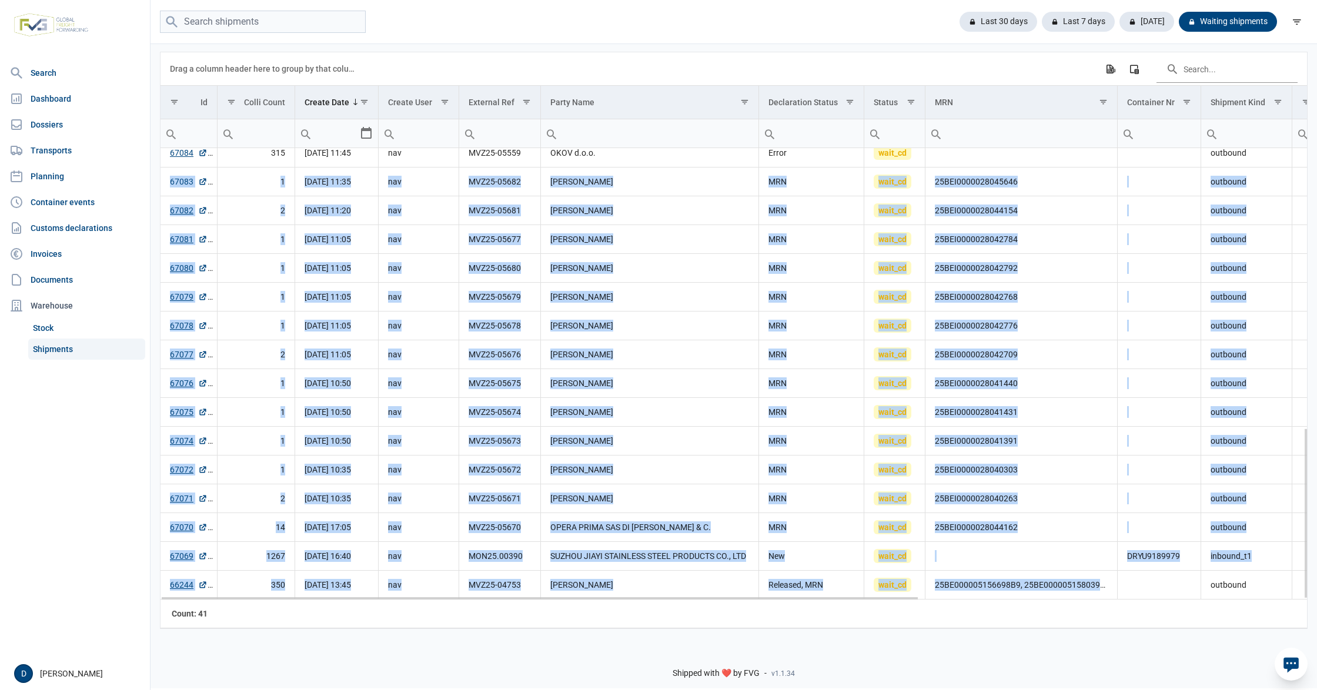
drag, startPoint x: 1111, startPoint y: 588, endPoint x: 172, endPoint y: 183, distance: 1022.8
click at [172, 183] on tbody "67084 315 [DATE] 11:45 nav MVZ25-05559 OKOV d.o.o. Error wait_cd outbound 3.143…" at bounding box center [1025, 6] width 1730 height 1185
copy tbody "96132 2 75-06-5942 94:54 lor IPS24-48289 Dolors Ametcons ADI elit_se 71DOE34099…"
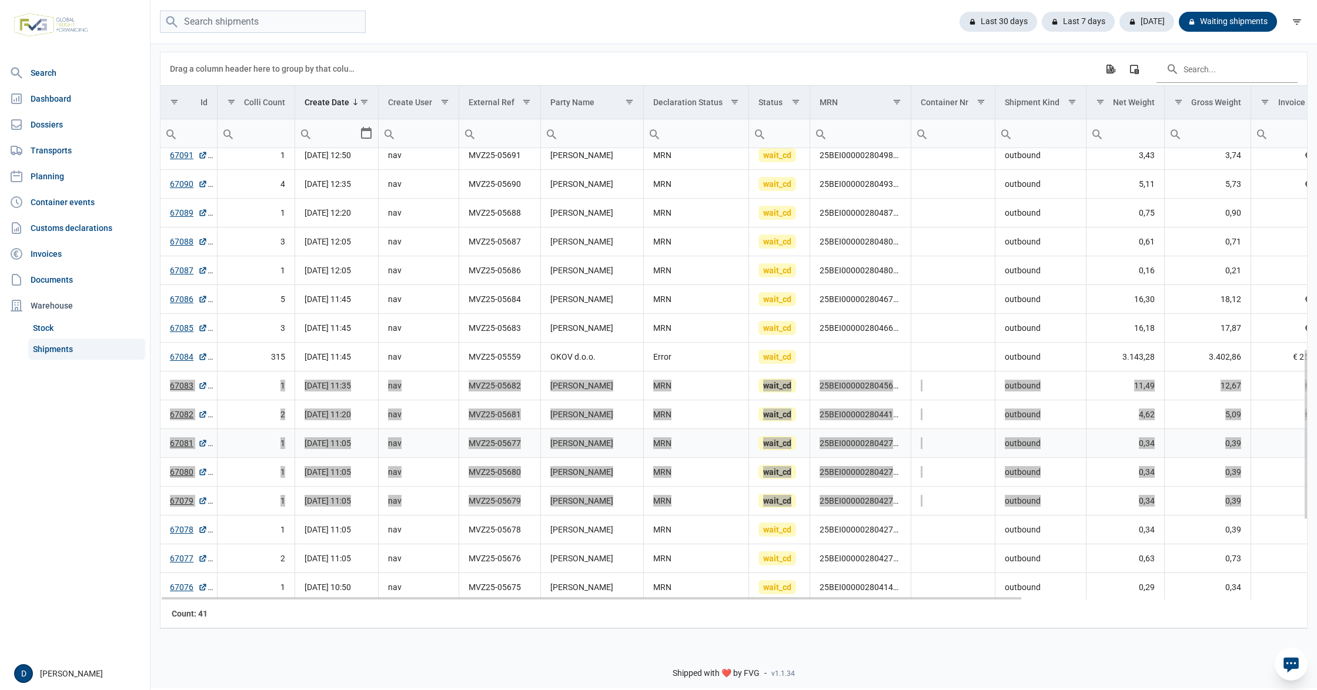
scroll to position [424, 0]
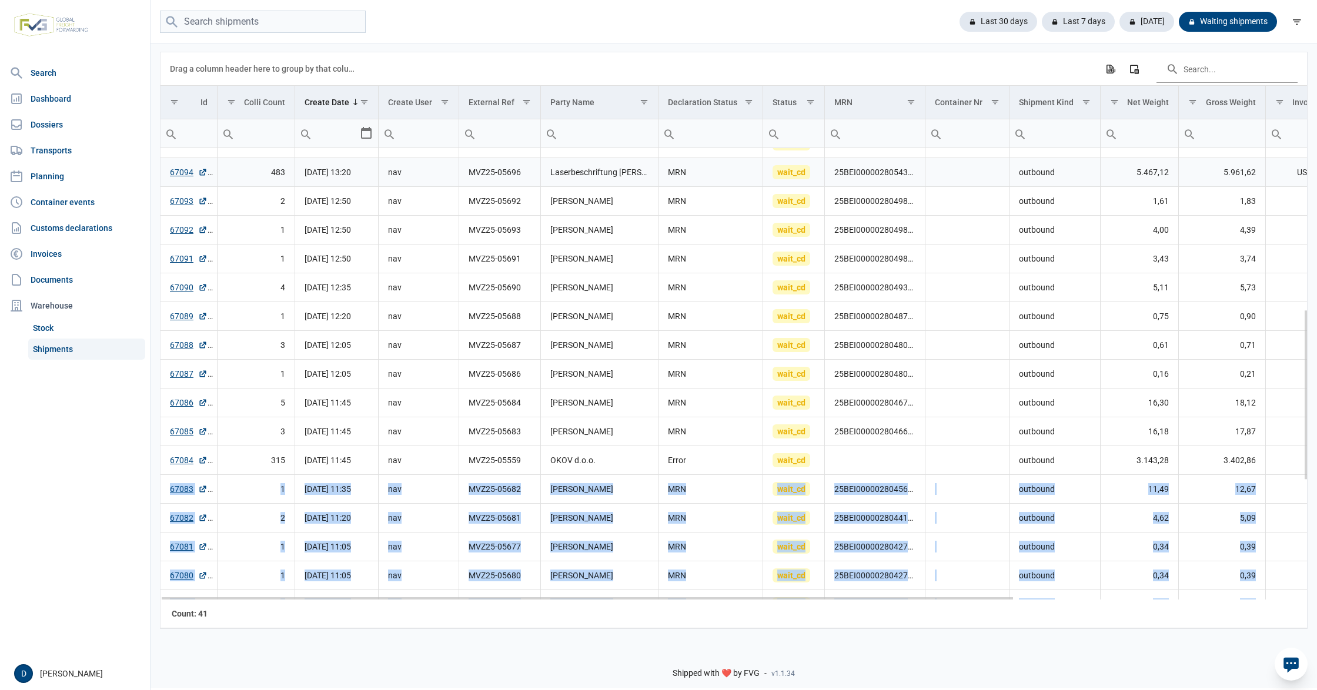
click at [208, 163] on td "67094" at bounding box center [188, 172] width 56 height 29
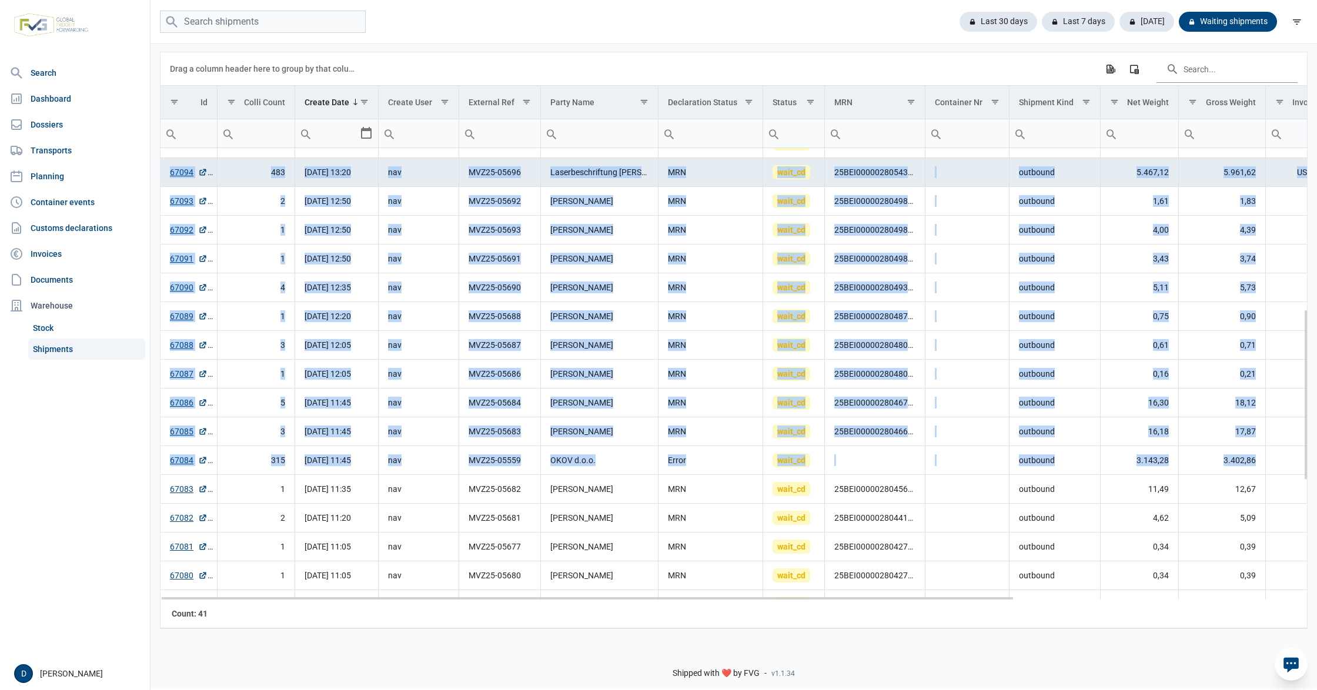
drag, startPoint x: 163, startPoint y: 169, endPoint x: 1285, endPoint y: 462, distance: 1159.0
click at [1285, 462] on tbody "67096 10 [DATE] 13:35 nav MVZ25-05698 JAKALA SPA - MA07 MRN wait_cd 25BEI000002…" at bounding box center [929, 316] width 1538 height 1184
copy tbody "83877 630 79-54-1573 13:86 lor IPS92-98621 Dolorsitametconse Adipisc ELI sedd_e…"
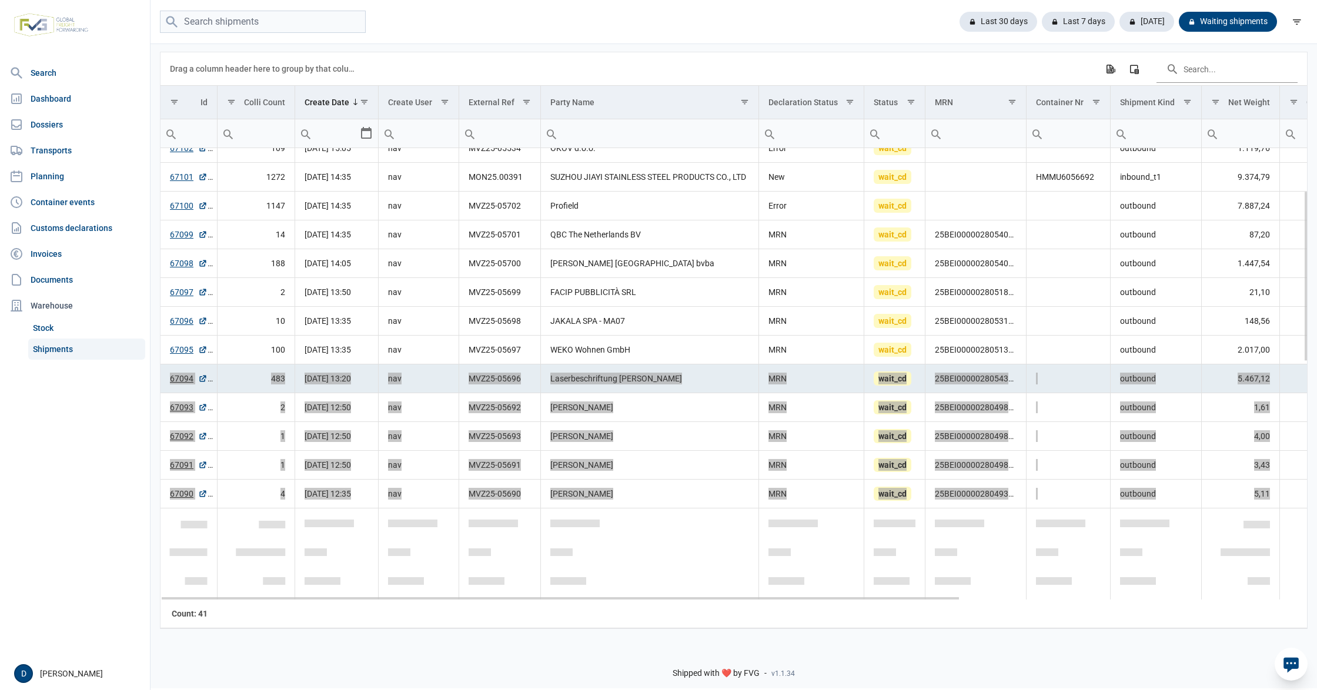
scroll to position [112, 0]
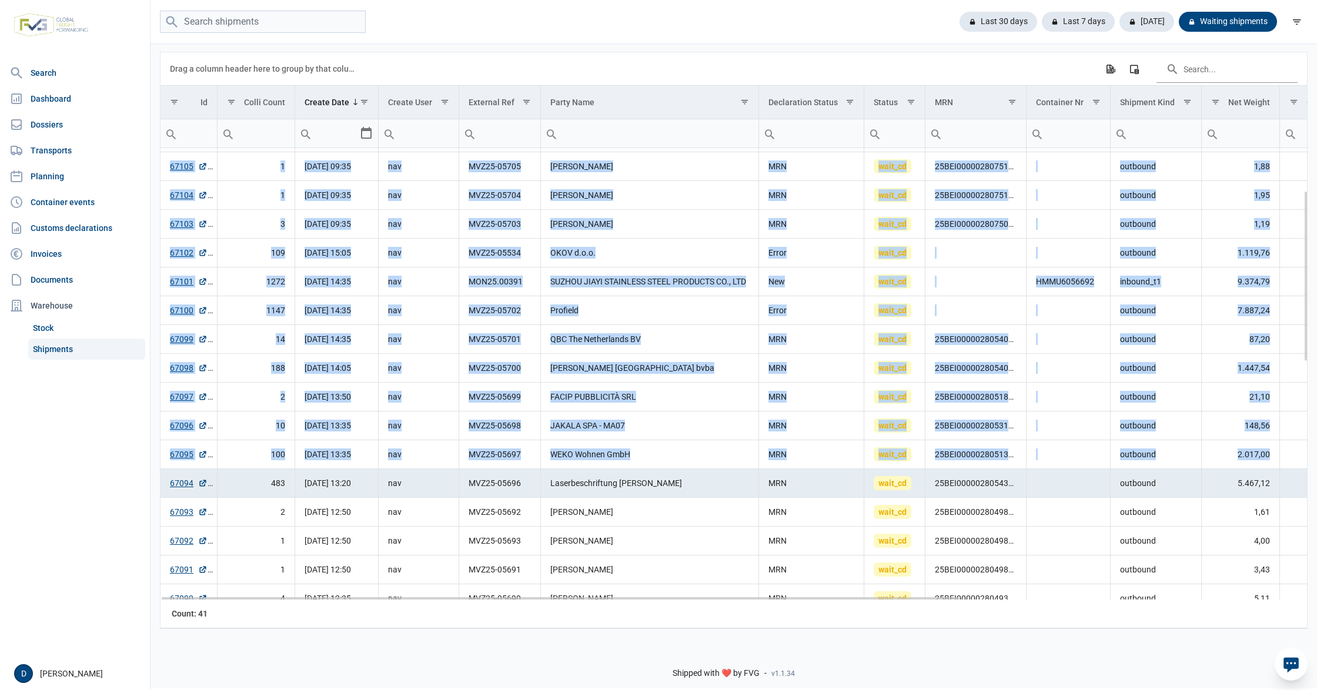
drag, startPoint x: 167, startPoint y: 170, endPoint x: 1293, endPoint y: 469, distance: 1165.2
click at [1293, 469] on tbody "67107 1 02-10-2025 10:05 nav MVZ25-05707 Esmée Weusthof MRN wait_cd 25BEI000002…" at bounding box center [981, 628] width 1642 height 1185
copy tbody "67105 1 02-10-2025 09:35 nav MVZ25-05705 Theo Boonstoppel MRN wait_cd 25BEI0000…"
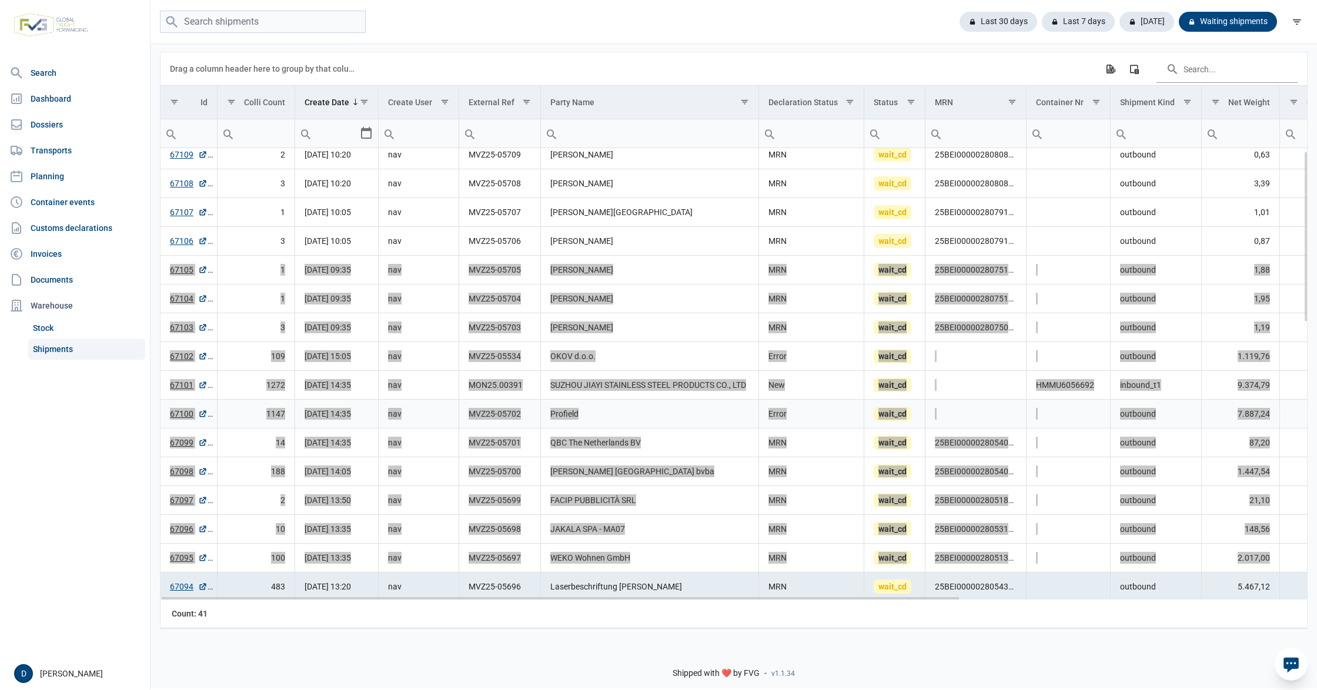
scroll to position [0, 0]
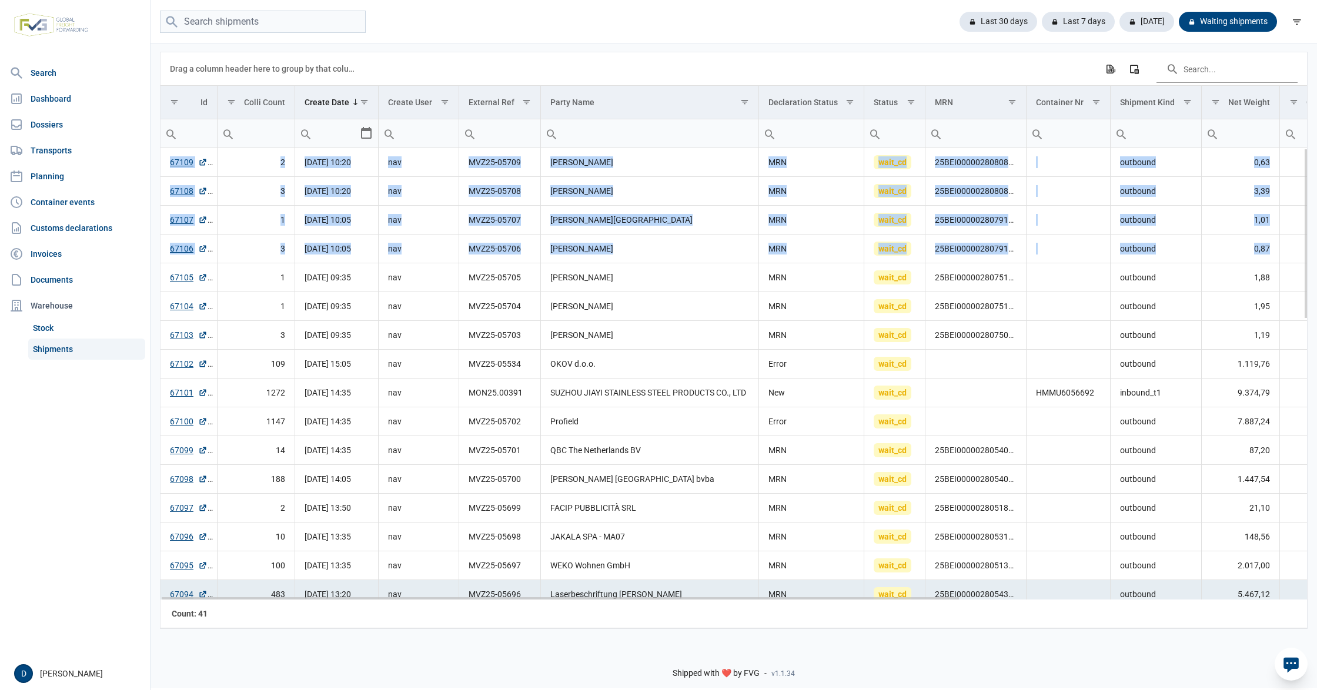
drag, startPoint x: 166, startPoint y: 168, endPoint x: 1290, endPoint y: 259, distance: 1127.4
copy tbody "67109 2 02-10-2025 10:20 nav MVZ25-05709 Maryse Heylen MRN wait_cd 25BEI0000028…"
click at [1077, 168] on td "Data grid with 41 rows and 18 columns" at bounding box center [1068, 162] width 84 height 29
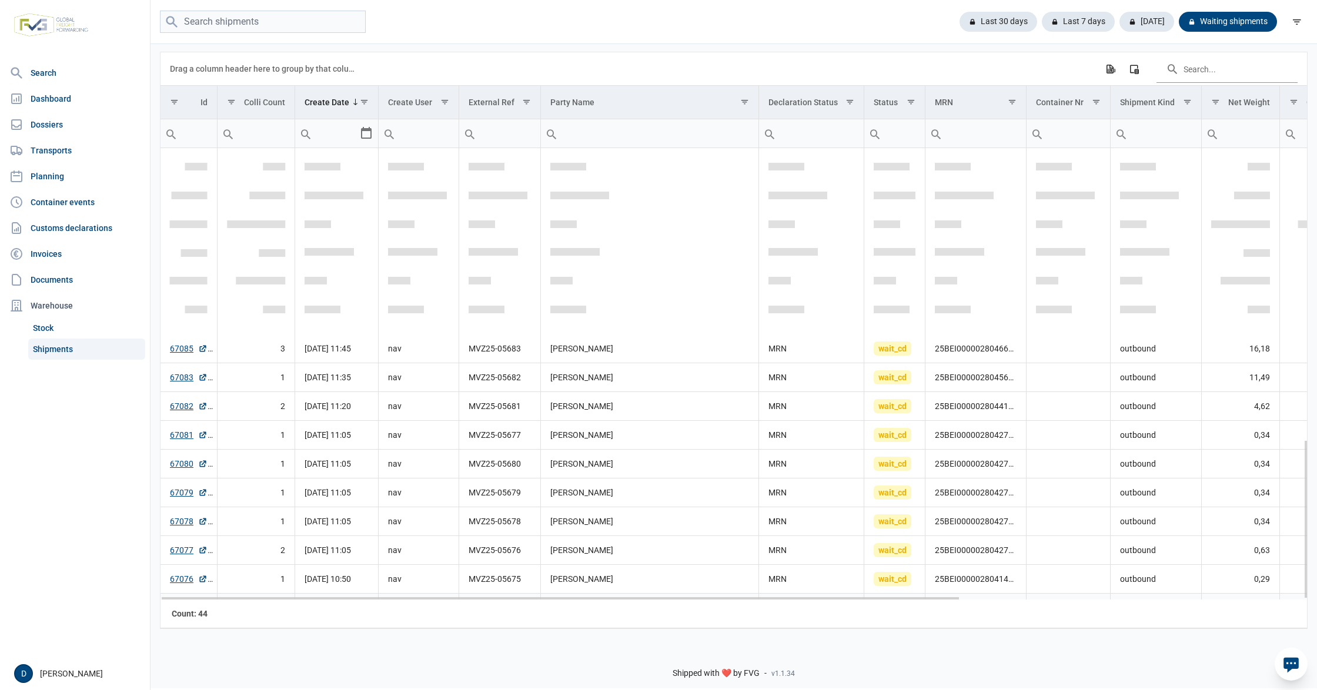
scroll to position [824, 0]
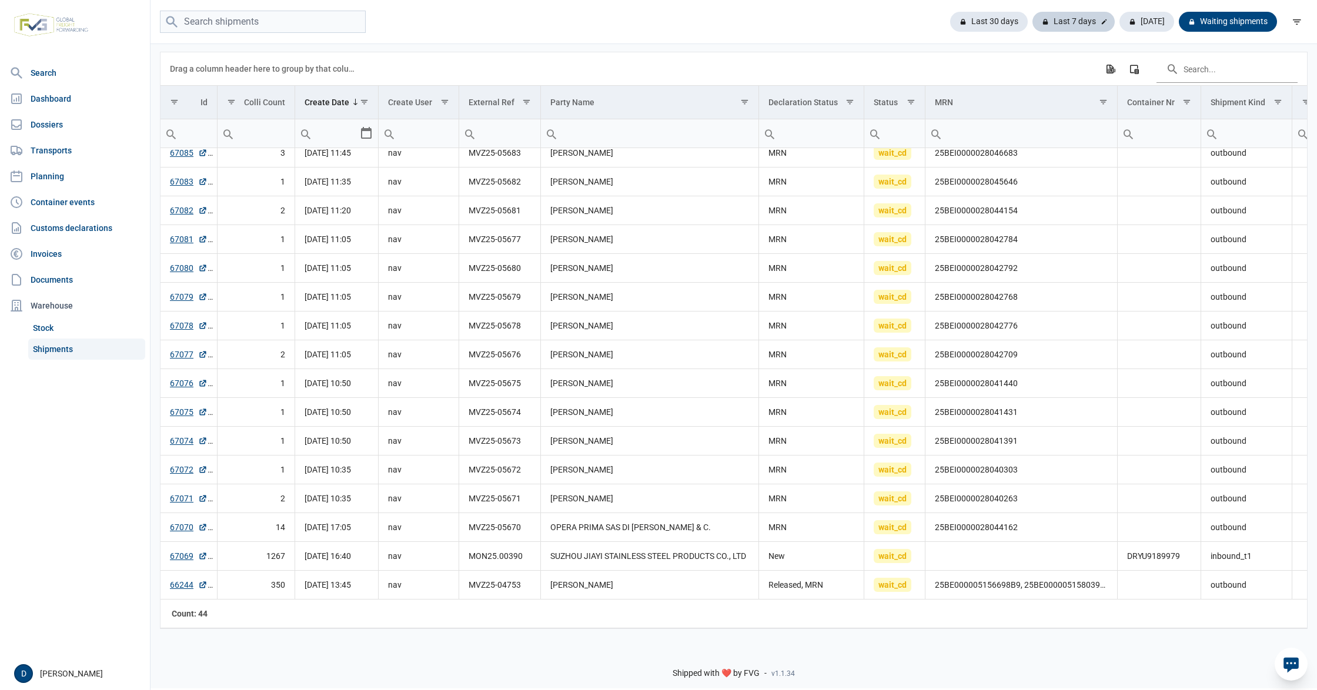
click at [1081, 18] on div "Last 7 days" at bounding box center [1073, 22] width 82 height 20
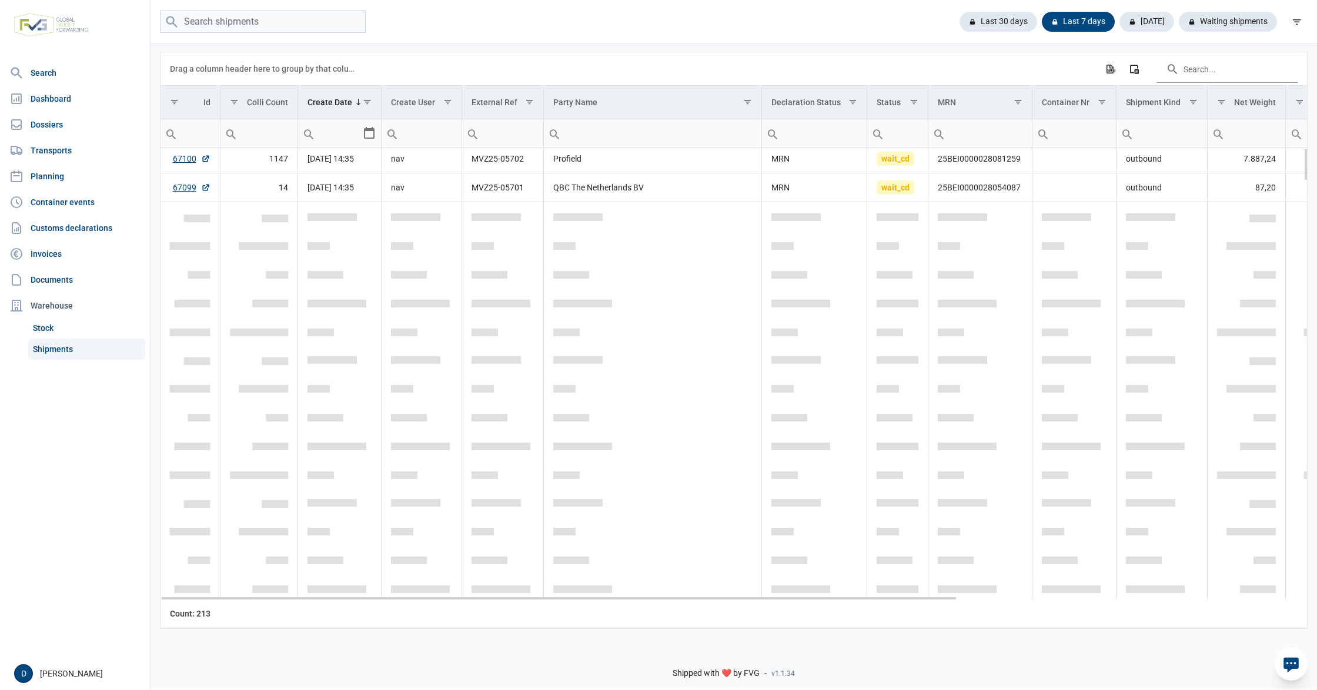
scroll to position [0, 0]
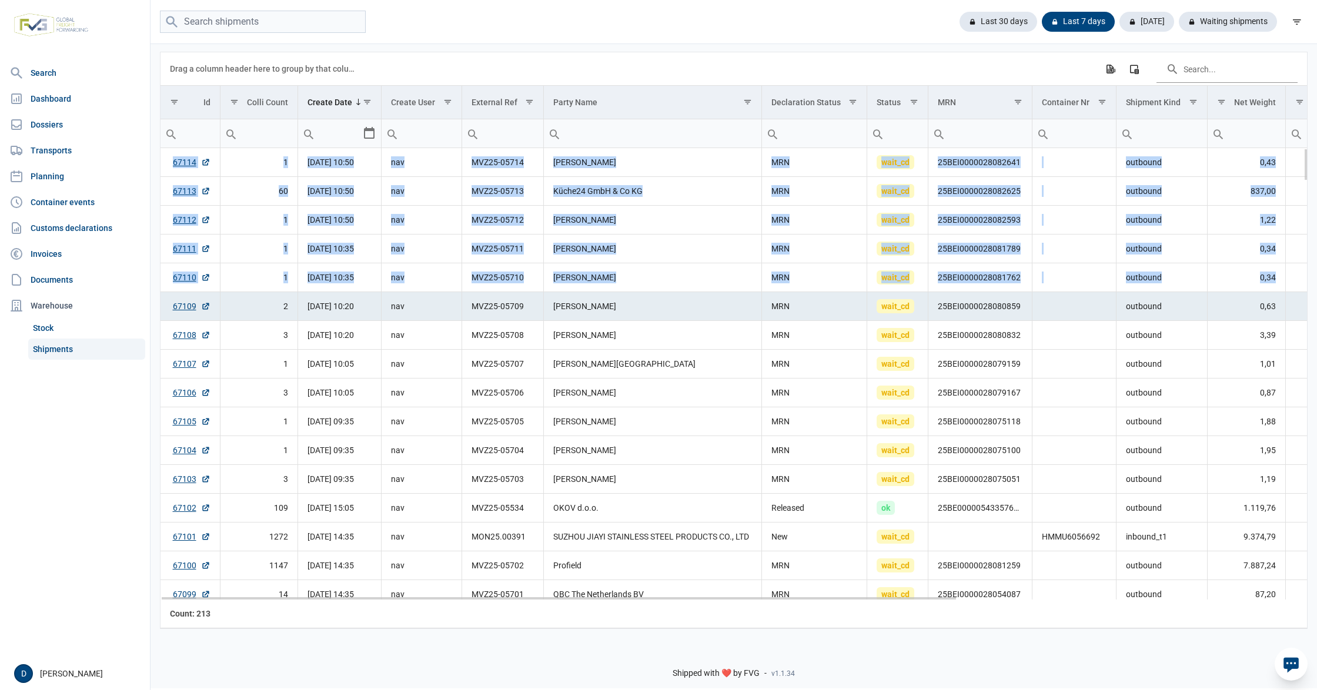
drag, startPoint x: 163, startPoint y: 158, endPoint x: 1282, endPoint y: 280, distance: 1125.7
copy tbody "67114 1 02-10-2025 10:50 nav MVZ25-05714 Diana Kemnitz MRN wait_cd 25BEI0000028…"
click at [699, 241] on td "[PERSON_NAME]" at bounding box center [653, 249] width 218 height 29
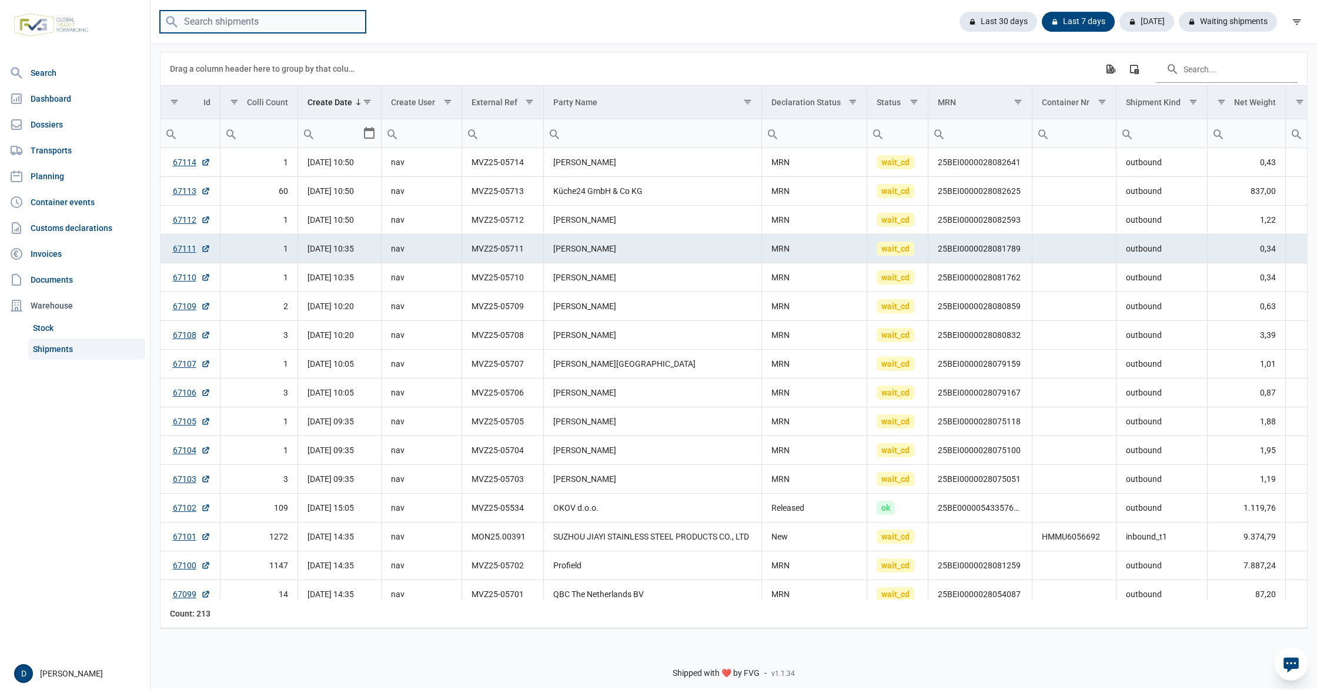
click at [256, 13] on input "search" at bounding box center [263, 22] width 206 height 23
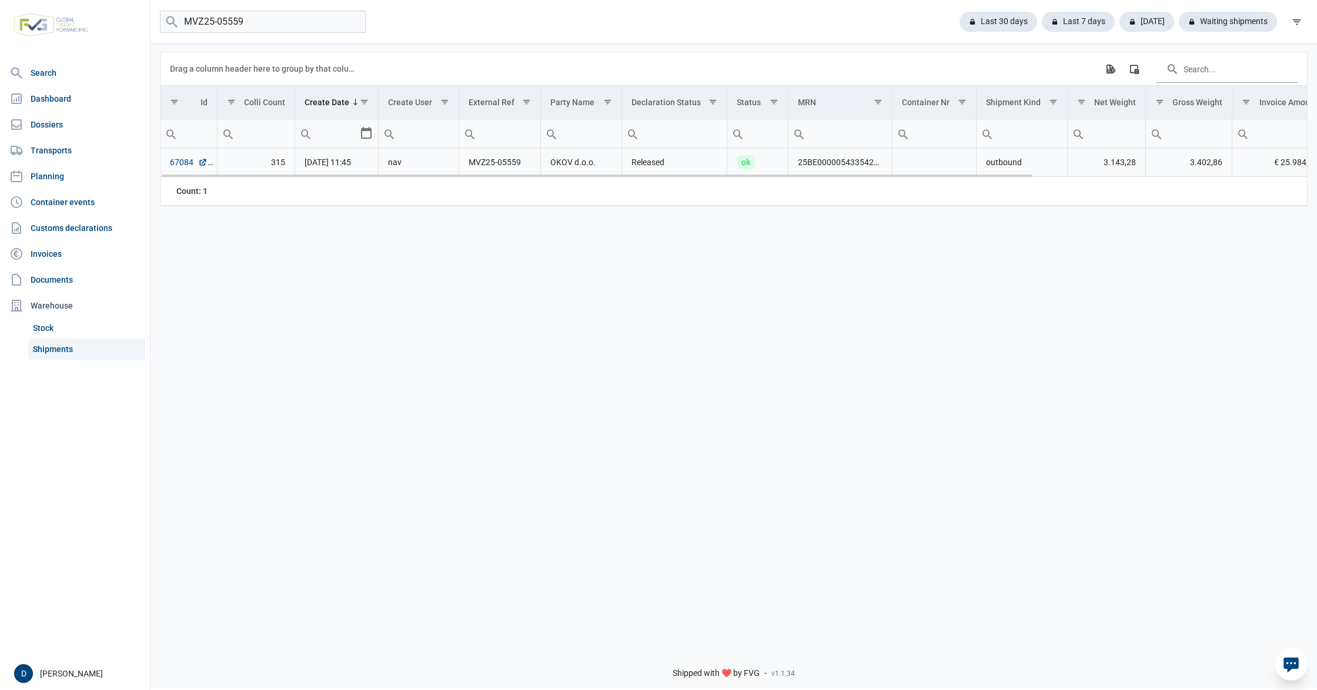
click at [182, 163] on link "67084" at bounding box center [189, 162] width 38 height 12
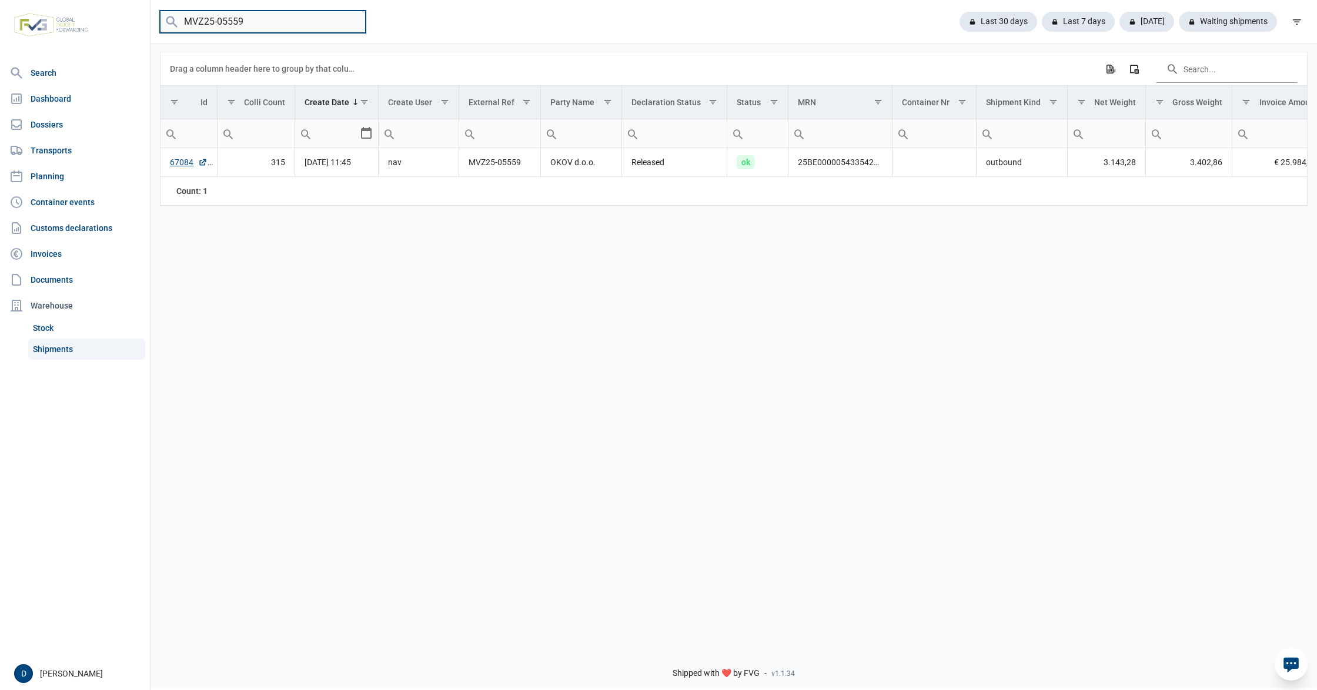
click at [250, 22] on input "MVZ25-05559" at bounding box center [263, 22] width 206 height 23
type input "MVZ25-05534"
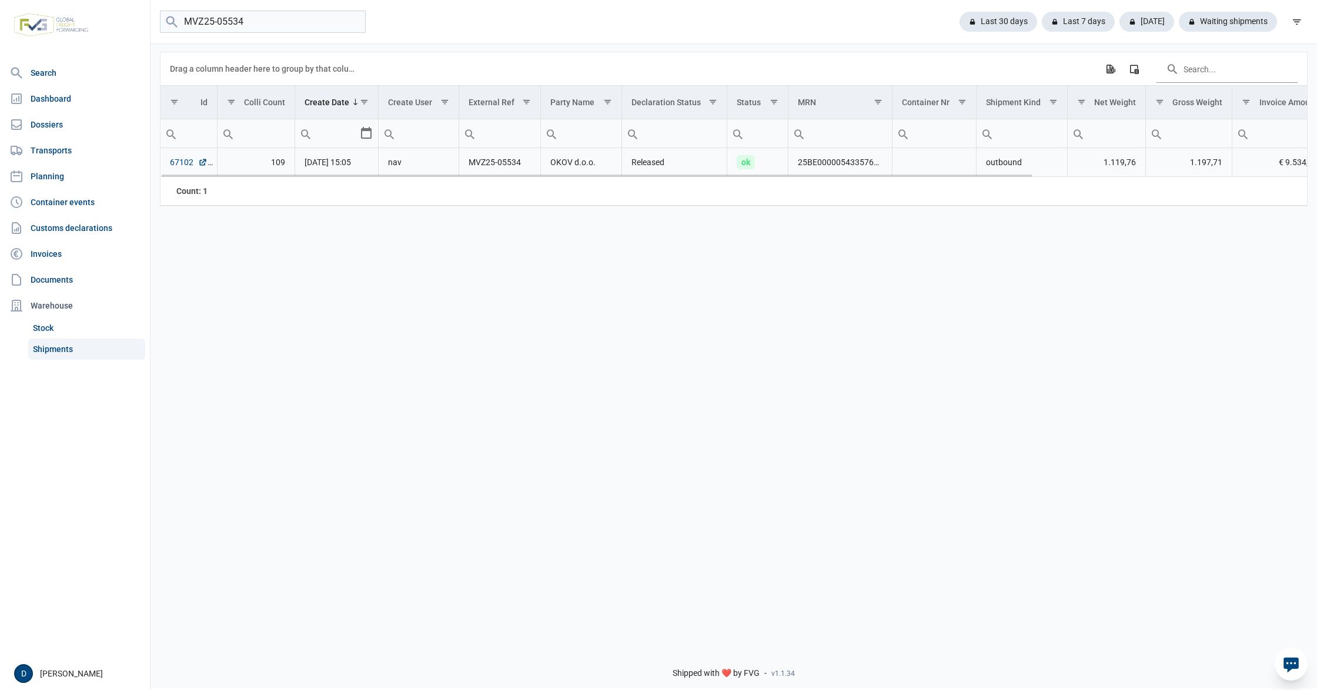
click at [176, 165] on link "67102" at bounding box center [189, 162] width 38 height 12
click at [46, 122] on link "Dossiers" at bounding box center [75, 125] width 140 height 24
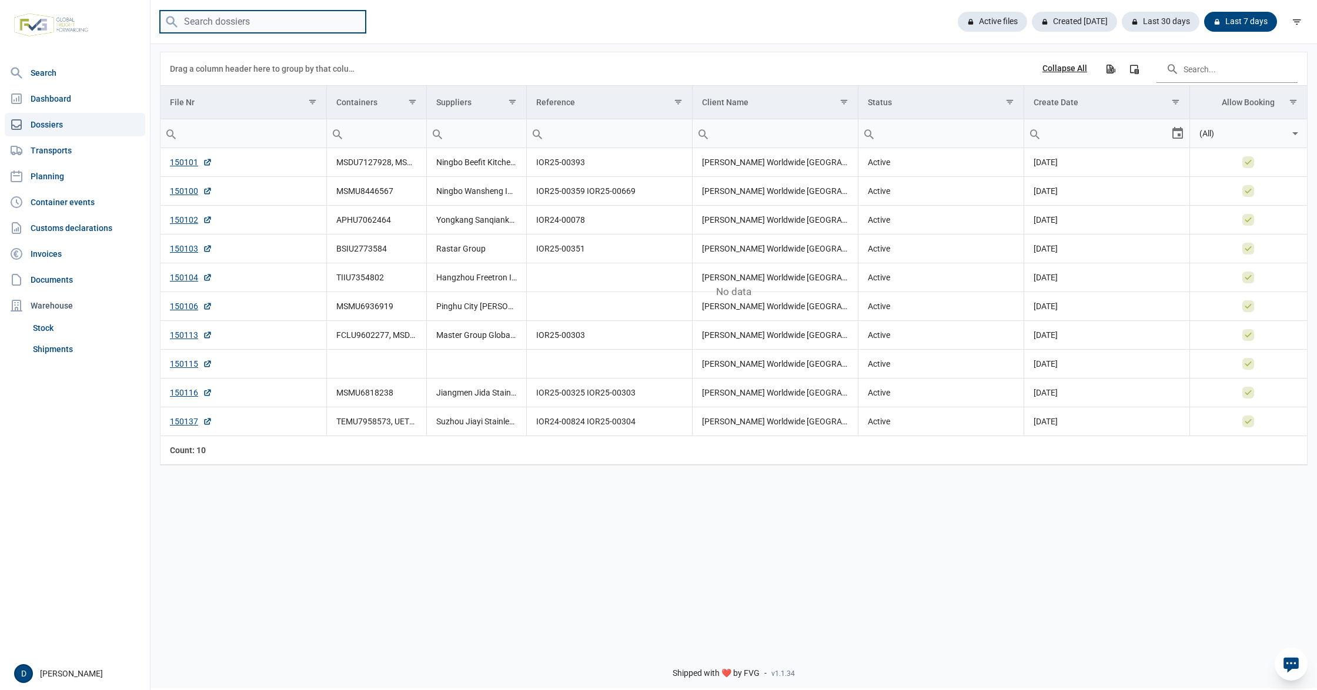
click at [276, 22] on input "search" at bounding box center [263, 22] width 206 height 23
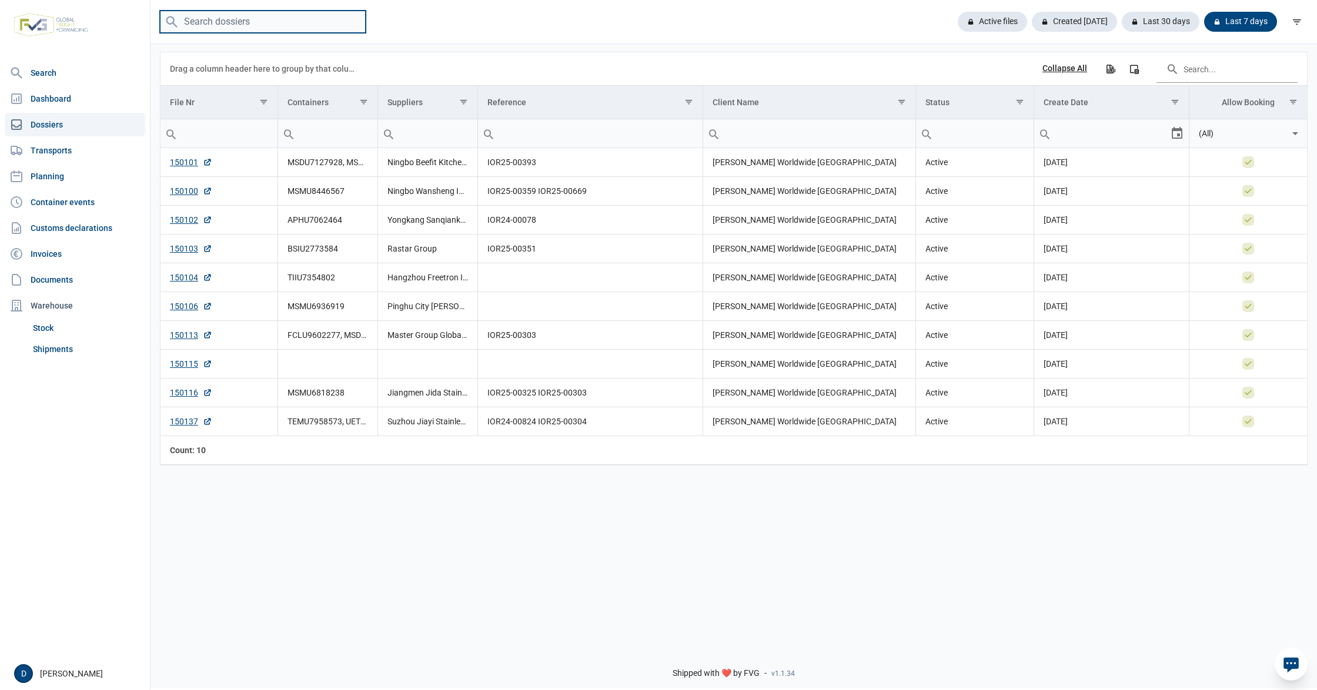
paste input "149904"
type input "149904"
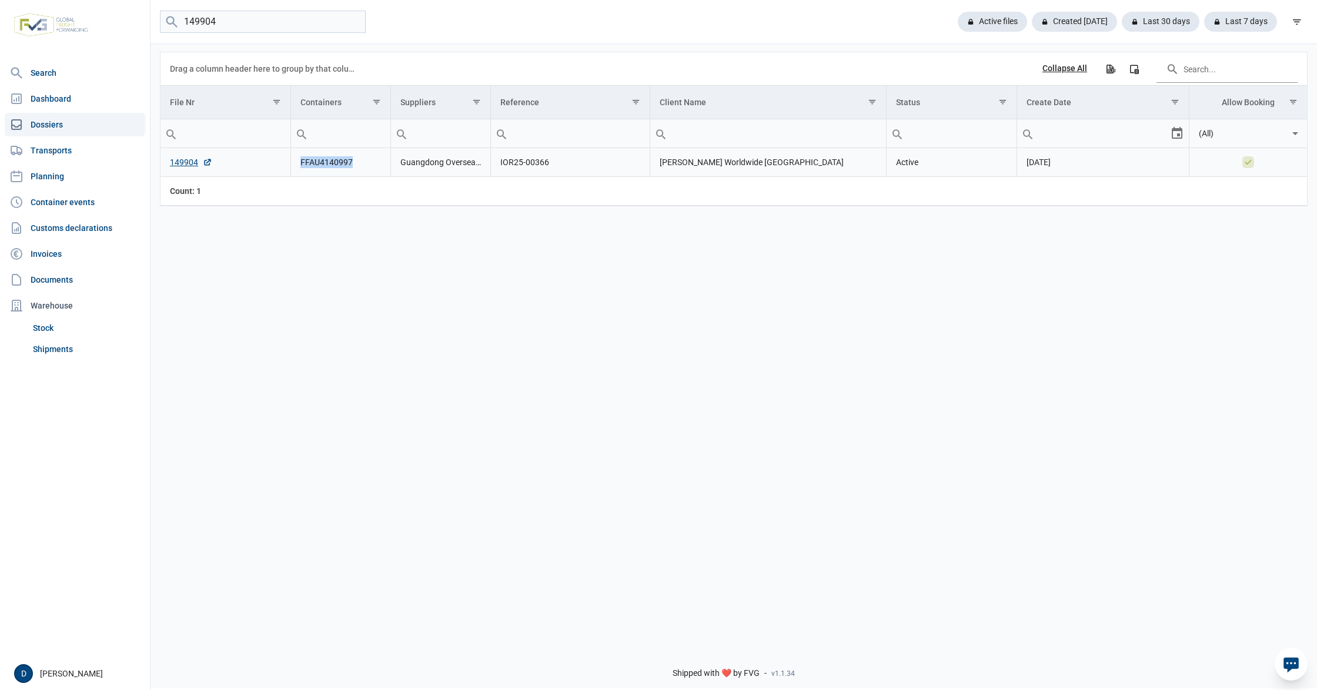
drag, startPoint x: 354, startPoint y: 163, endPoint x: 299, endPoint y: 165, distance: 54.7
click at [299, 165] on td "FFAU4140997" at bounding box center [341, 162] width 100 height 29
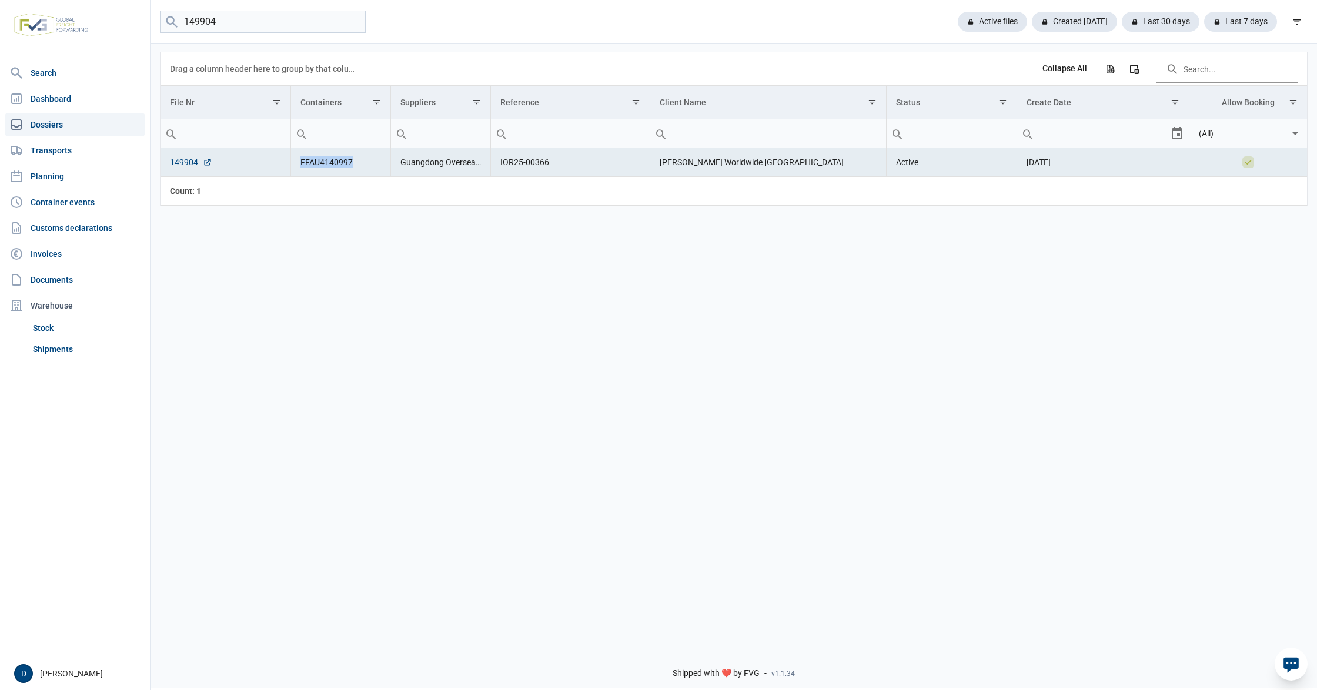
copy td "FFAU4140997"
click at [52, 344] on link "Shipments" at bounding box center [86, 349] width 117 height 21
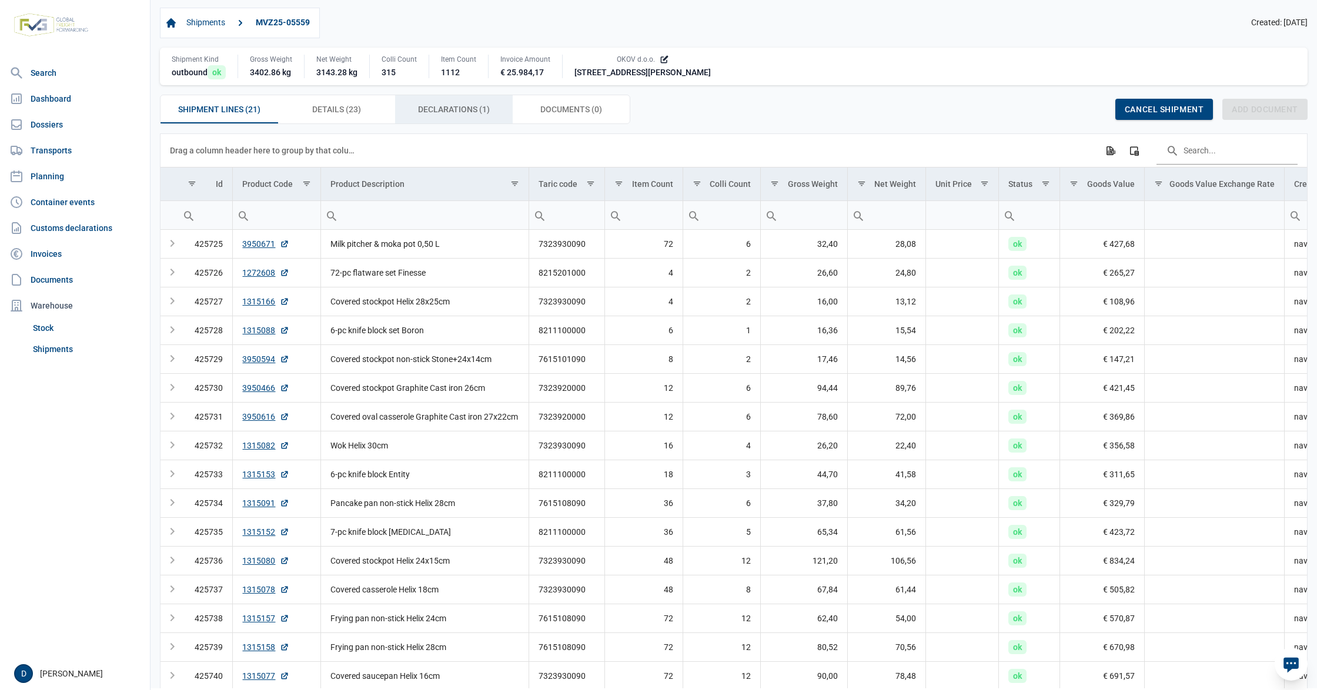
click at [447, 109] on span "Declarations (1) Declarations (1)" at bounding box center [454, 109] width 72 height 14
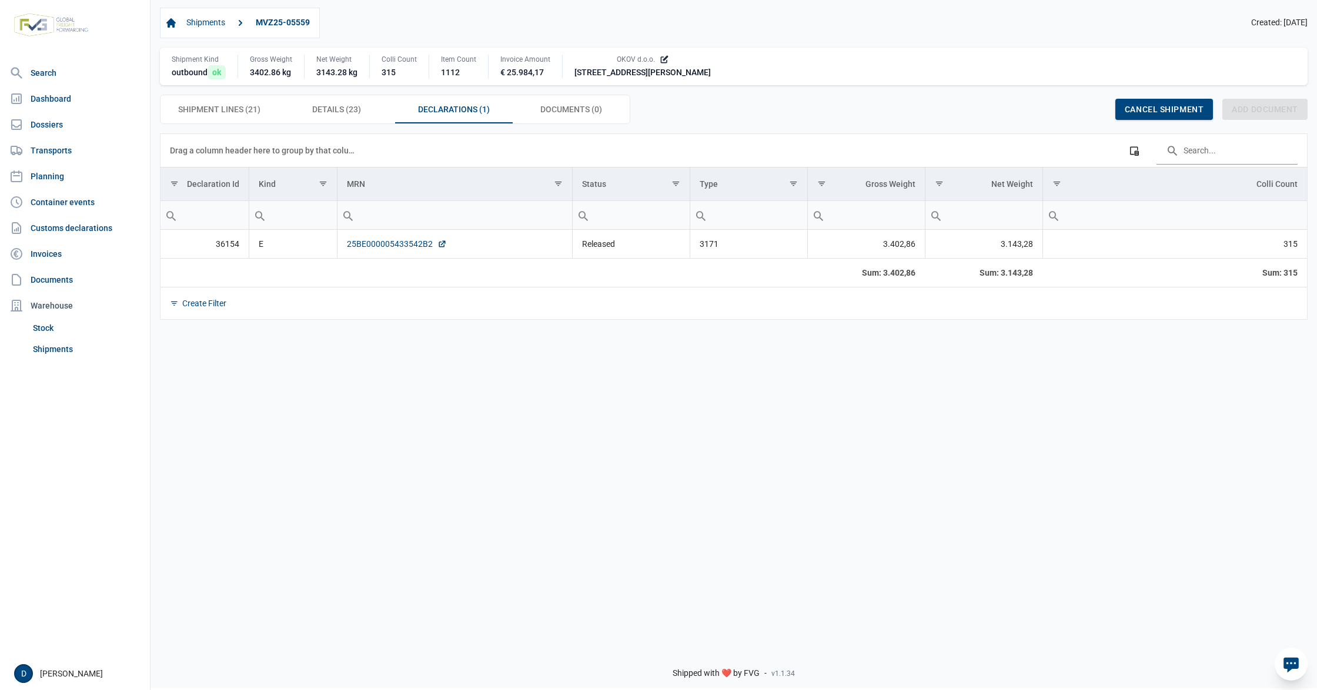
click at [370, 247] on link "25BE000005433542B2" at bounding box center [397, 244] width 100 height 12
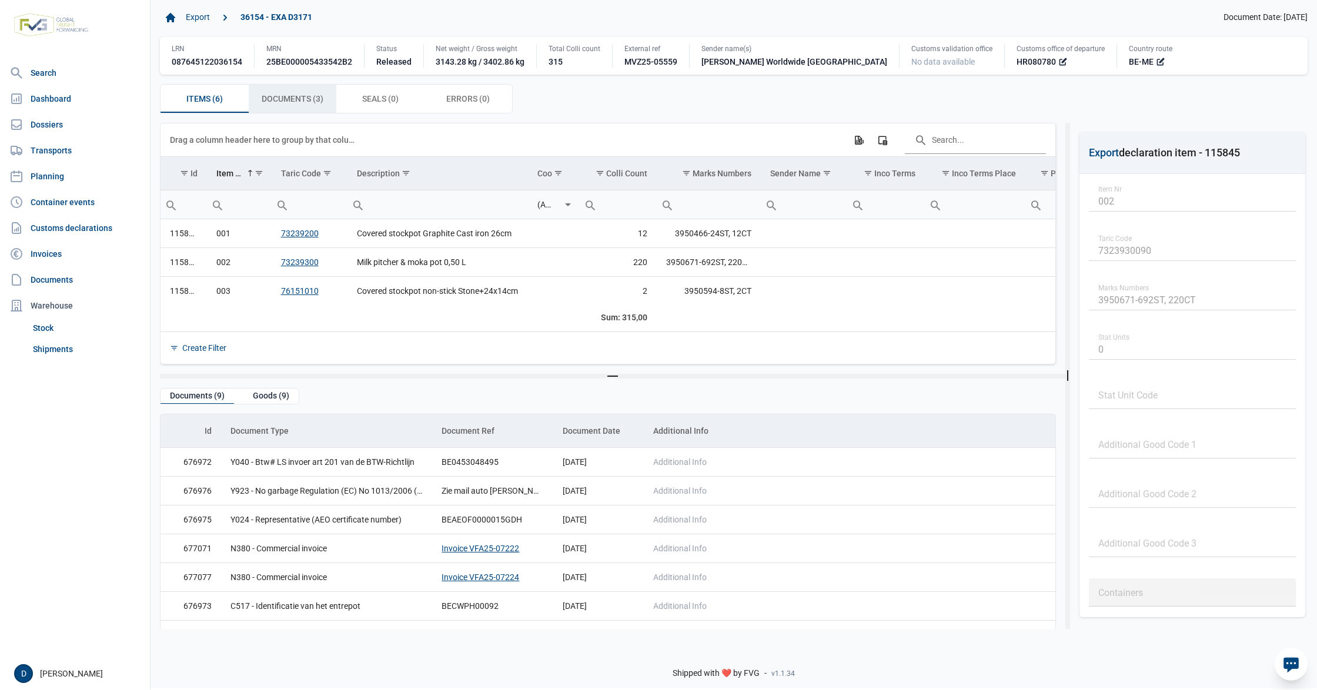
click at [299, 99] on span "Documents (3) Documents (3)" at bounding box center [293, 99] width 62 height 14
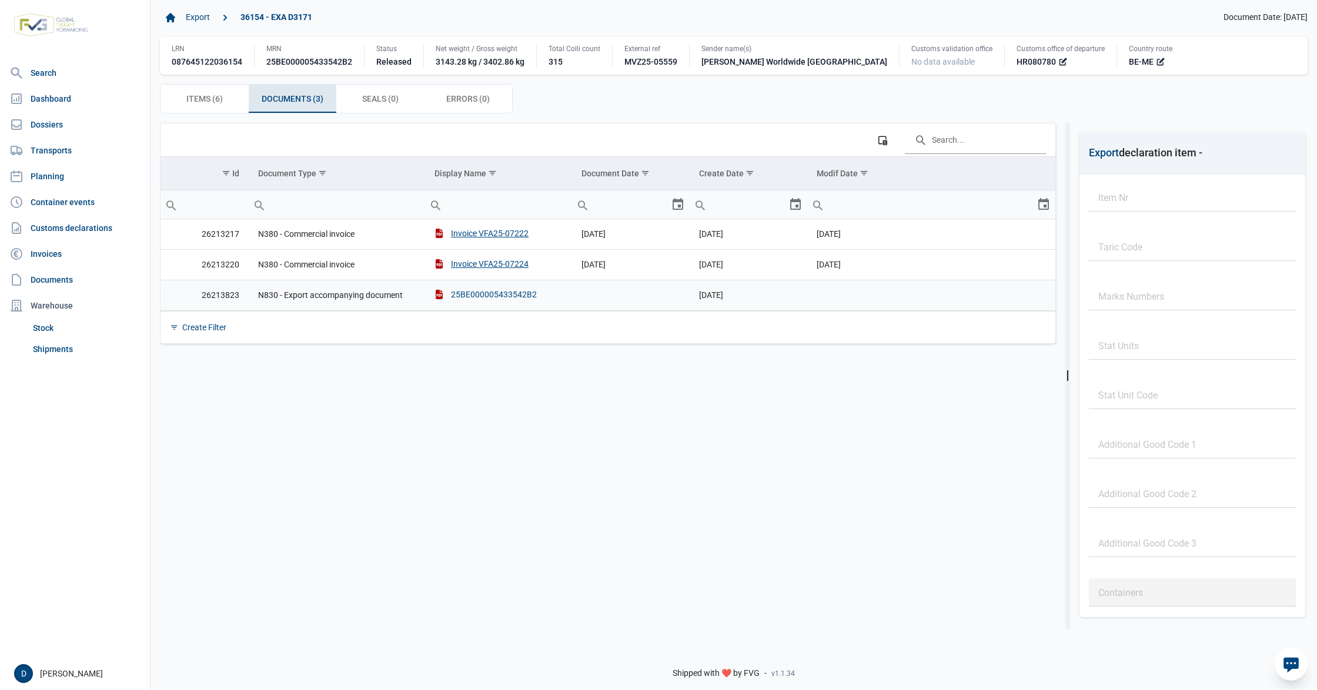
click at [503, 293] on div "25BE000005433542B2" at bounding box center [485, 295] width 102 height 12
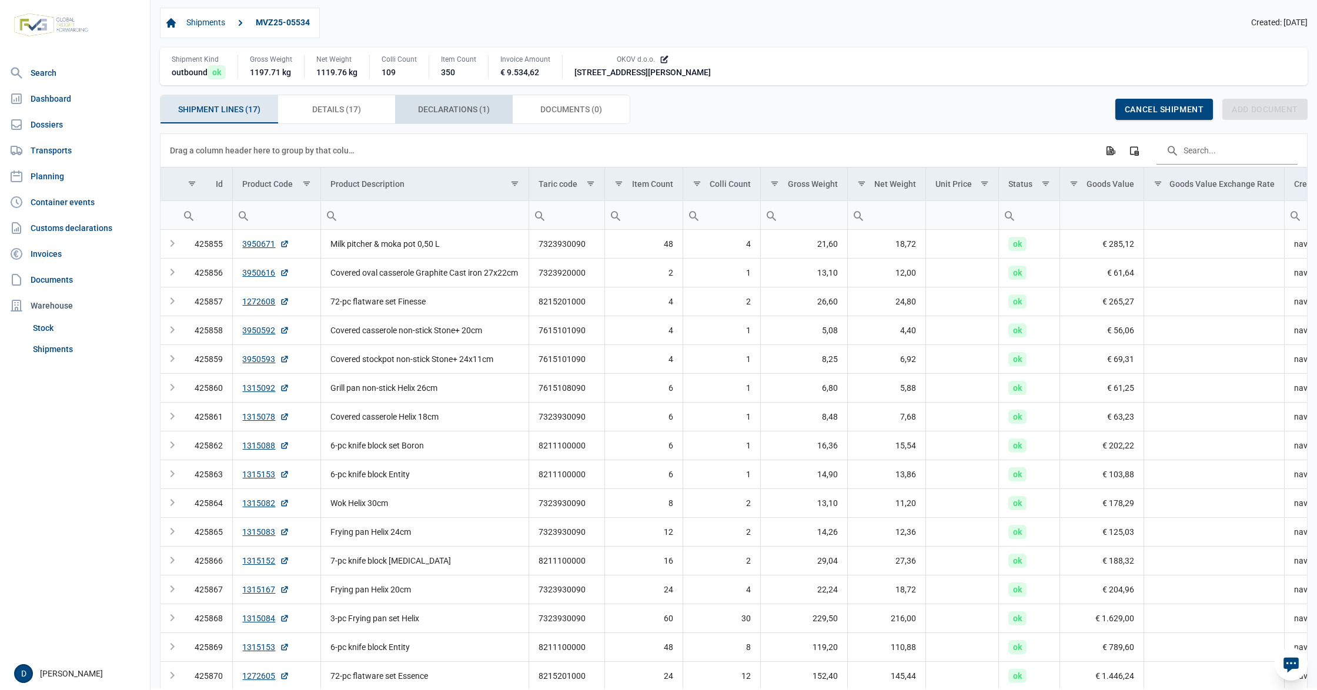
click at [475, 110] on span "Declarations (1) Declarations (1)" at bounding box center [454, 109] width 72 height 14
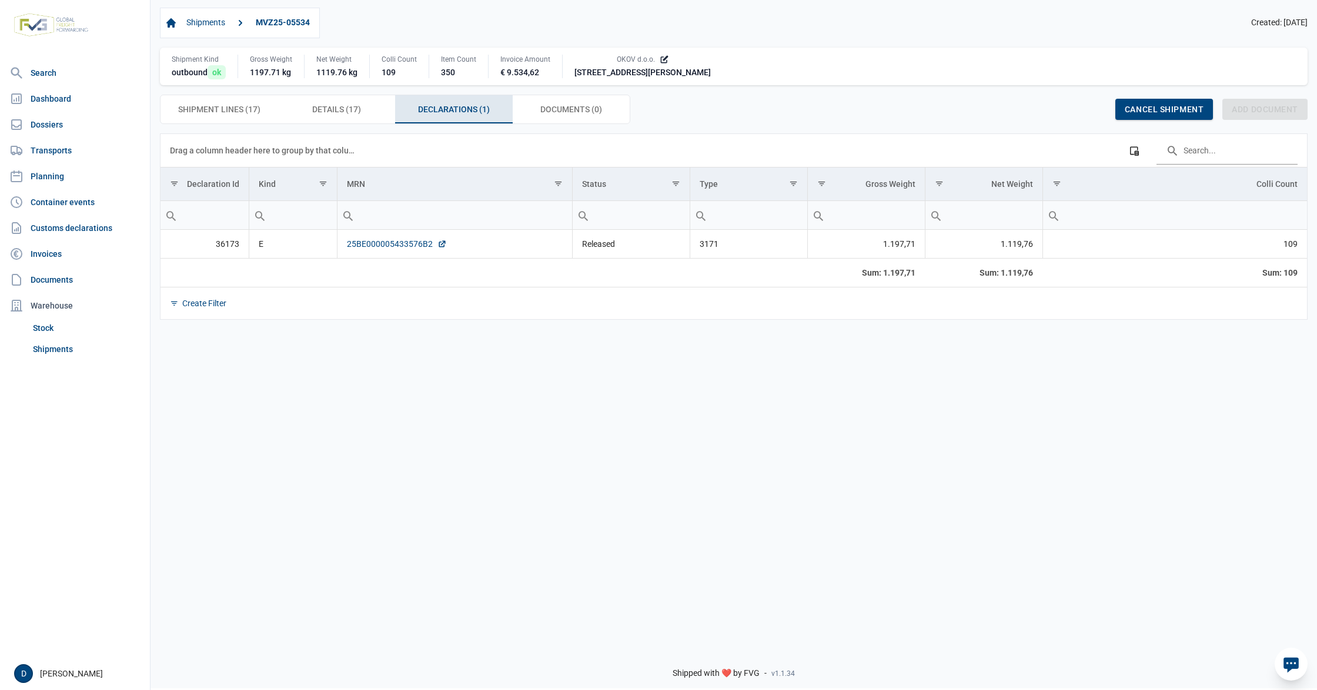
click at [415, 246] on link "25BE000005433576B2" at bounding box center [397, 244] width 100 height 12
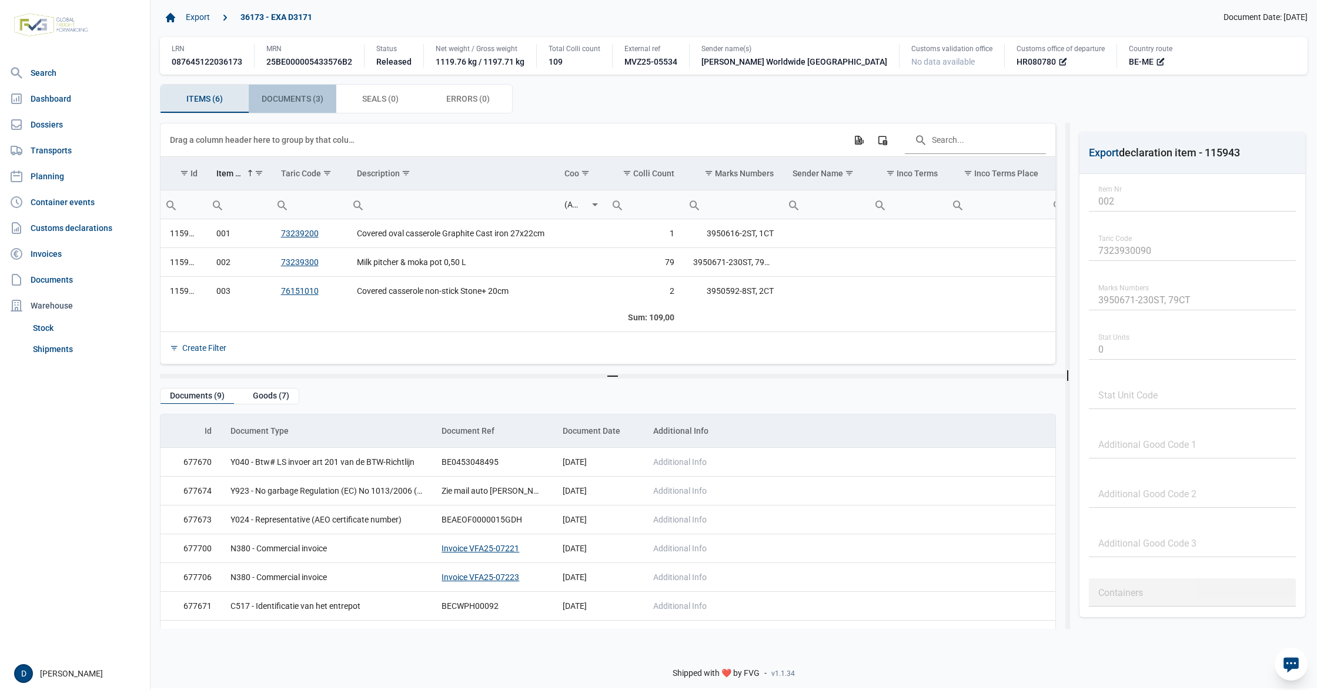
click at [317, 98] on span "Documents (3) Documents (3)" at bounding box center [293, 99] width 62 height 14
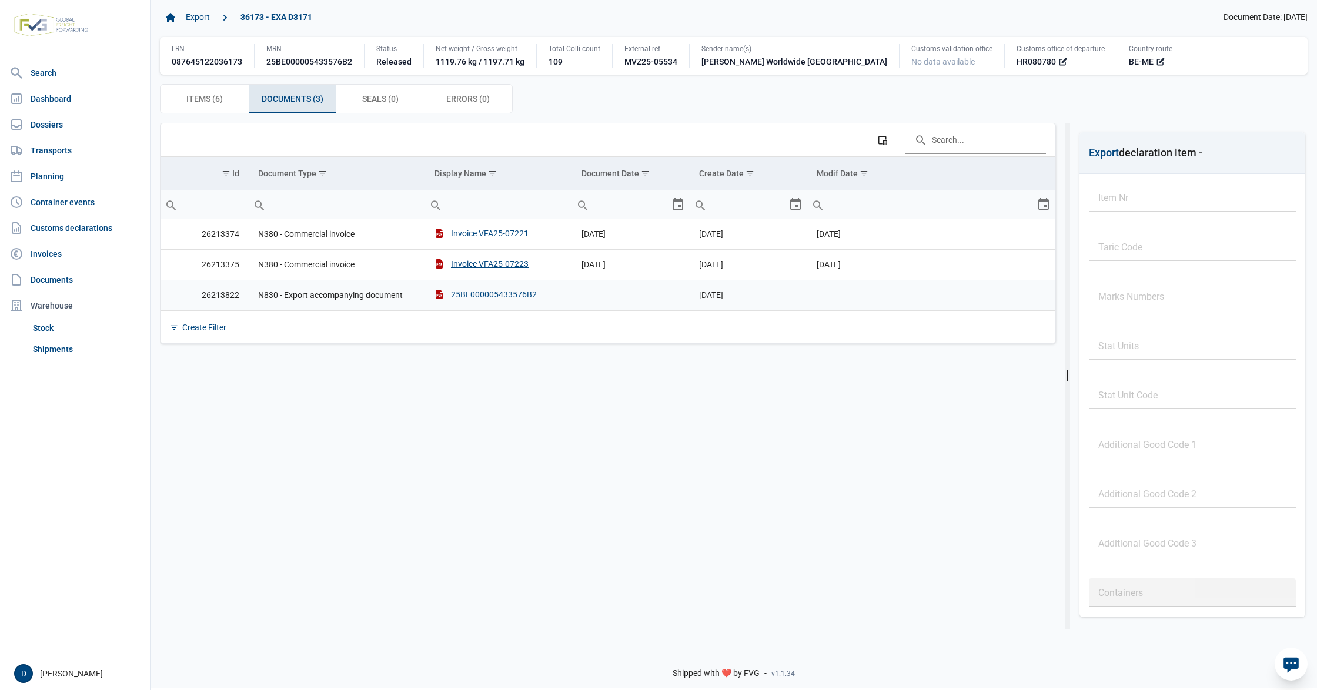
click at [497, 299] on div "25BE000005433576B2" at bounding box center [485, 295] width 102 height 12
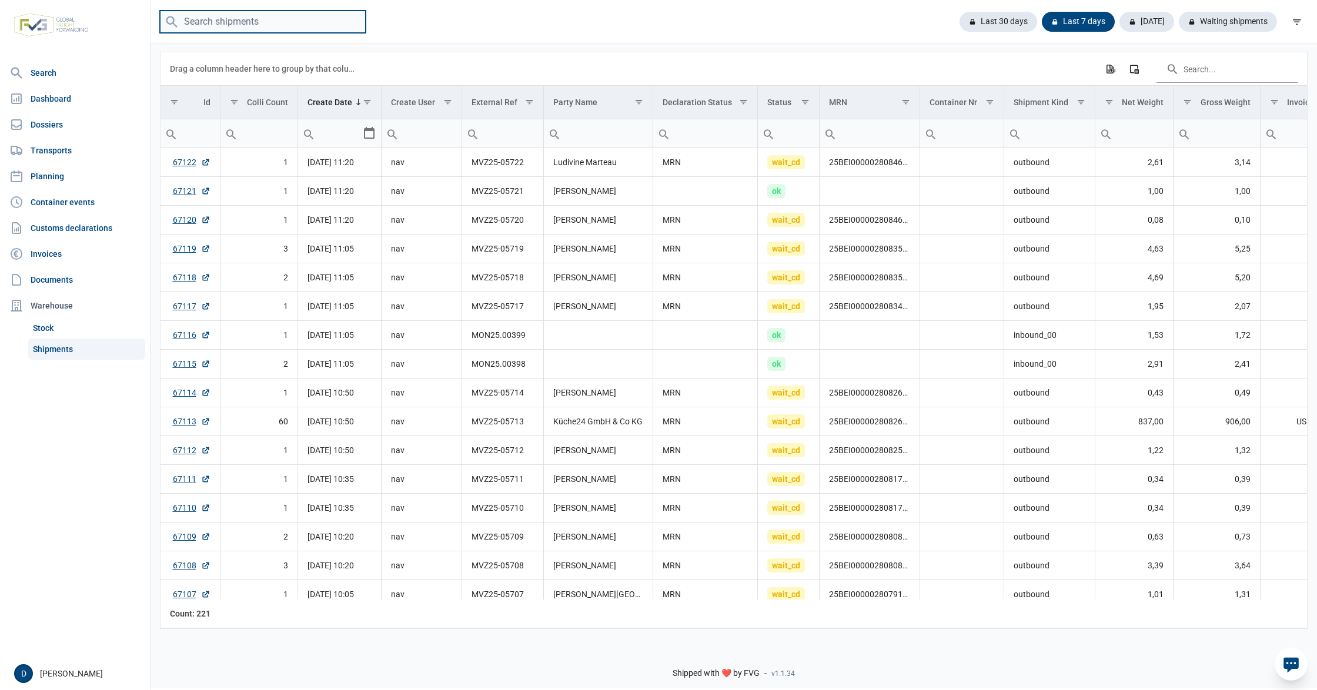
click at [252, 24] on input "search" at bounding box center [263, 22] width 206 height 23
paste input "TCNU5060564"
type input "TCNU5060564"
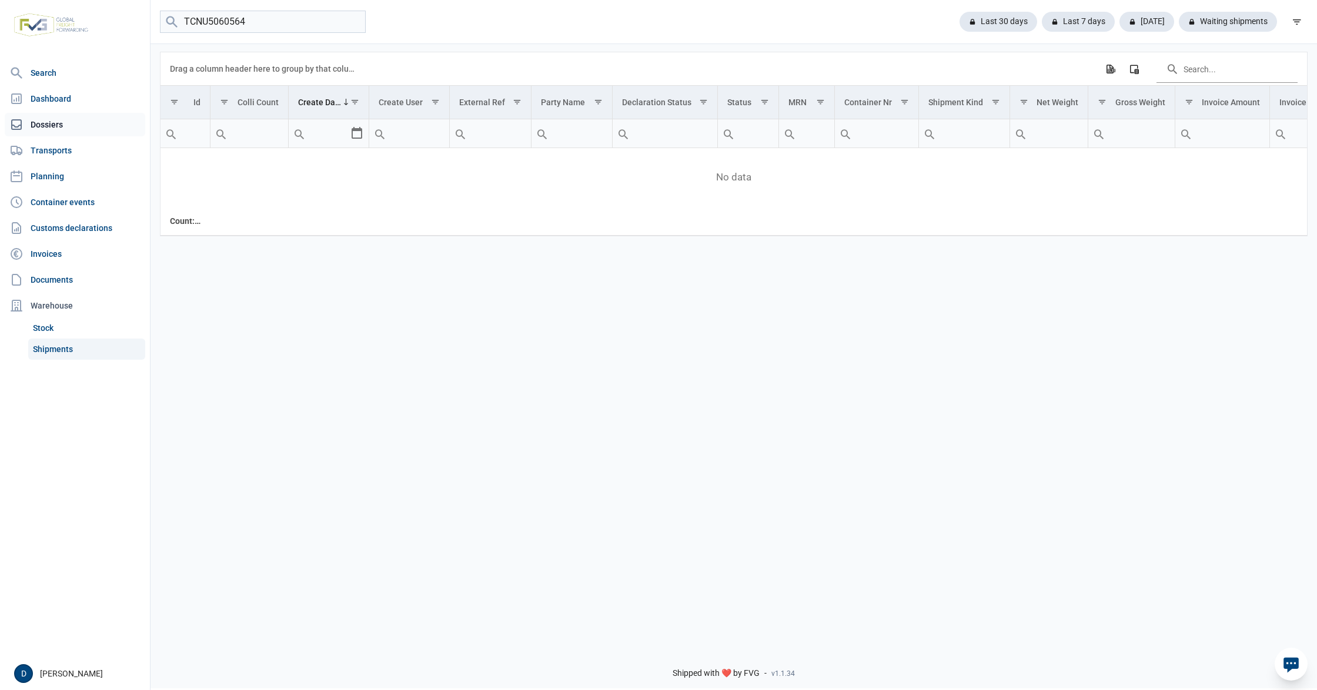
click at [43, 128] on link "Dossiers" at bounding box center [75, 125] width 140 height 24
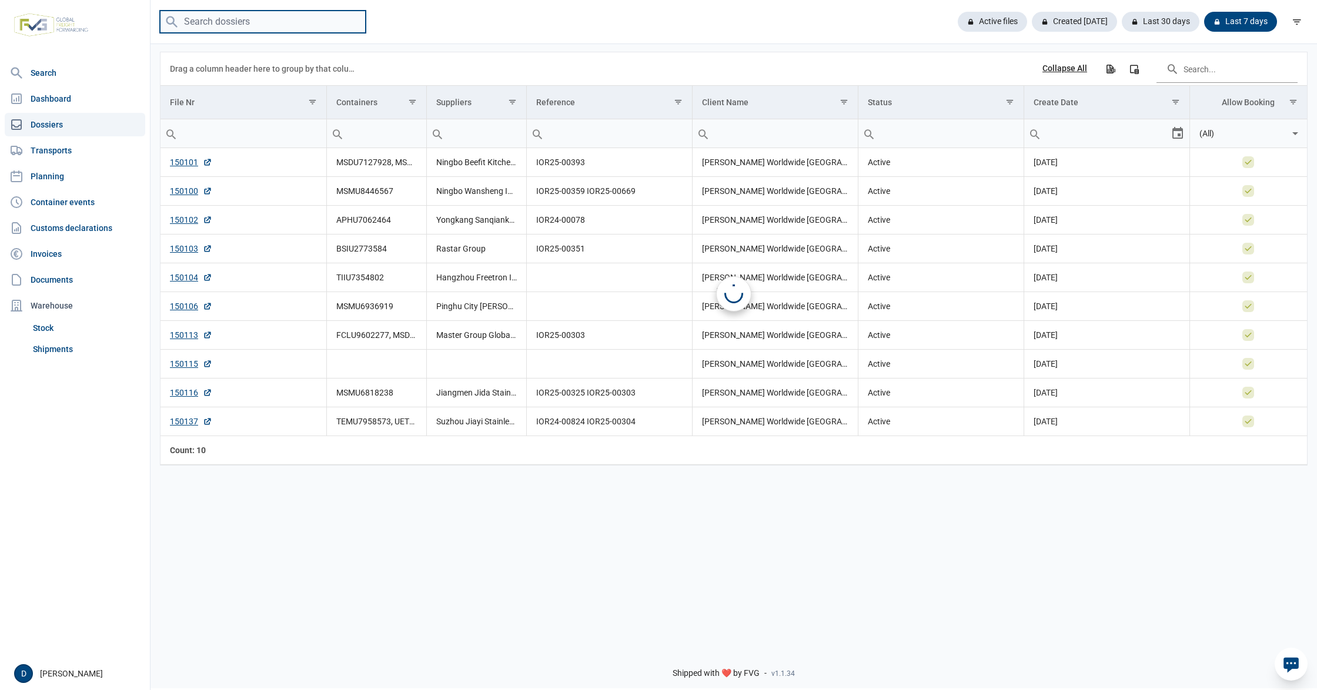
click at [266, 26] on input "search" at bounding box center [263, 22] width 206 height 23
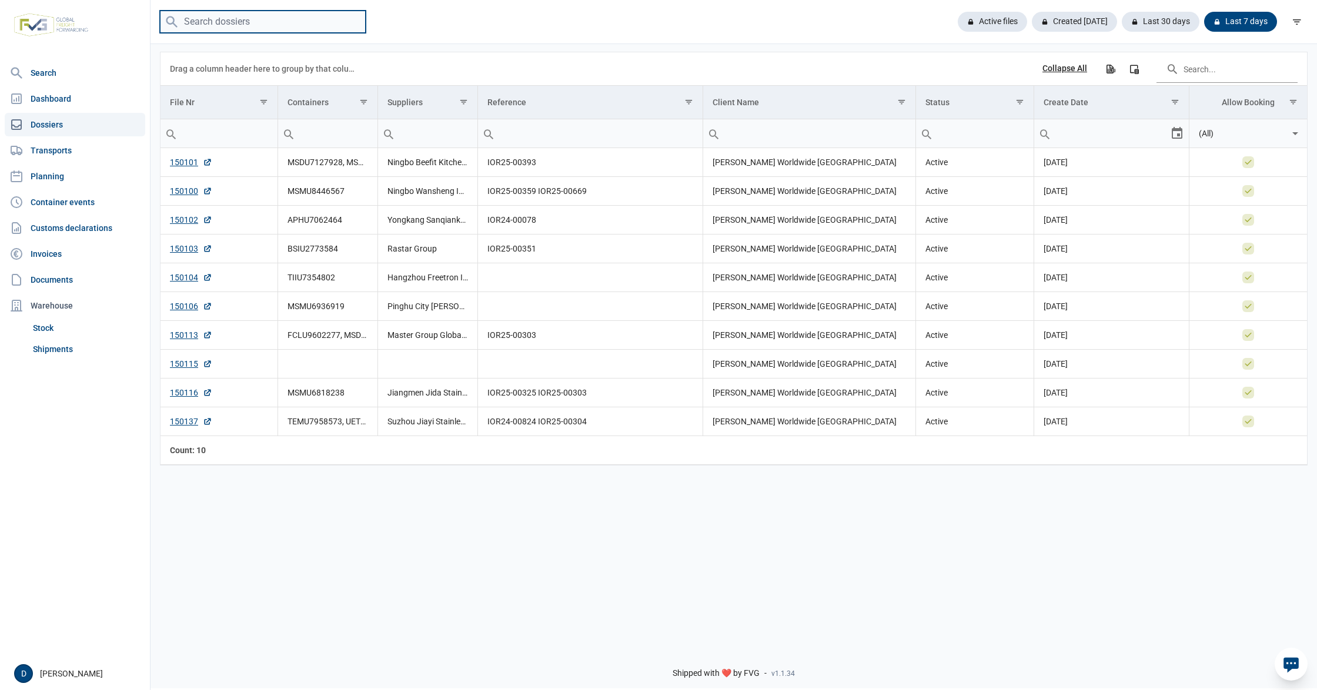
paste input "TCNU5060564"
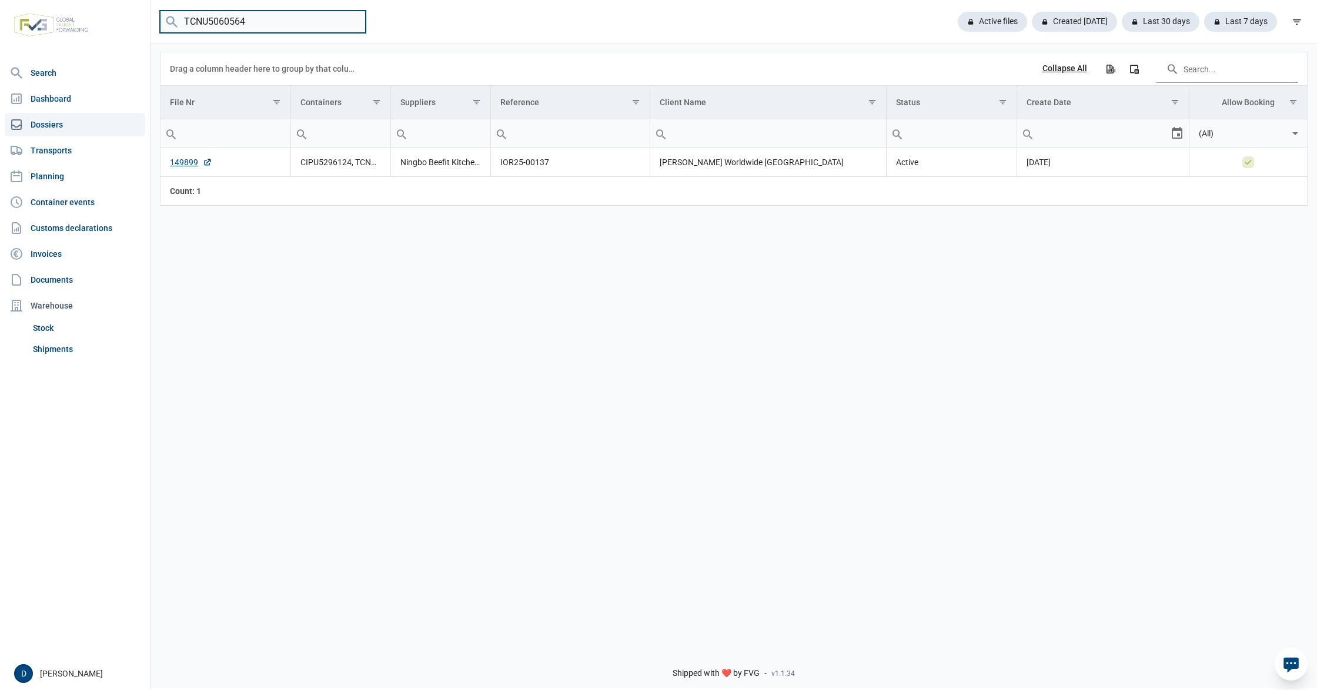
drag, startPoint x: 275, startPoint y: 25, endPoint x: 1, endPoint y: 57, distance: 275.8
click at [1, 57] on div "Search Dashboard Dossiers Transports Planning Container events Customs declarat…" at bounding box center [658, 343] width 1317 height 690
paste input "DFSU663217"
type input "DFSU6632174"
